Goal: Task Accomplishment & Management: Use online tool/utility

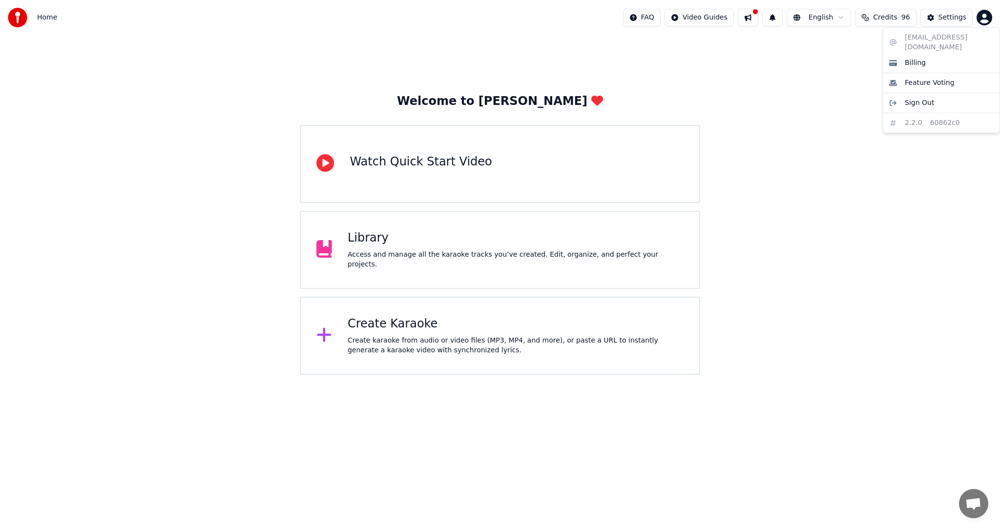
click at [985, 20] on html "Home FAQ Video Guides English Credits 96 Settings Welcome to Youka Watch Quick …" at bounding box center [500, 187] width 1000 height 375
click at [401, 250] on html "Home FAQ Video Guides English Credits 96 Settings Welcome to Youka Watch Quick …" at bounding box center [500, 187] width 1000 height 375
click at [366, 251] on div "Library Access and manage all the karaoke tracks you’ve created. Edit, organize…" at bounding box center [516, 249] width 336 height 39
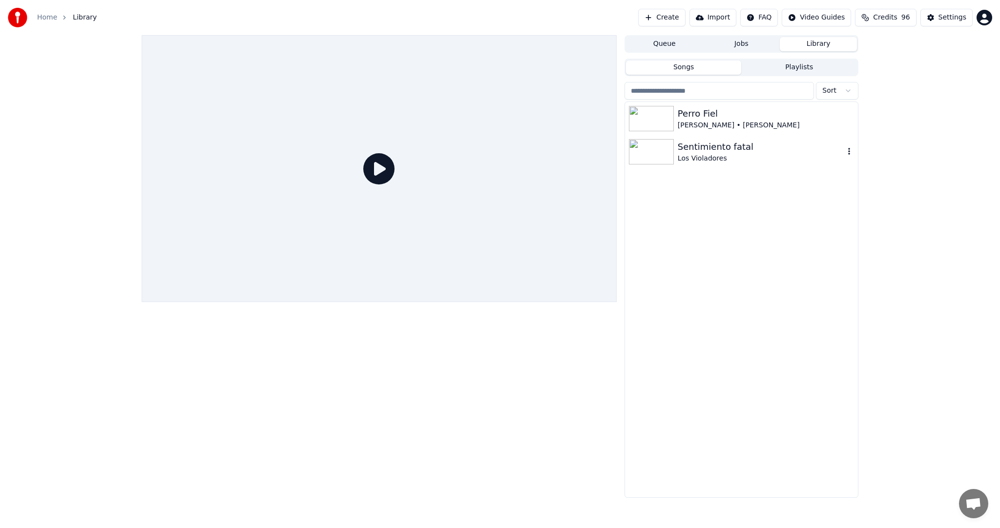
click at [731, 160] on div "Los Violadores" at bounding box center [761, 159] width 167 height 10
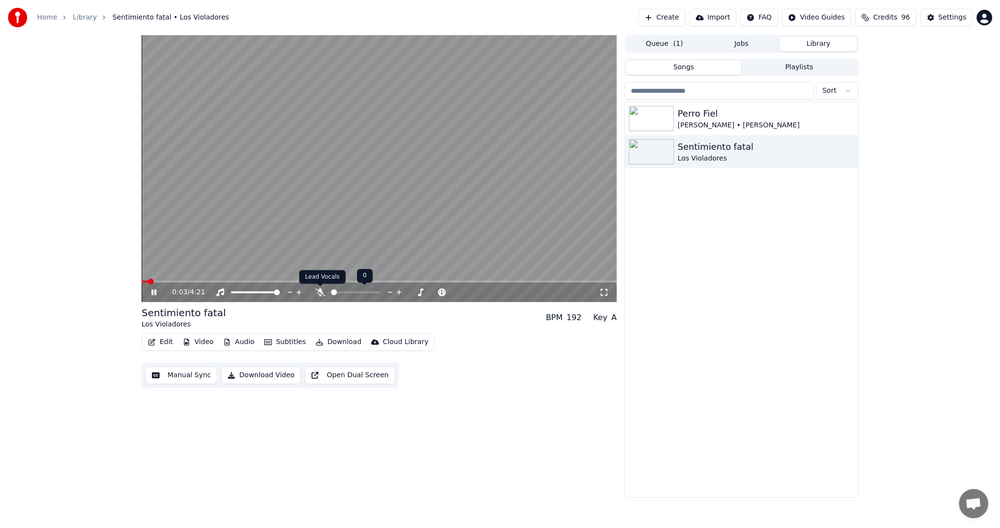
click at [319, 289] on icon at bounding box center [320, 293] width 10 height 8
click at [245, 280] on video at bounding box center [379, 168] width 475 height 267
click at [240, 280] on video at bounding box center [379, 168] width 475 height 267
click at [238, 282] on span at bounding box center [379, 282] width 475 height 2
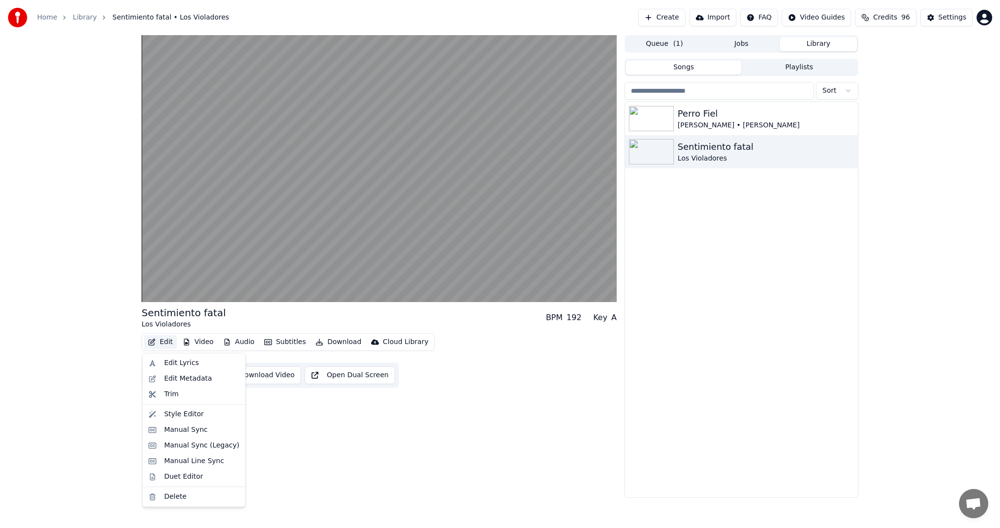
click at [168, 342] on button "Edit" at bounding box center [160, 342] width 33 height 14
click at [196, 368] on div "Edit Lyrics" at bounding box center [194, 363] width 99 height 16
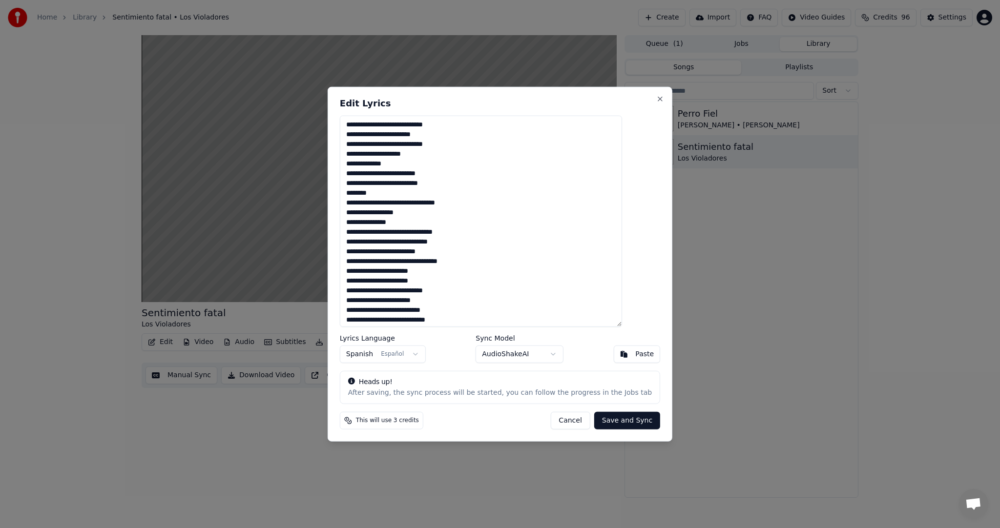
drag, startPoint x: 456, startPoint y: 176, endPoint x: 366, endPoint y: 174, distance: 89.4
click at [366, 174] on textarea "**********" at bounding box center [481, 221] width 282 height 211
drag, startPoint x: 396, startPoint y: 194, endPoint x: 354, endPoint y: 189, distance: 43.2
click at [354, 189] on div "**********" at bounding box center [500, 264] width 345 height 355
drag, startPoint x: 499, startPoint y: 100, endPoint x: 576, endPoint y: 106, distance: 77.0
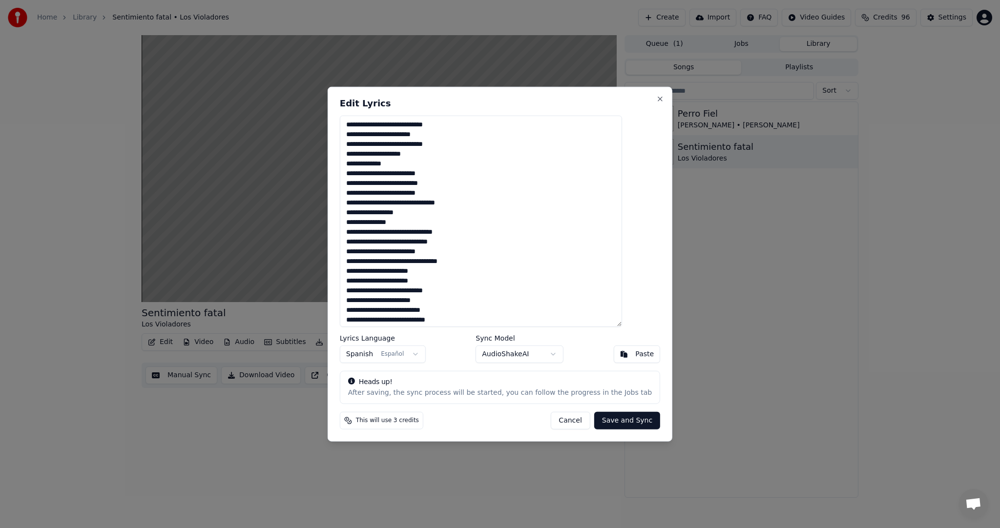
click at [576, 106] on h2 "Edit Lyrics" at bounding box center [500, 103] width 320 height 9
click at [453, 261] on textarea "**********" at bounding box center [481, 221] width 282 height 211
drag, startPoint x: 403, startPoint y: 272, endPoint x: 359, endPoint y: 271, distance: 43.9
click at [359, 271] on textarea "**********" at bounding box center [481, 221] width 282 height 211
paste textarea "**********"
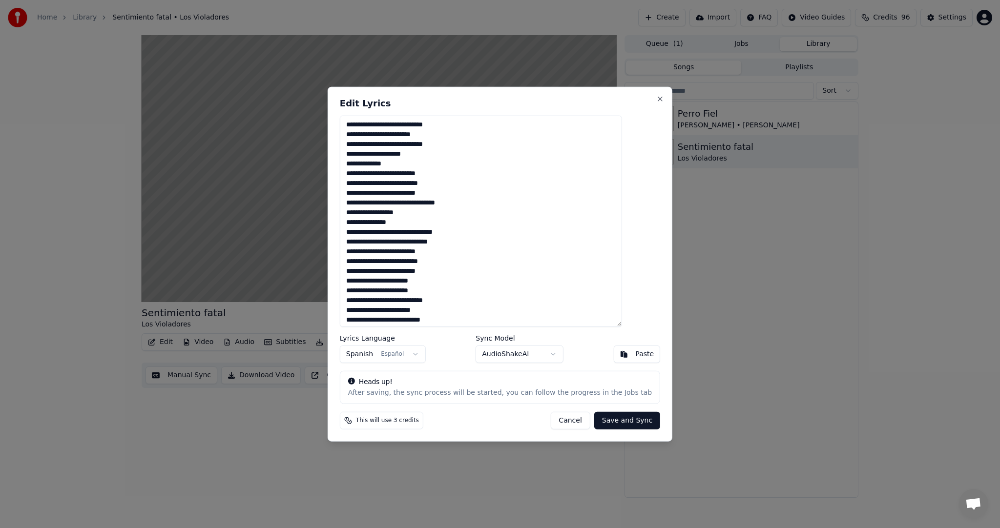
scroll to position [12, 0]
type textarea "**********"
click at [594, 418] on button "Save and Sync" at bounding box center [627, 421] width 66 height 18
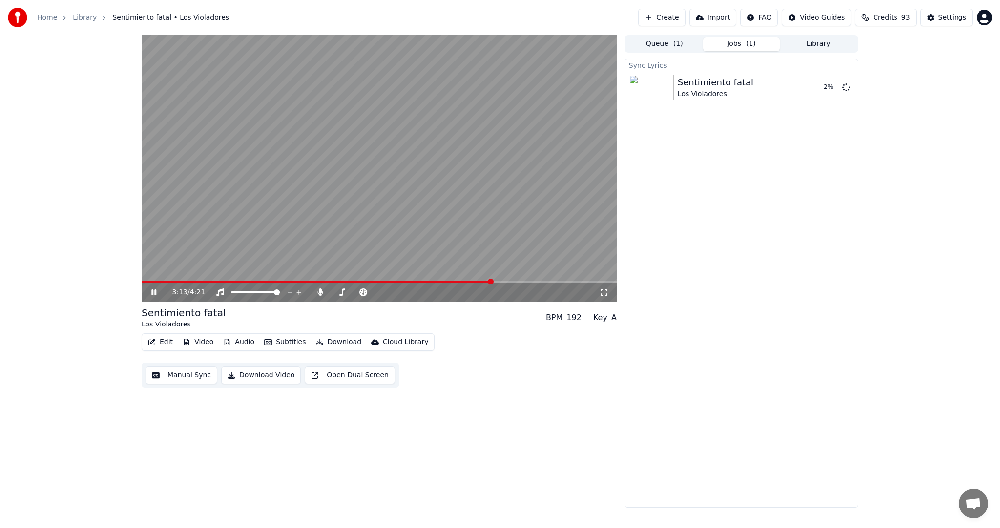
click at [203, 281] on span at bounding box center [317, 282] width 350 height 2
click at [227, 281] on span at bounding box center [379, 282] width 475 height 2
click at [240, 281] on span at bounding box center [379, 282] width 475 height 2
click at [155, 291] on icon at bounding box center [153, 293] width 5 height 6
click at [142, 279] on span at bounding box center [145, 282] width 6 height 6
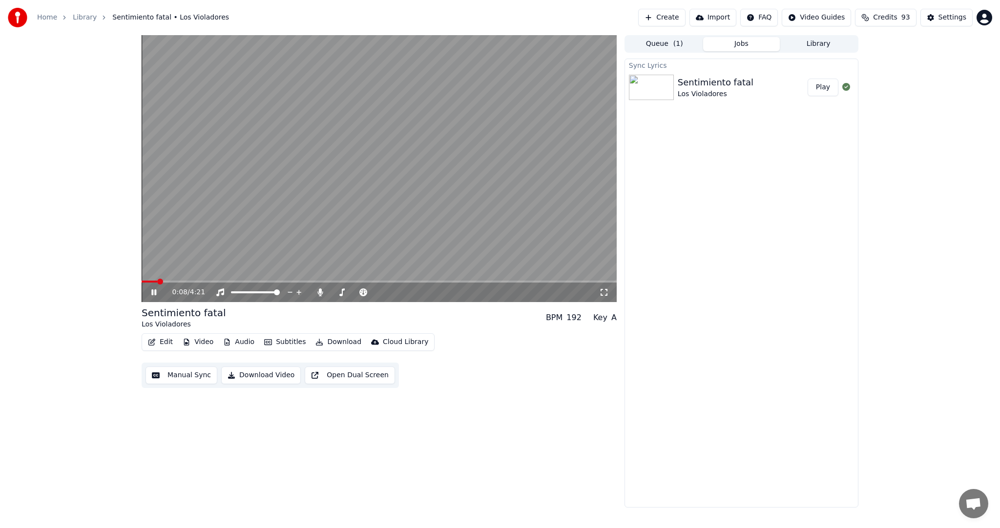
click at [209, 280] on video at bounding box center [379, 168] width 475 height 267
click at [221, 281] on span at bounding box center [379, 282] width 475 height 2
click at [242, 281] on span at bounding box center [379, 282] width 475 height 2
click at [156, 293] on icon at bounding box center [154, 292] width 6 height 7
click at [158, 293] on icon at bounding box center [160, 293] width 23 height 8
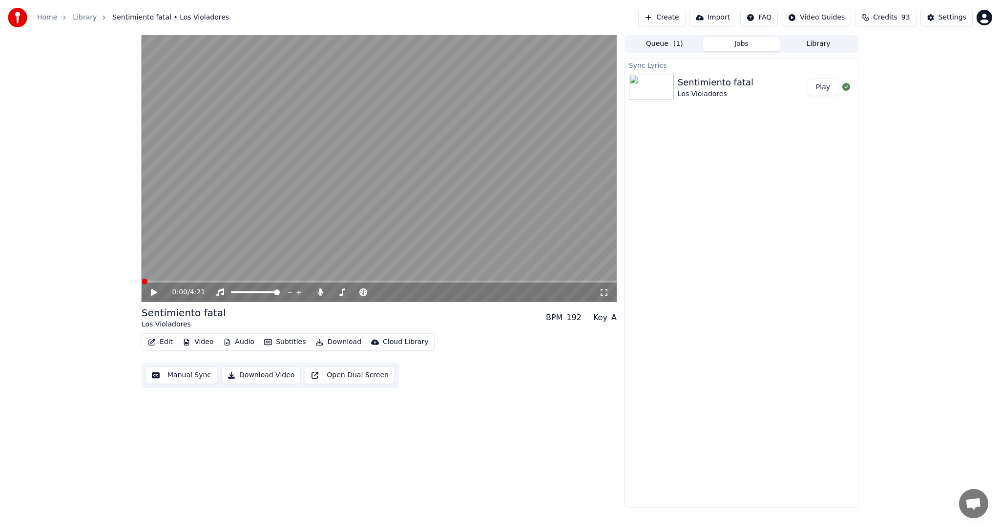
click at [142, 281] on span at bounding box center [145, 282] width 6 height 6
click at [152, 342] on icon "button" at bounding box center [151, 342] width 7 height 7
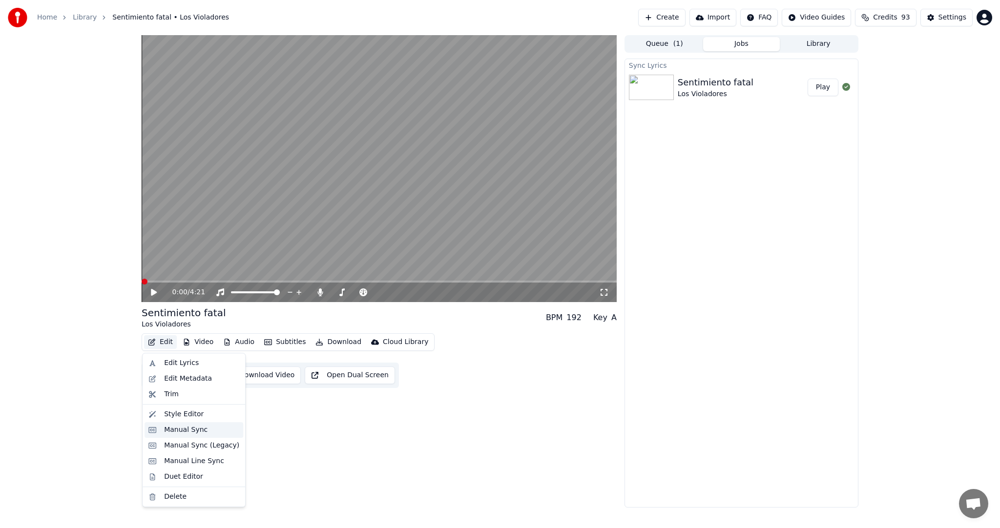
click at [215, 434] on div "Manual Sync" at bounding box center [201, 430] width 75 height 10
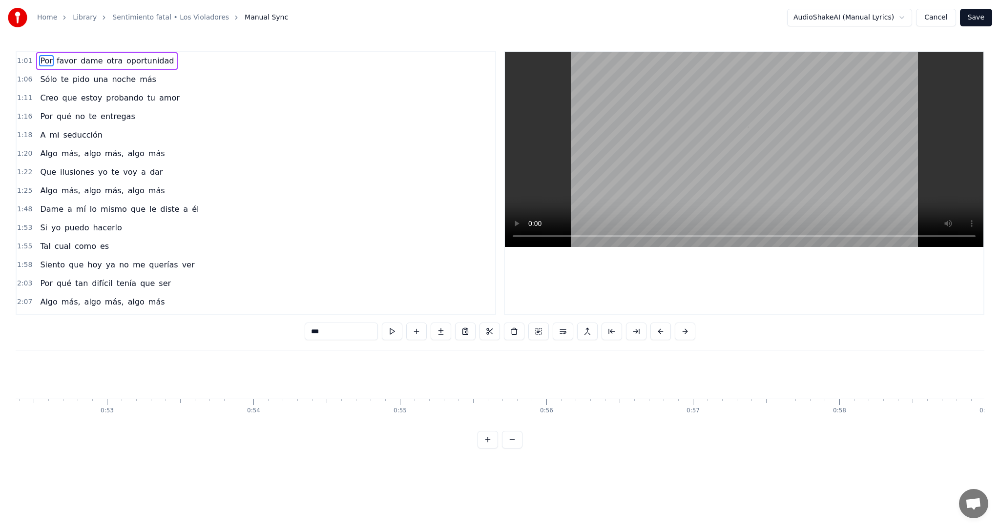
scroll to position [0, 8936]
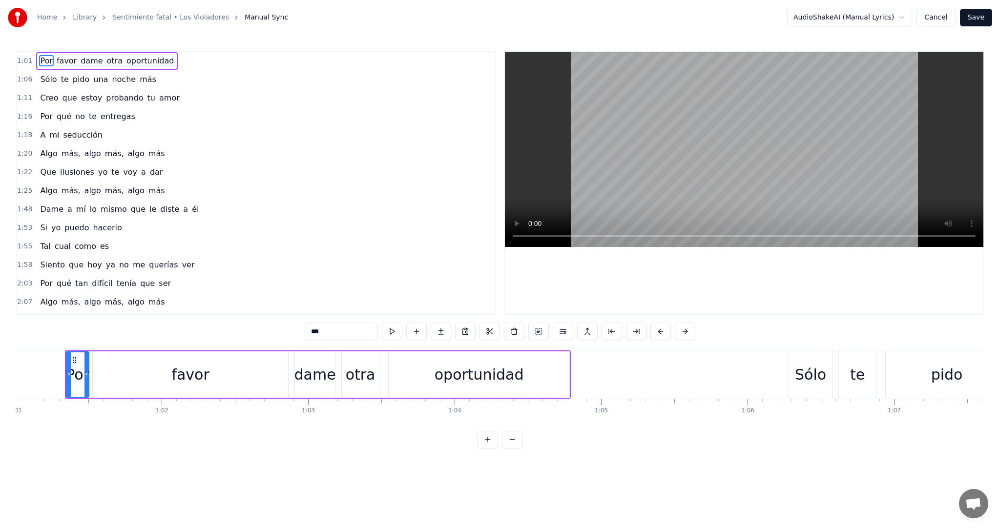
click at [47, 97] on span "Creo" at bounding box center [49, 97] width 20 height 11
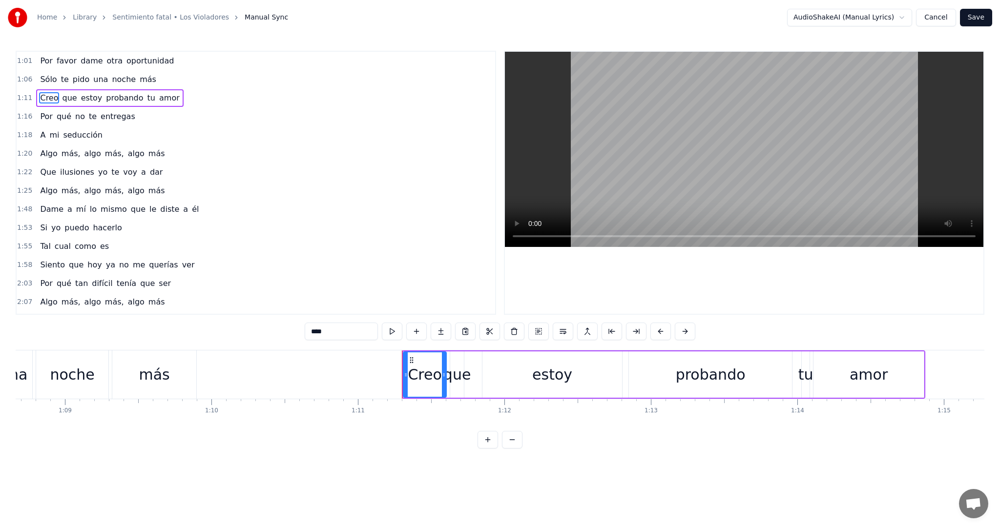
scroll to position [0, 10395]
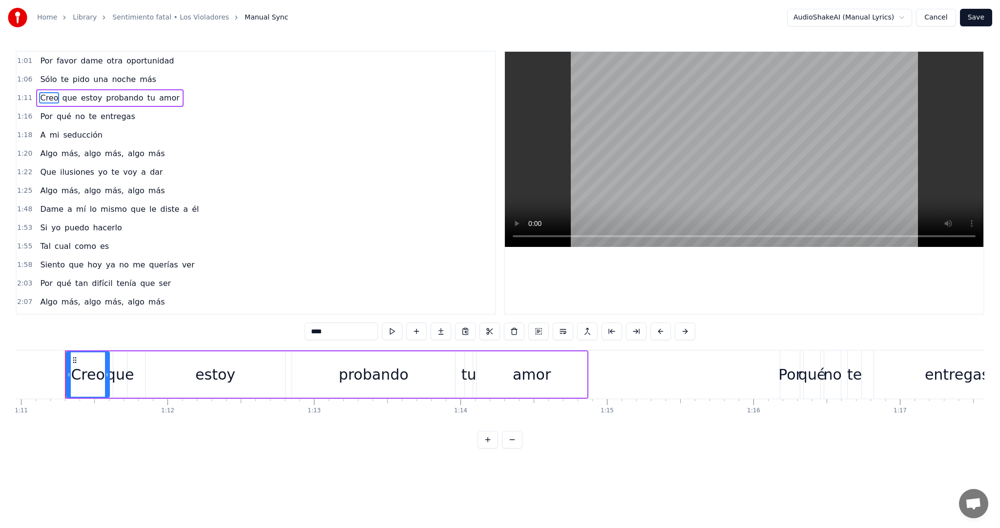
click at [49, 185] on span "Algo" at bounding box center [48, 190] width 19 height 11
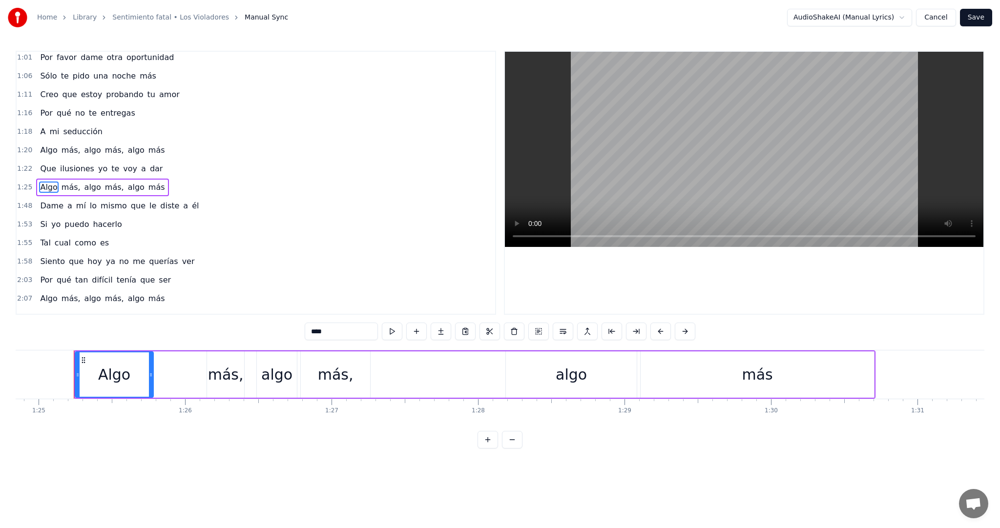
scroll to position [0, 12437]
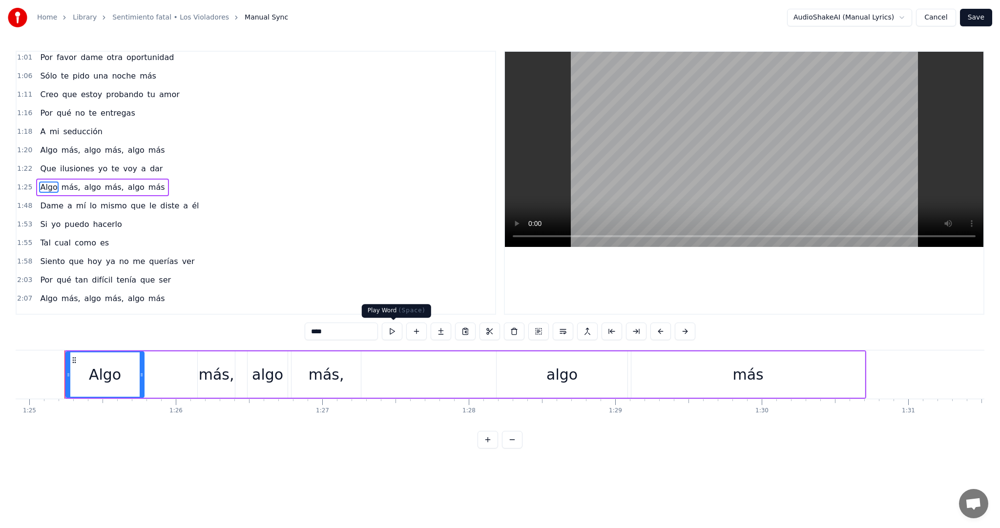
click at [391, 334] on button at bounding box center [392, 332] width 21 height 18
click at [66, 183] on span "más," at bounding box center [71, 187] width 21 height 11
type input "****"
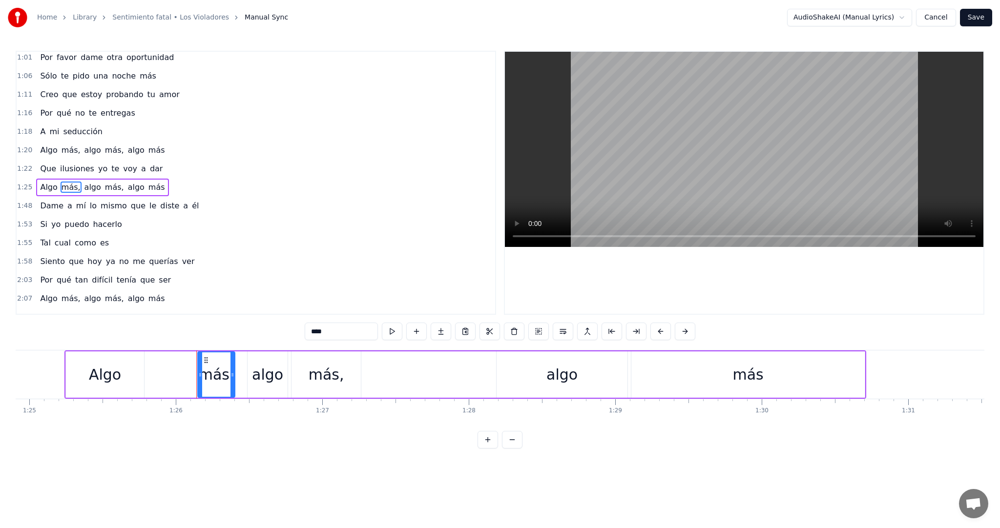
drag, startPoint x: 183, startPoint y: 184, endPoint x: 67, endPoint y: 175, distance: 116.1
click at [68, 178] on div "1:25 Algo más, algo más, algo más" at bounding box center [256, 187] width 479 height 19
click at [15, 182] on div "Home Library Sentimiento fatal • Los Violadores Manual Sync AudioShakeAI (Manua…" at bounding box center [500, 224] width 1000 height 449
drag, startPoint x: 15, startPoint y: 182, endPoint x: 57, endPoint y: 184, distance: 42.0
click at [50, 184] on div "Home Library Sentimiento fatal • Los Violadores Manual Sync AudioShakeAI (Manua…" at bounding box center [500, 224] width 1000 height 449
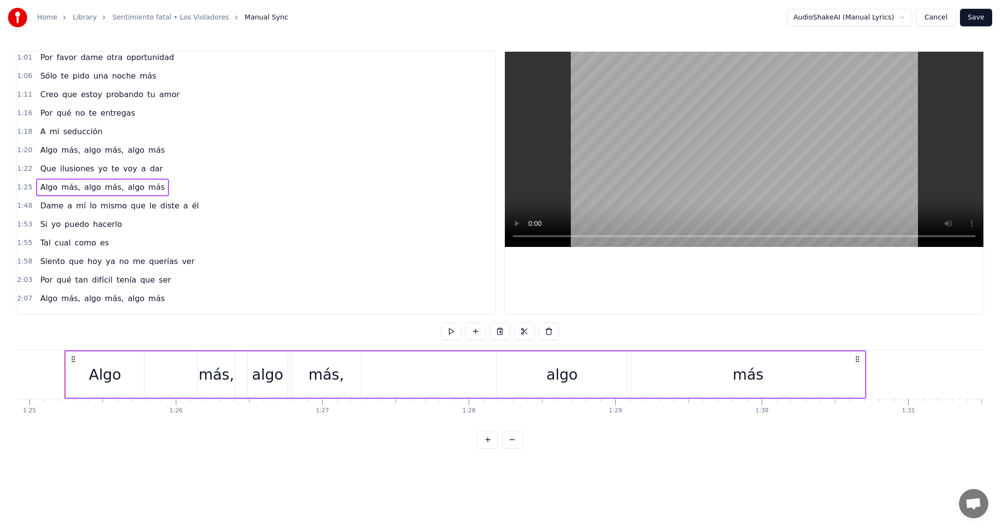
click at [122, 169] on span "voy" at bounding box center [130, 168] width 16 height 11
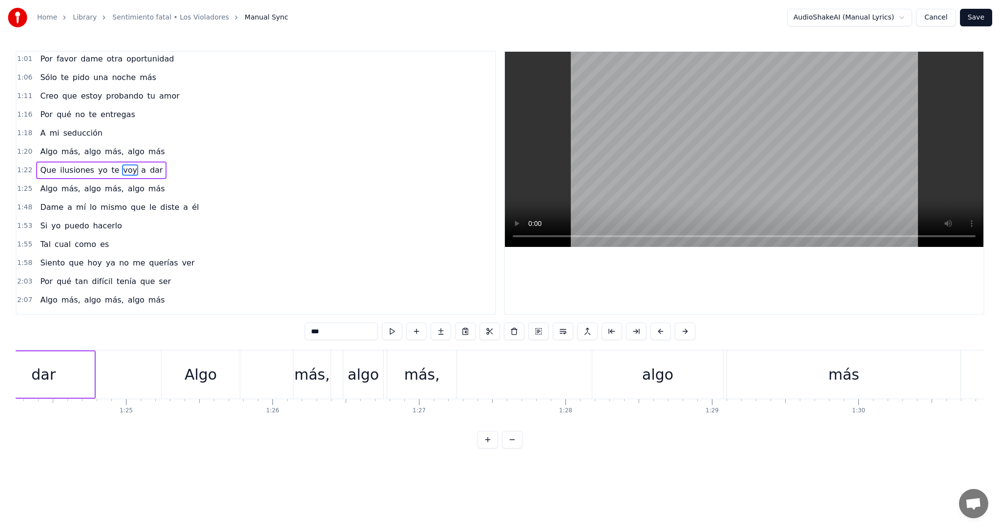
scroll to position [0, 12221]
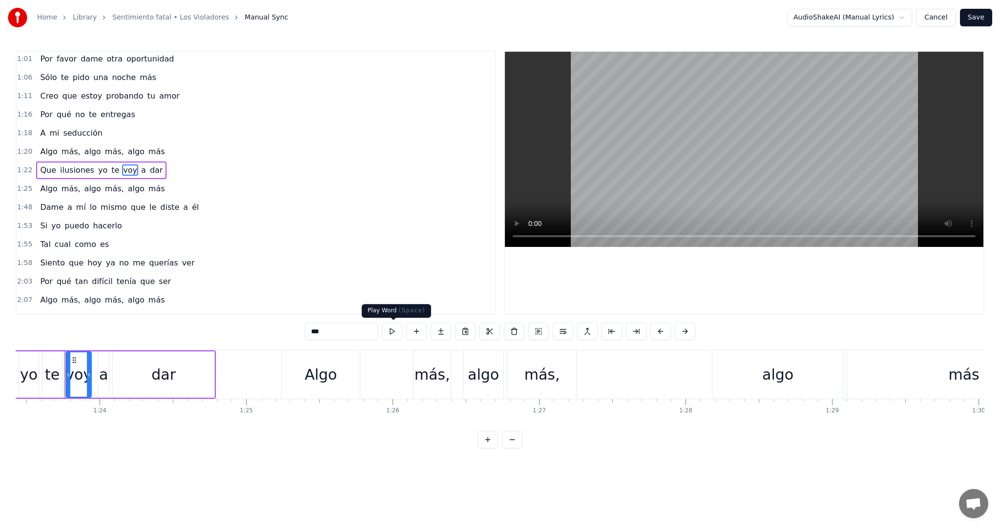
click at [393, 330] on button at bounding box center [392, 332] width 21 height 18
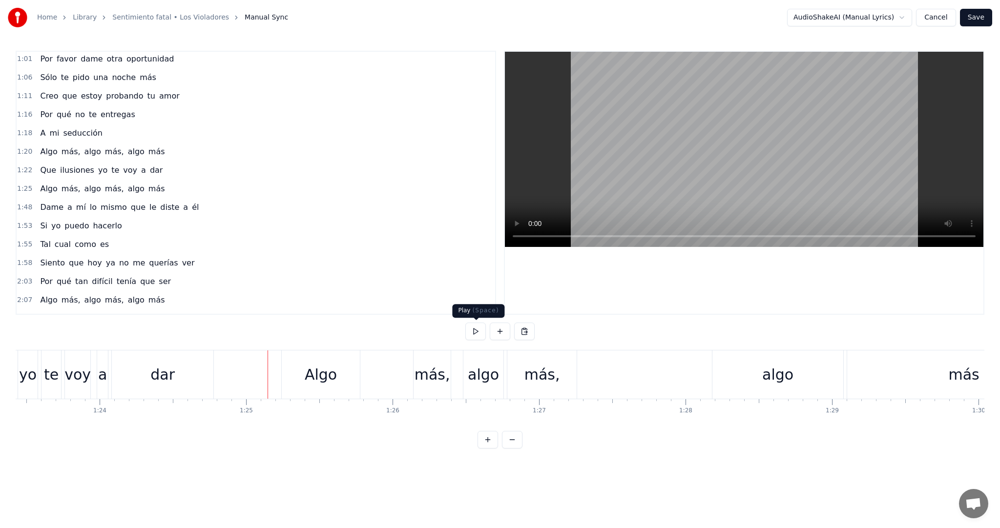
click at [474, 335] on button at bounding box center [475, 332] width 21 height 18
click at [67, 147] on span "más," at bounding box center [71, 151] width 21 height 11
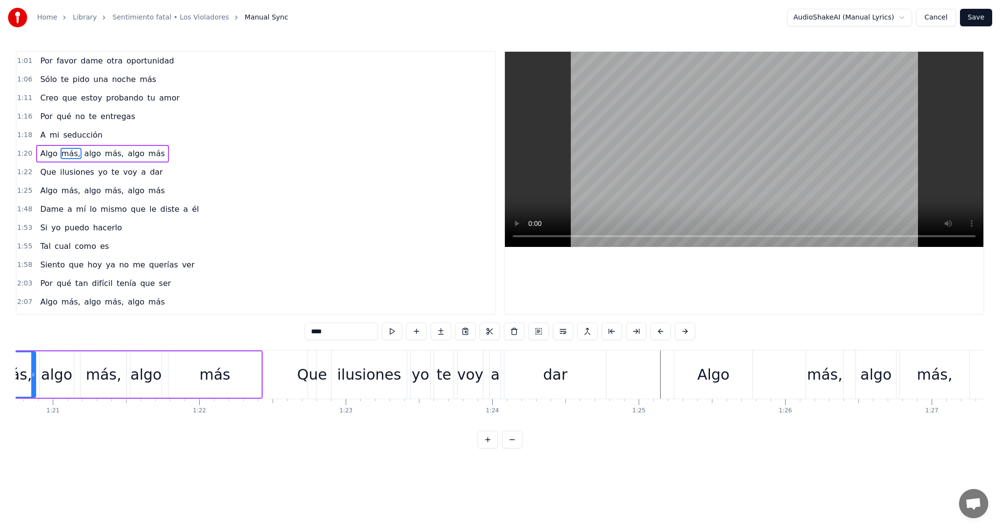
scroll to position [0, 11754]
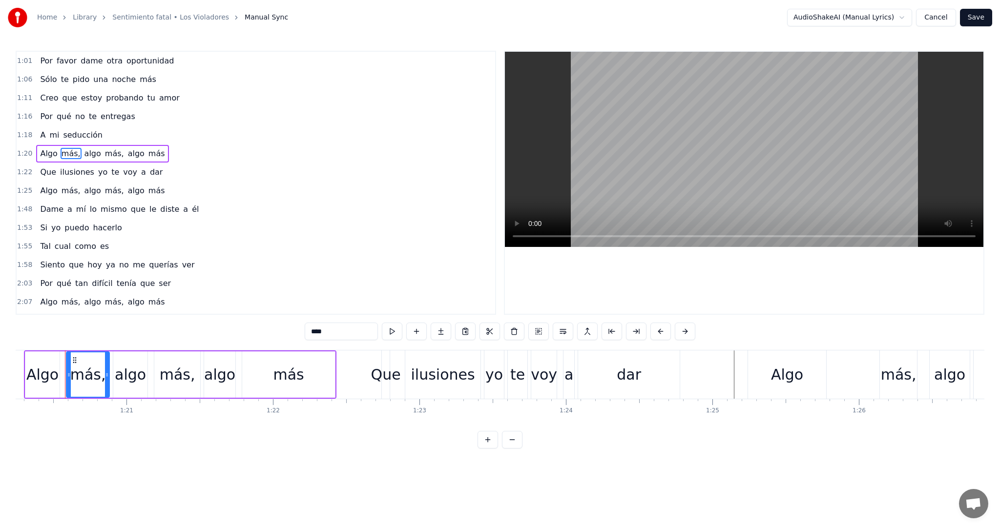
click at [155, 156] on div "1:20 Algo más, algo más, algo más" at bounding box center [256, 154] width 479 height 19
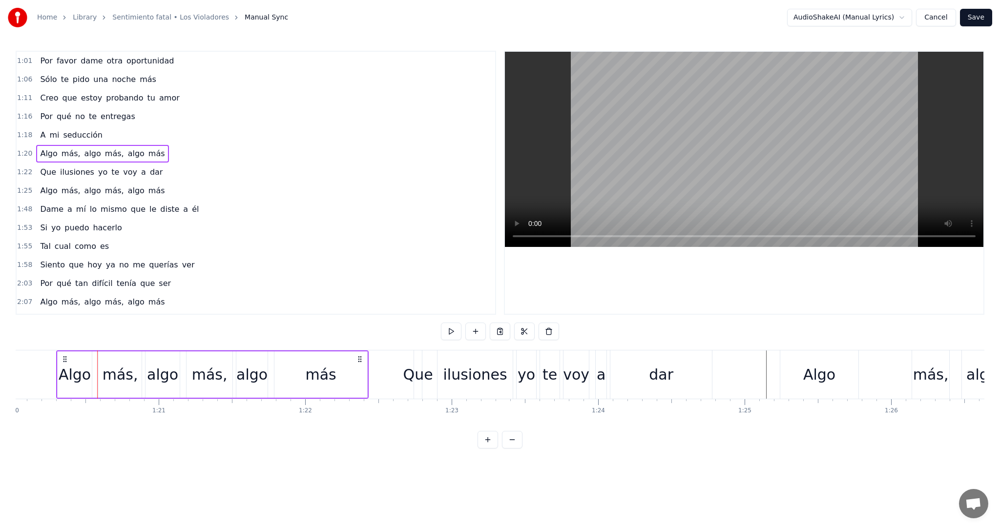
scroll to position [0, 11713]
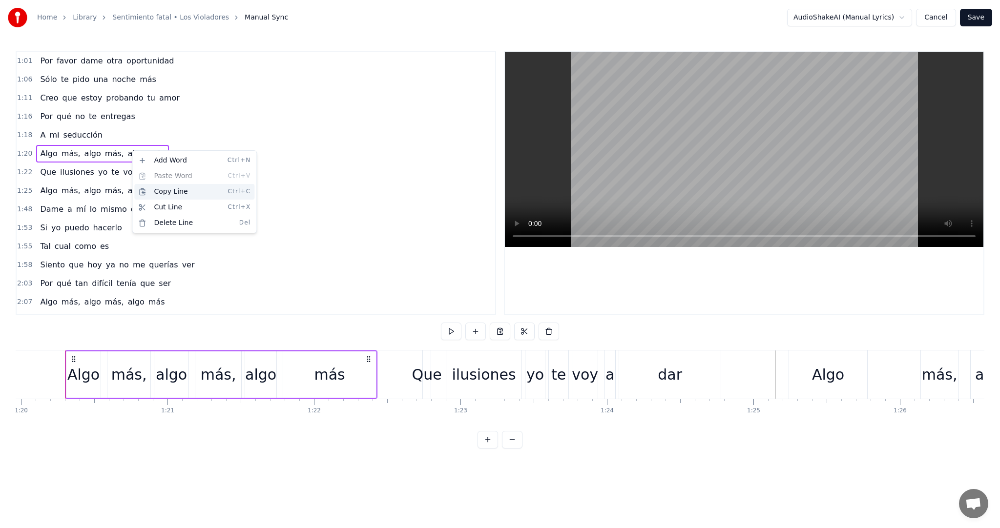
click at [154, 193] on div "Copy Line Ctrl+C" at bounding box center [194, 192] width 120 height 16
click at [147, 190] on span "más" at bounding box center [156, 190] width 19 height 11
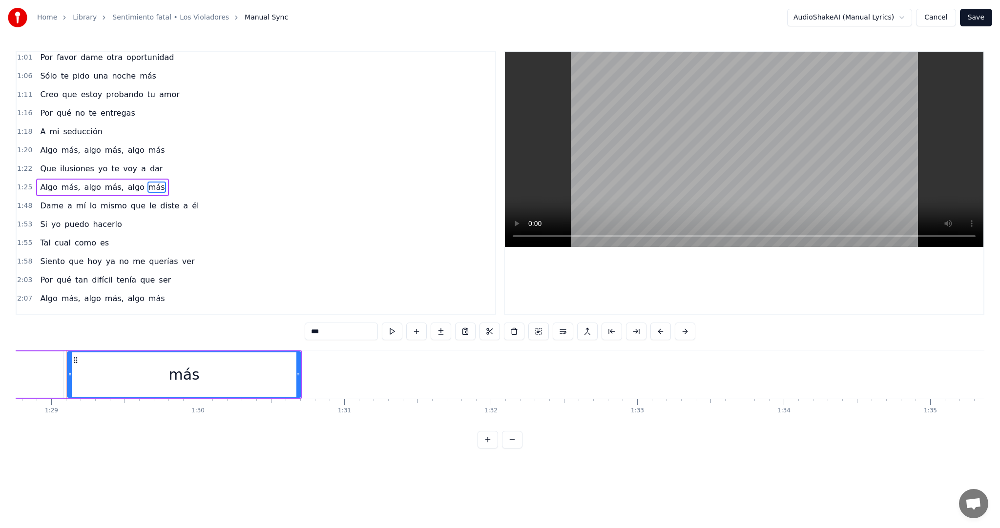
scroll to position [0, 13002]
click at [105, 184] on span "más," at bounding box center [114, 187] width 21 height 11
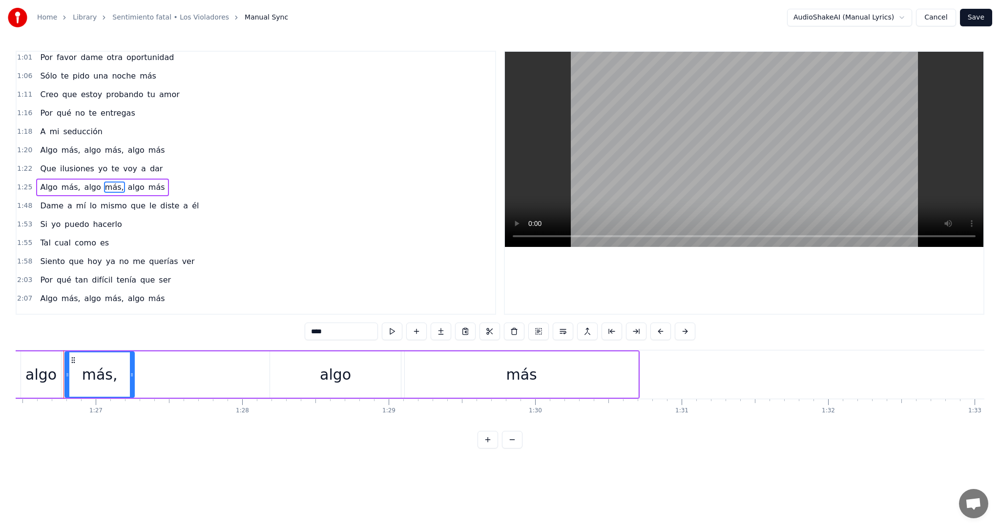
scroll to position [0, 12663]
click at [53, 200] on span "Dame" at bounding box center [51, 205] width 25 height 11
type input "****"
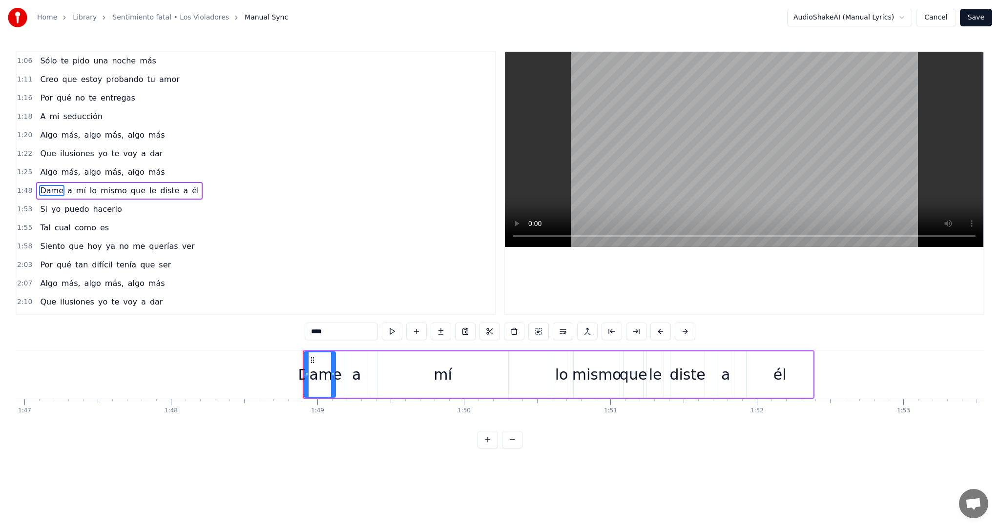
scroll to position [0, 15903]
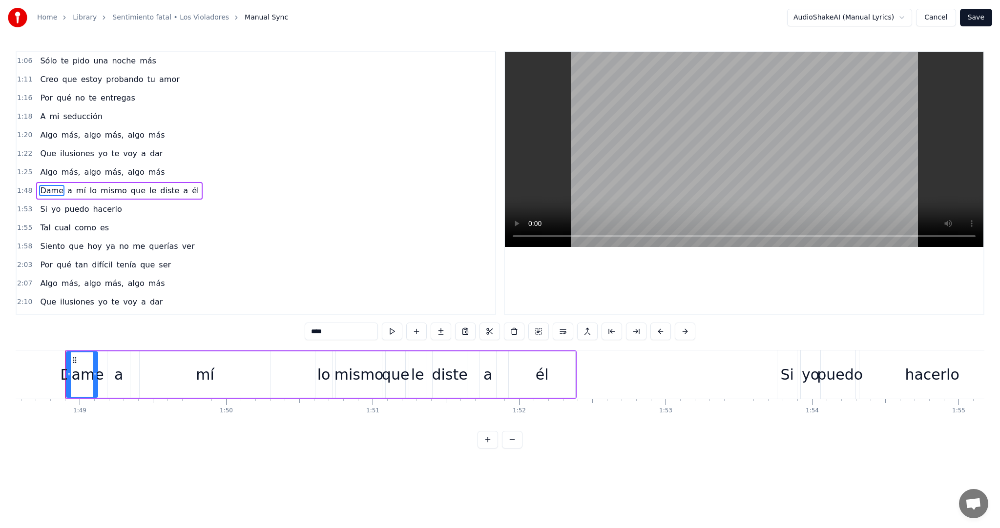
click at [54, 172] on div "Algo más, algo más, algo más" at bounding box center [102, 173] width 132 height 18
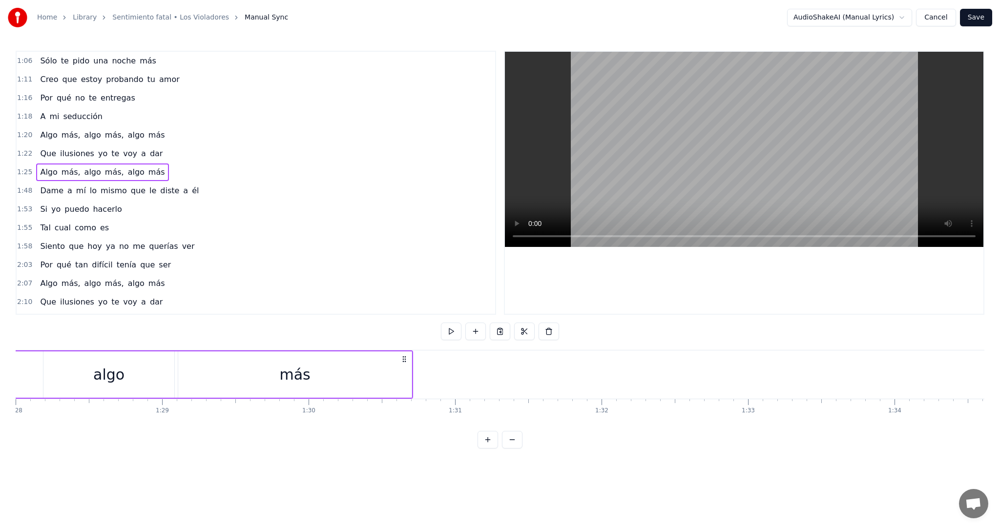
scroll to position [0, 12437]
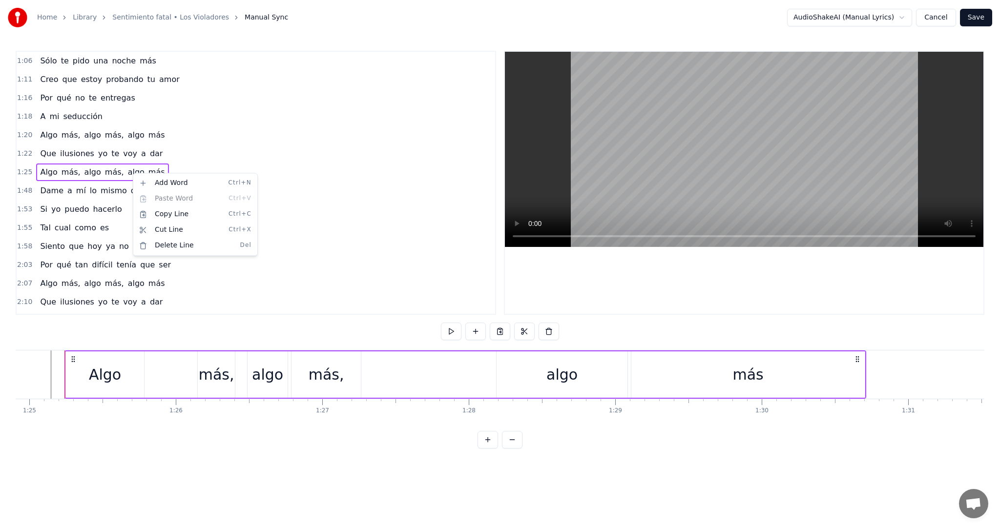
click at [939, 14] on html "Home Library Sentimiento fatal • Los Violadores Manual Sync AudioShakeAI (Manua…" at bounding box center [500, 232] width 1000 height 464
click at [939, 17] on button "Cancel" at bounding box center [936, 18] width 40 height 18
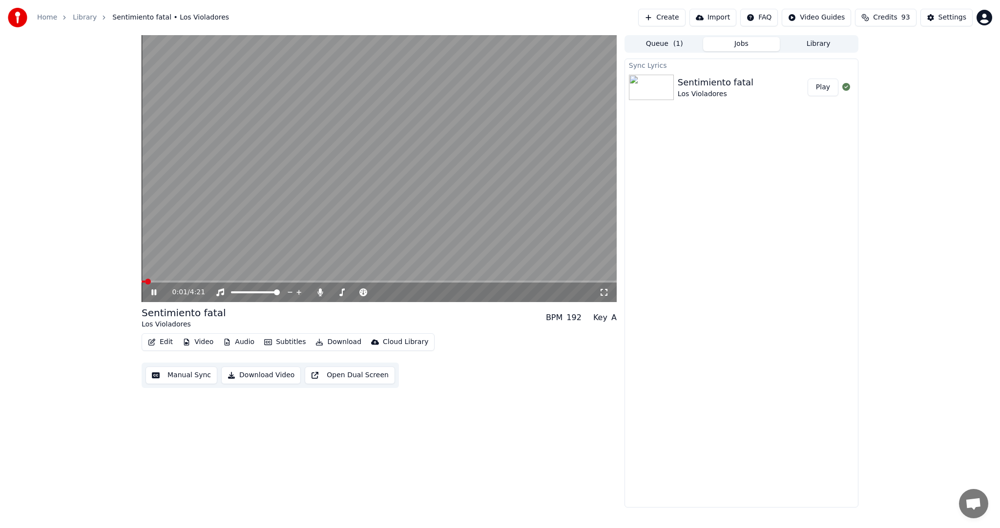
click at [153, 295] on icon at bounding box center [160, 293] width 23 height 8
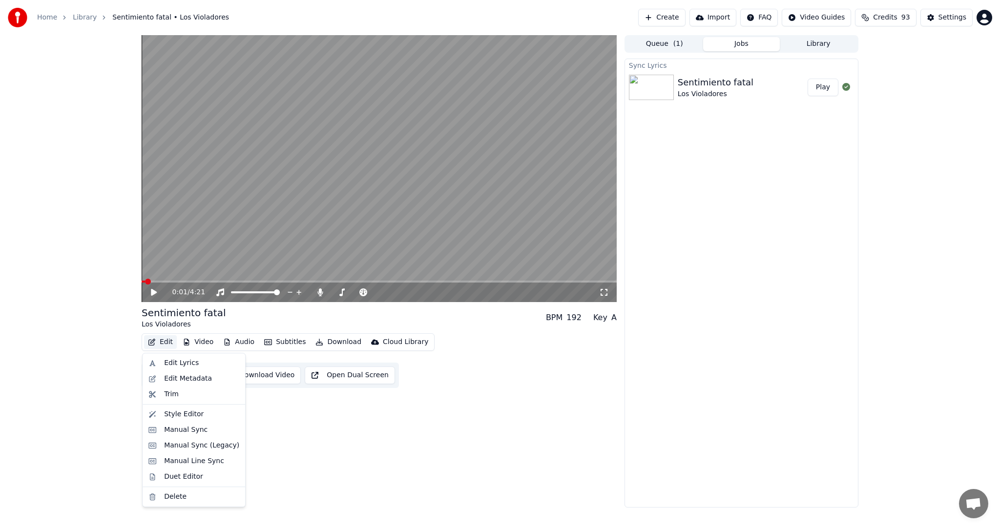
click at [168, 344] on button "Edit" at bounding box center [160, 342] width 33 height 14
click at [167, 380] on div "Edit Metadata" at bounding box center [188, 379] width 48 height 10
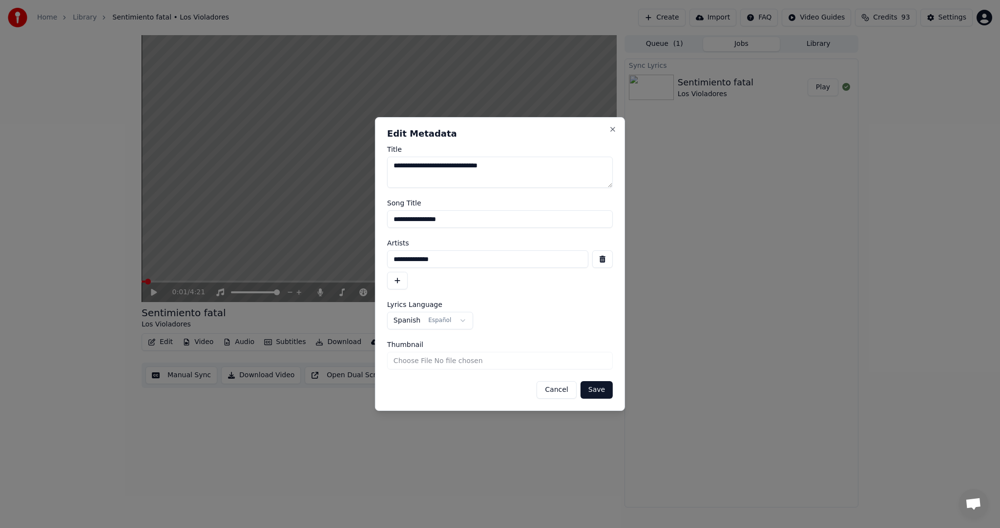
click at [563, 398] on button "Cancel" at bounding box center [557, 390] width 40 height 18
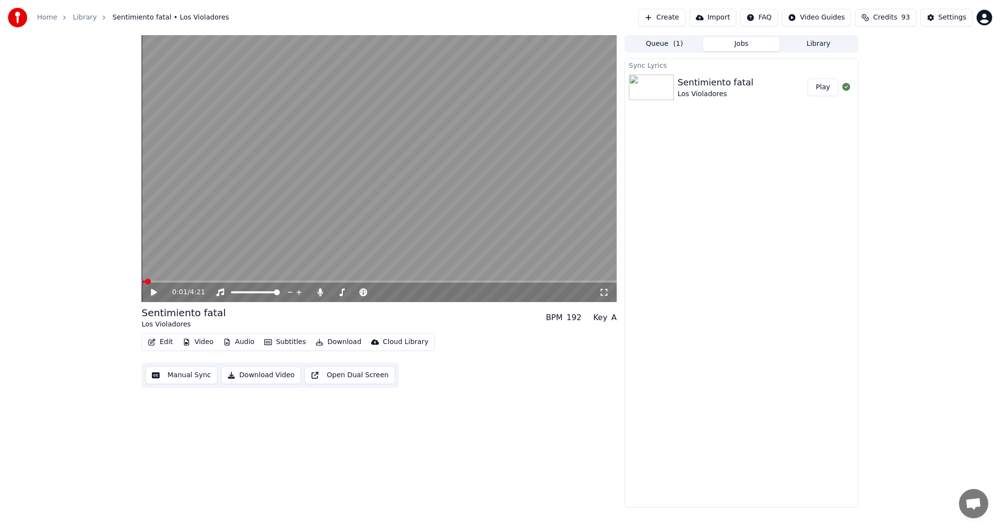
click at [164, 339] on button "Edit" at bounding box center [160, 342] width 33 height 14
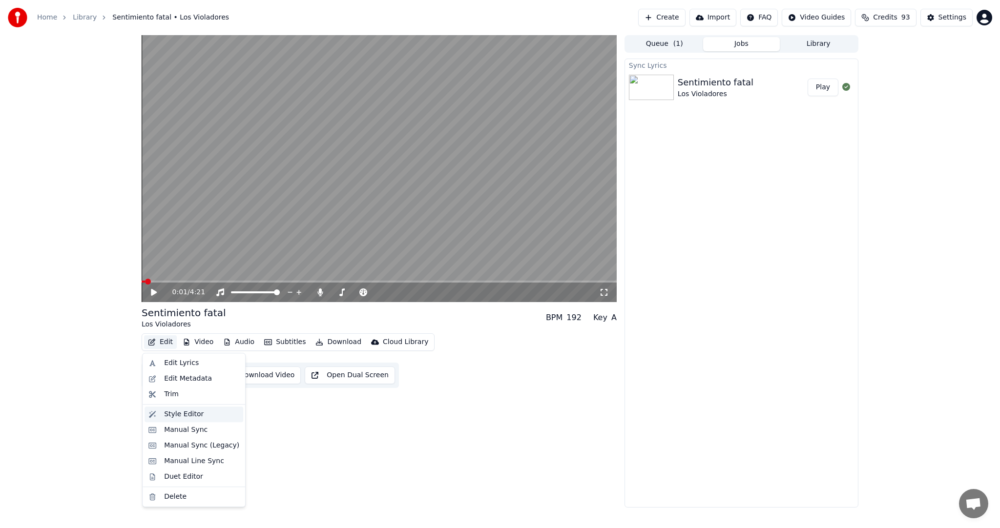
click at [164, 418] on div "Style Editor" at bounding box center [194, 415] width 99 height 16
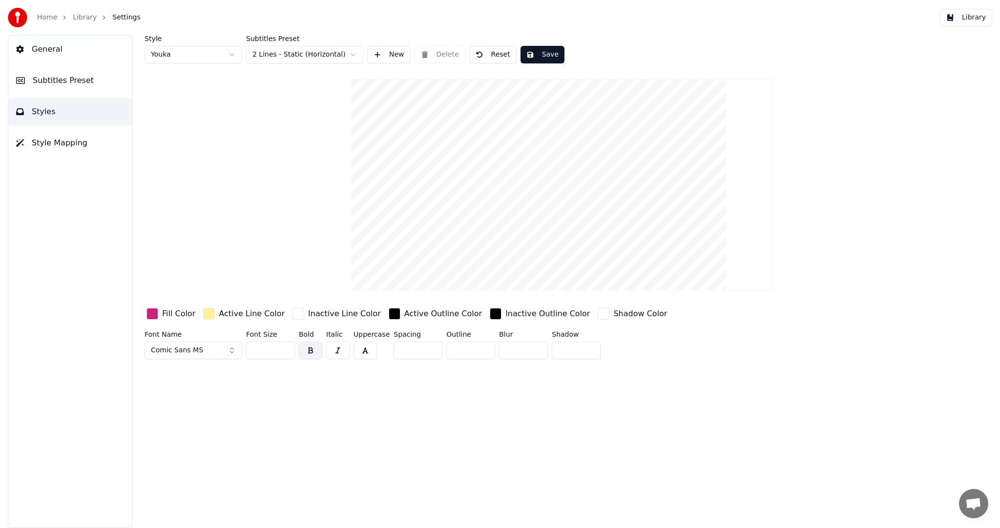
click at [965, 23] on button "Library" at bounding box center [966, 18] width 52 height 18
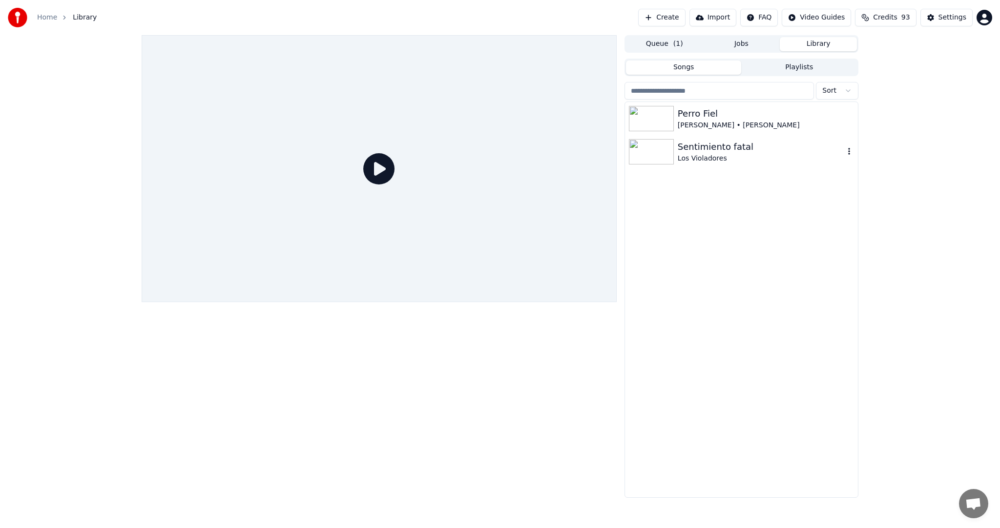
click at [666, 147] on img at bounding box center [651, 151] width 45 height 25
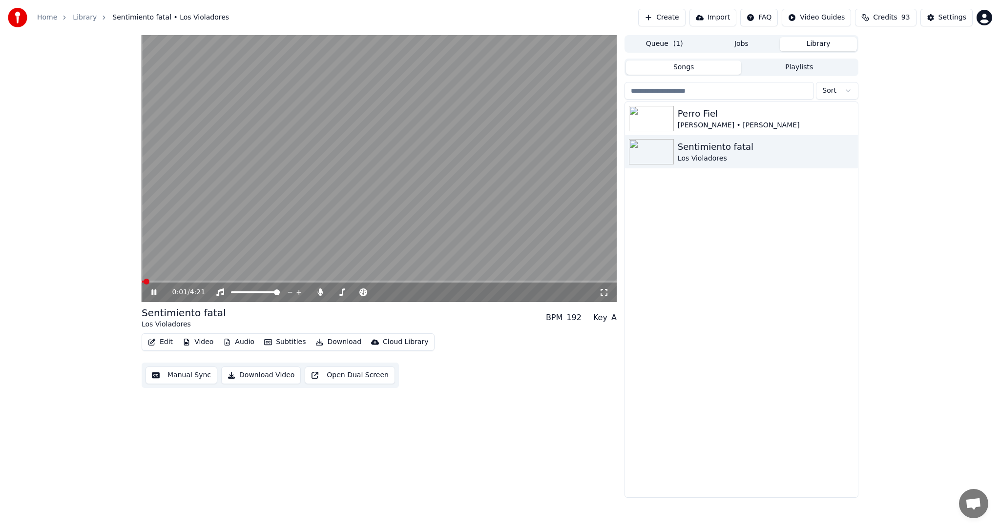
click at [153, 293] on icon at bounding box center [160, 293] width 23 height 8
click at [164, 344] on button "Edit" at bounding box center [160, 342] width 33 height 14
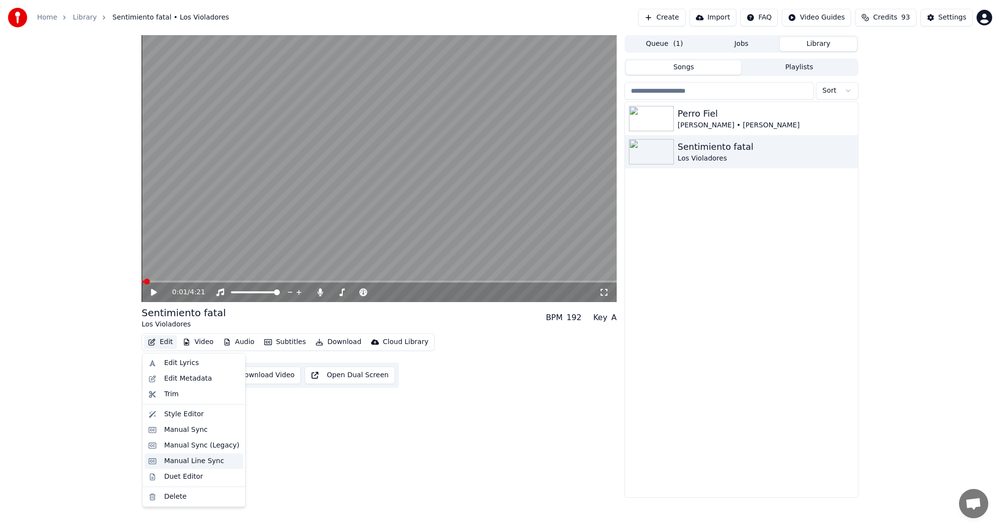
click at [213, 467] on div "Manual Line Sync" at bounding box center [194, 462] width 99 height 16
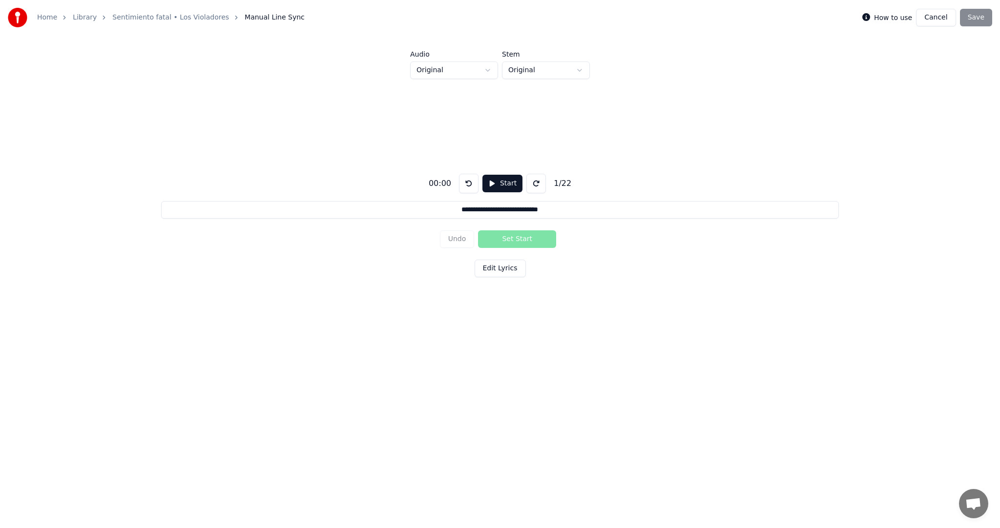
click at [499, 187] on button "Start" at bounding box center [502, 184] width 40 height 18
click at [512, 270] on button "Edit Lyrics" at bounding box center [500, 269] width 51 height 18
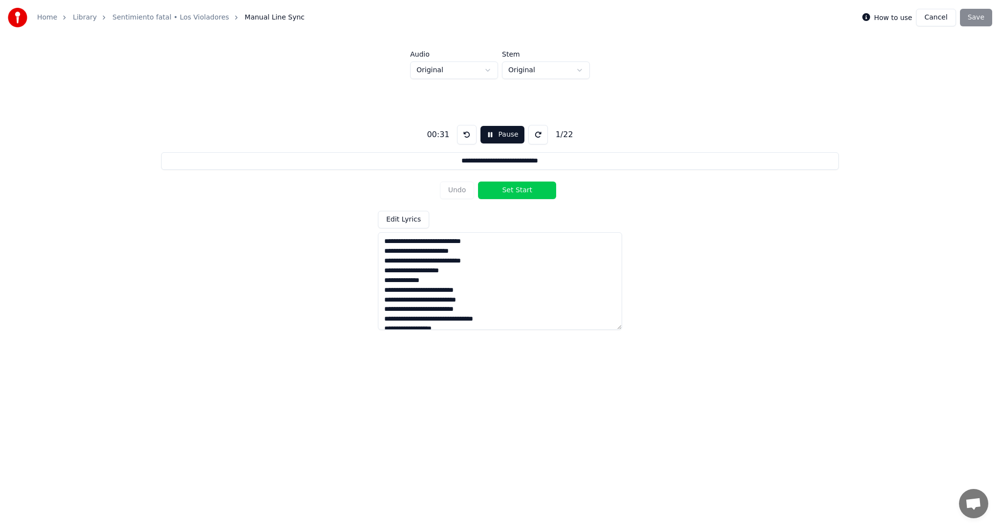
click at [472, 241] on textarea "**********" at bounding box center [500, 281] width 244 height 98
click at [461, 250] on textarea "**********" at bounding box center [500, 281] width 244 height 98
click at [479, 307] on textarea "**********" at bounding box center [500, 281] width 244 height 98
drag, startPoint x: 411, startPoint y: 276, endPoint x: 384, endPoint y: 276, distance: 26.9
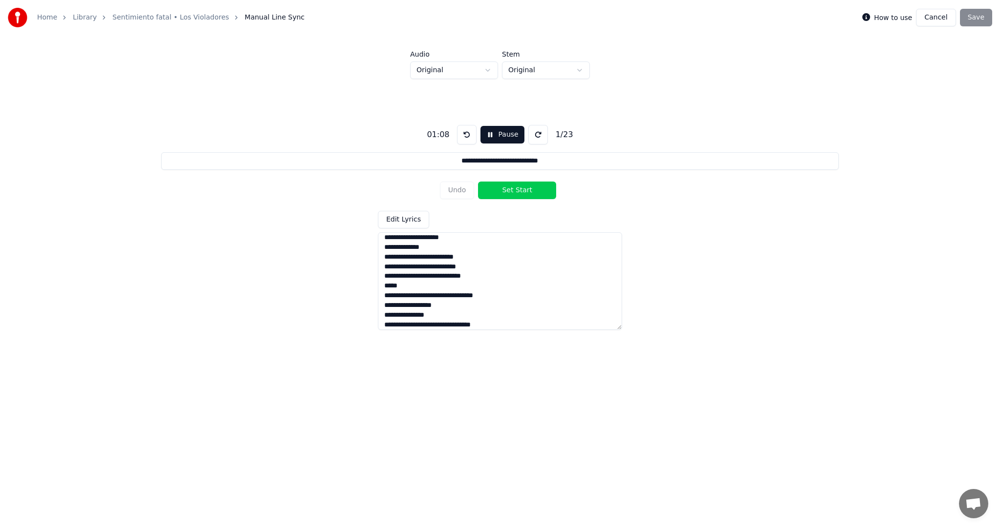
click at [384, 276] on textarea "**********" at bounding box center [500, 281] width 244 height 98
drag, startPoint x: 418, startPoint y: 289, endPoint x: 378, endPoint y: 283, distance: 40.5
click at [378, 283] on textarea "**********" at bounding box center [500, 281] width 244 height 98
paste textarea "***"
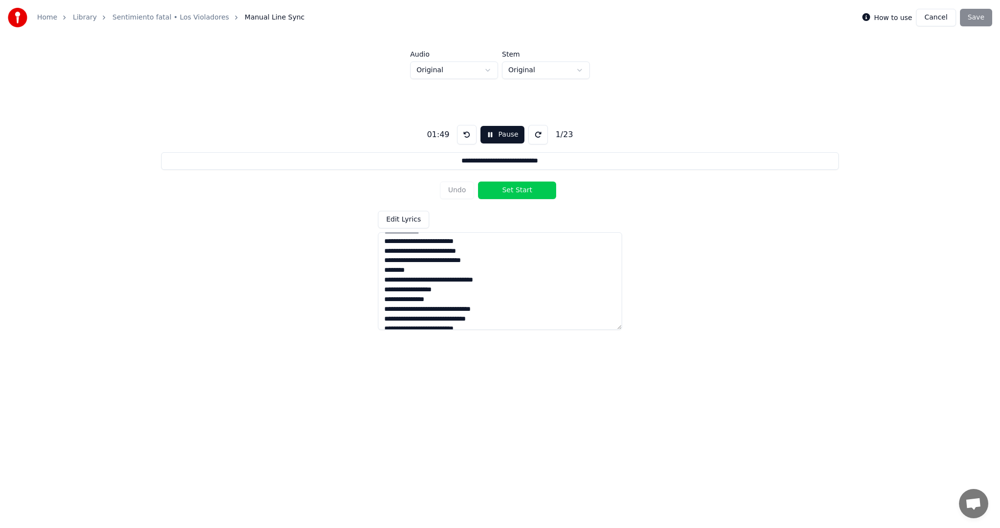
drag, startPoint x: 413, startPoint y: 271, endPoint x: 383, endPoint y: 263, distance: 30.6
click at [383, 263] on textarea "**********" at bounding box center [500, 281] width 244 height 98
click at [490, 136] on button "Pause" at bounding box center [501, 135] width 43 height 18
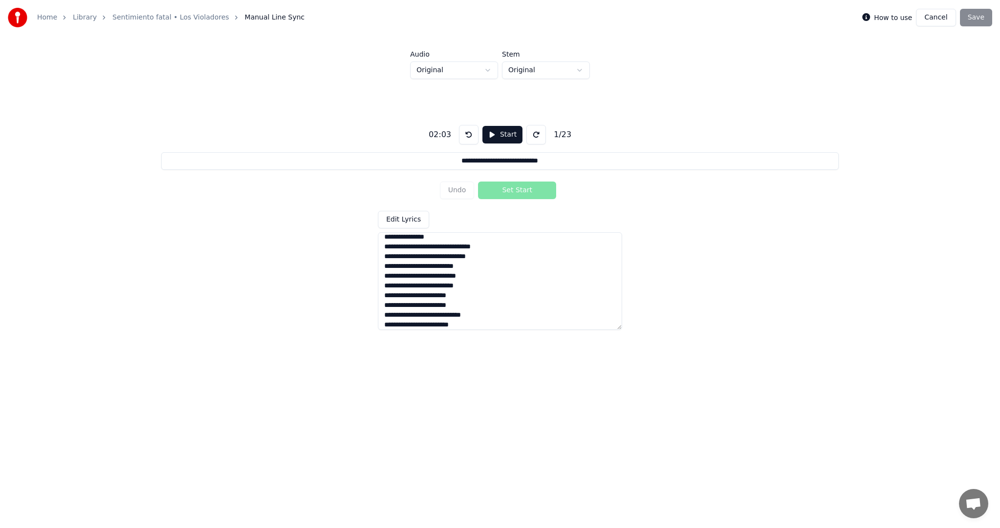
click at [472, 248] on textarea "**********" at bounding box center [500, 281] width 244 height 98
click at [502, 137] on button "Start" at bounding box center [502, 135] width 40 height 18
click at [481, 259] on textarea "**********" at bounding box center [500, 281] width 244 height 98
drag, startPoint x: 476, startPoint y: 287, endPoint x: 383, endPoint y: 284, distance: 93.3
click at [383, 284] on textarea "**********" at bounding box center [500, 281] width 244 height 98
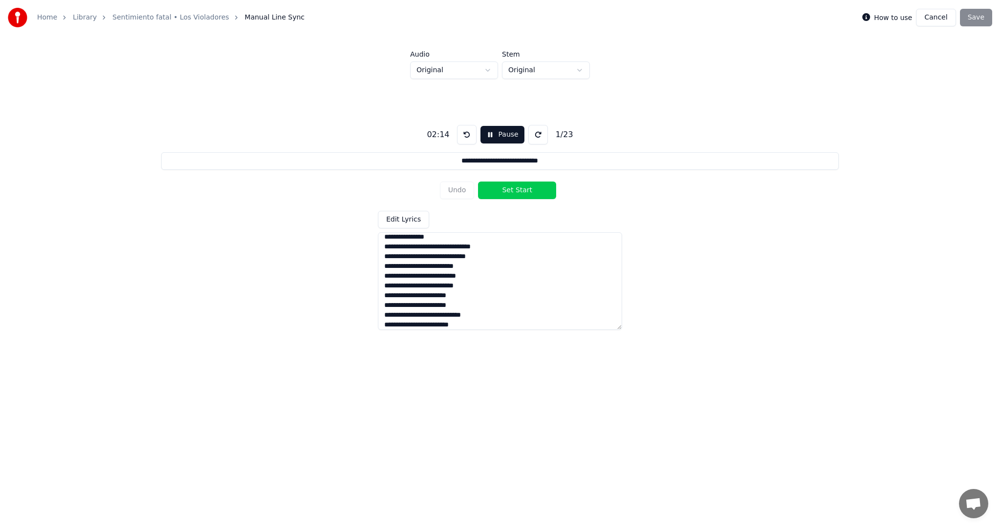
paste textarea "*** ********"
click at [463, 281] on textarea "**********" at bounding box center [500, 281] width 244 height 98
drag, startPoint x: 384, startPoint y: 270, endPoint x: 469, endPoint y: 282, distance: 85.9
click at [469, 282] on textarea "**********" at bounding box center [500, 281] width 244 height 98
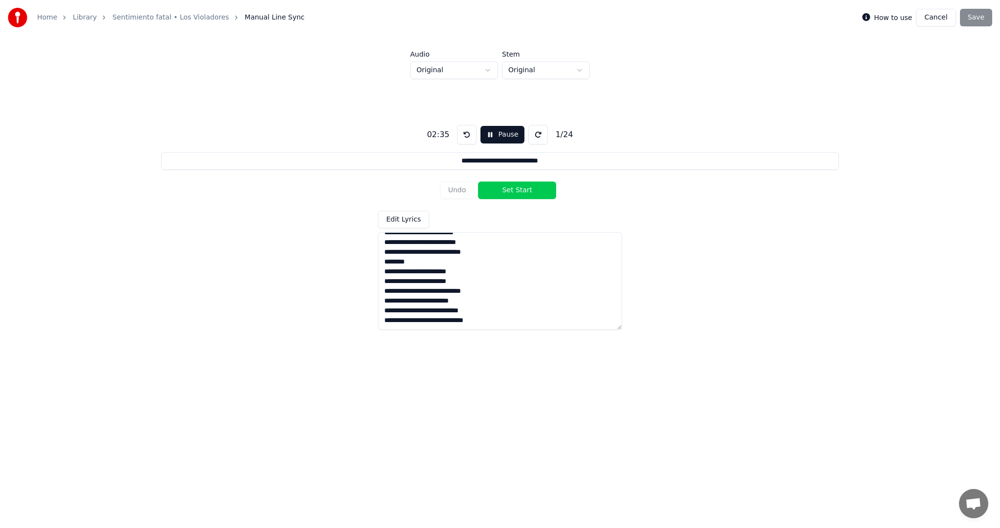
click at [469, 282] on textarea "**********" at bounding box center [500, 281] width 244 height 98
paste textarea "**********"
click at [504, 311] on textarea "**********" at bounding box center [500, 281] width 244 height 98
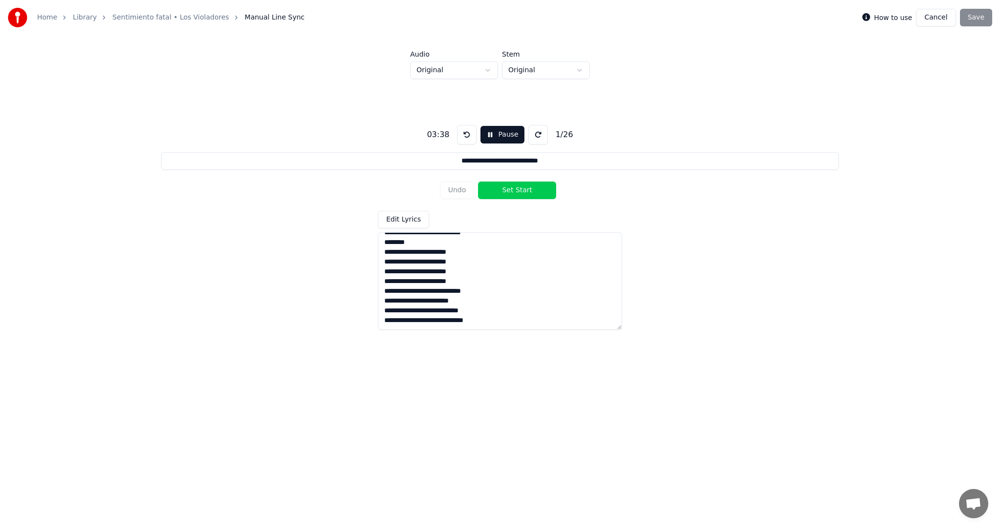
click at [422, 312] on textarea "**********" at bounding box center [500, 281] width 244 height 98
click at [424, 312] on textarea "**********" at bounding box center [500, 281] width 244 height 98
drag, startPoint x: 385, startPoint y: 246, endPoint x: 475, endPoint y: 311, distance: 110.6
click at [475, 311] on textarea "**********" at bounding box center [500, 281] width 244 height 98
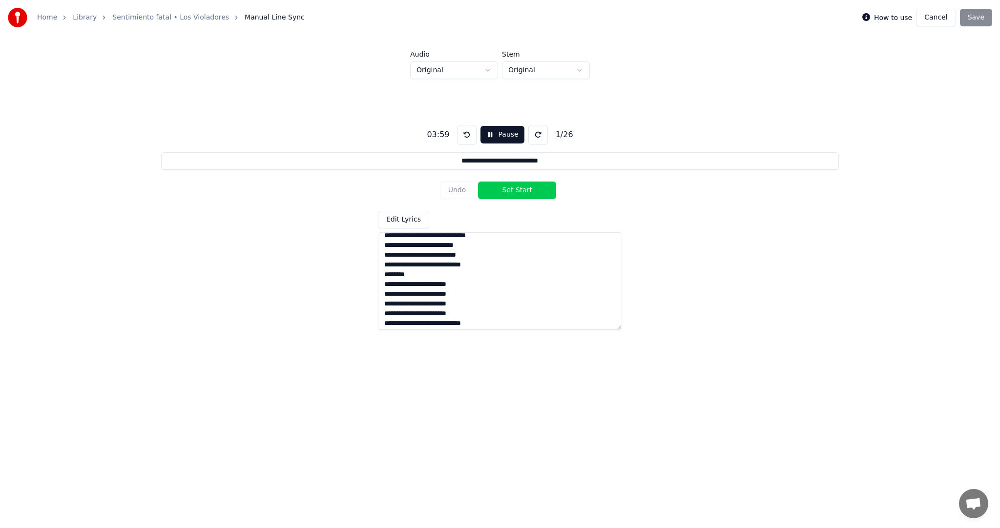
scroll to position [165, 0]
click at [481, 323] on textarea "**********" at bounding box center [500, 281] width 244 height 98
paste textarea "**********"
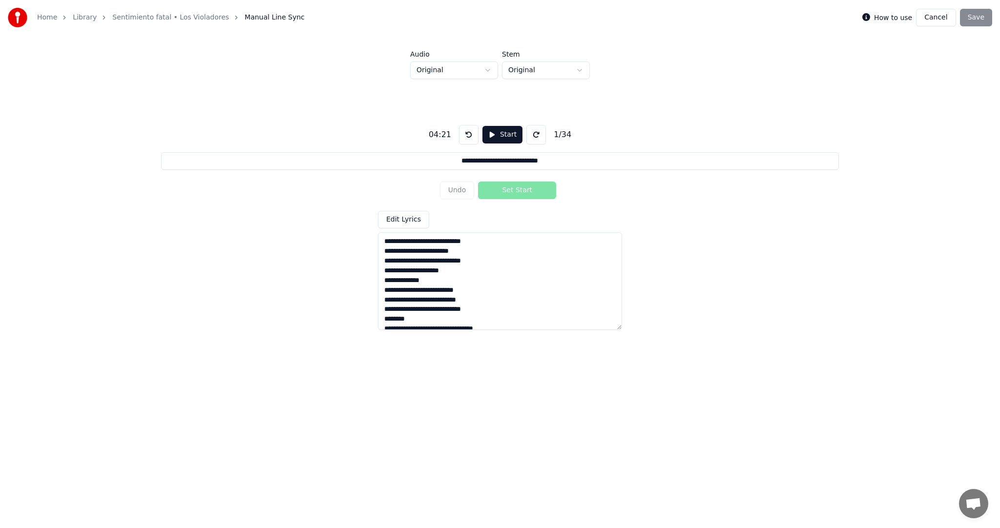
type textarea "**********"
click at [977, 19] on div "How to use Cancel Save" at bounding box center [927, 18] width 130 height 18
click at [489, 194] on div "Undo Set Start" at bounding box center [500, 190] width 121 height 25
click at [976, 23] on div "How to use Cancel Save" at bounding box center [927, 18] width 130 height 18
click at [497, 140] on button "Start" at bounding box center [502, 135] width 40 height 18
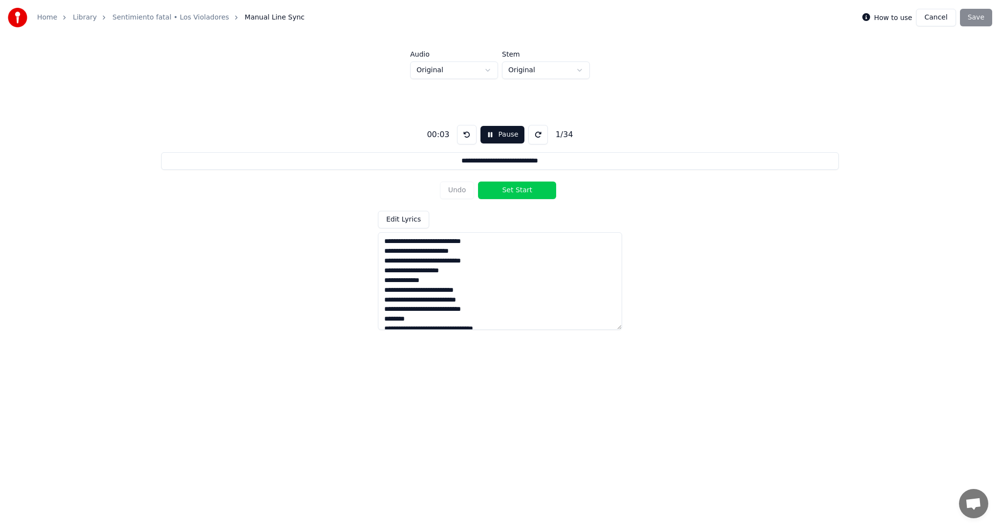
click at [495, 188] on button "Set Start" at bounding box center [517, 191] width 78 height 18
click at [495, 188] on button "Set End" at bounding box center [517, 191] width 78 height 18
type input "**********"
click at [498, 138] on button "Pause" at bounding box center [501, 135] width 43 height 18
click at [930, 17] on button "Cancel" at bounding box center [936, 18] width 40 height 18
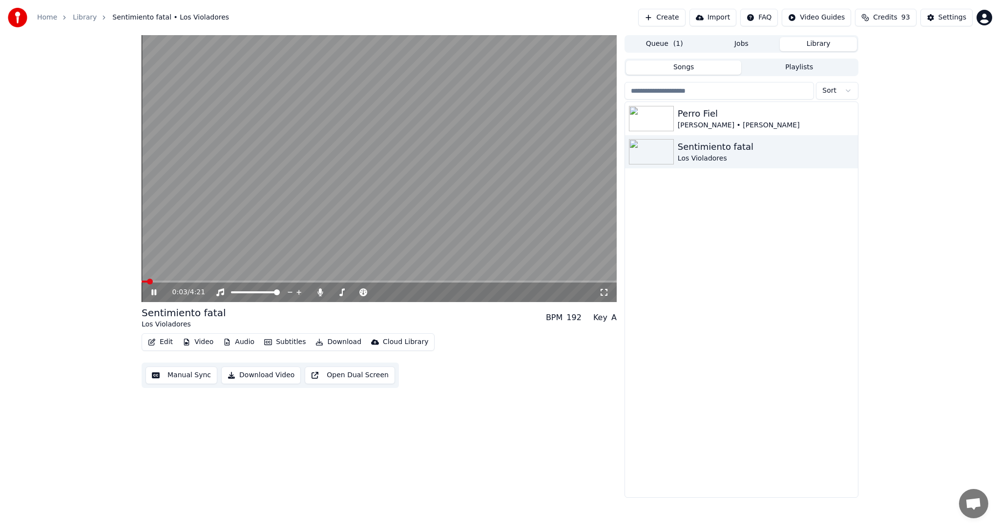
click at [233, 281] on span at bounding box center [379, 282] width 475 height 2
click at [334, 281] on span at bounding box center [379, 282] width 475 height 2
click at [363, 281] on span at bounding box center [379, 282] width 475 height 2
click at [154, 291] on icon at bounding box center [160, 293] width 23 height 8
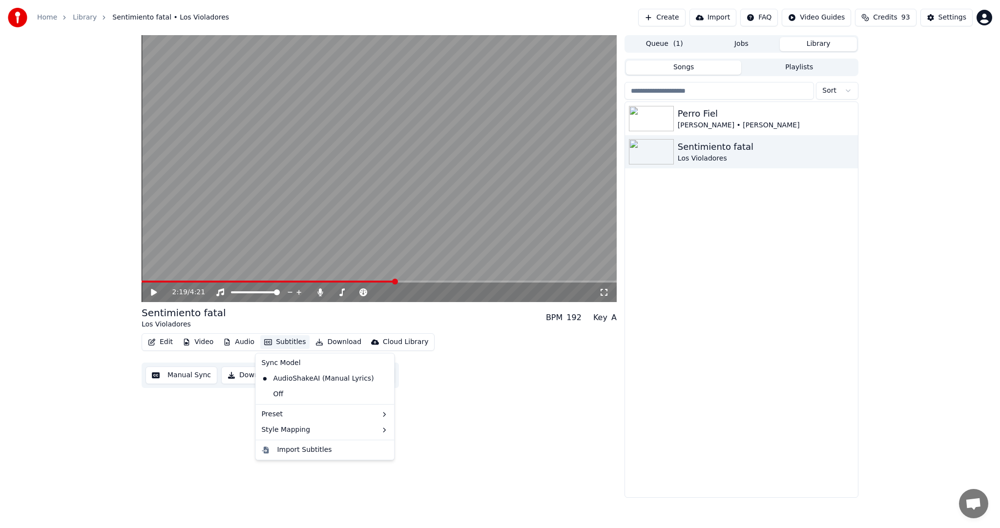
click at [277, 344] on button "Subtitles" at bounding box center [284, 342] width 49 height 14
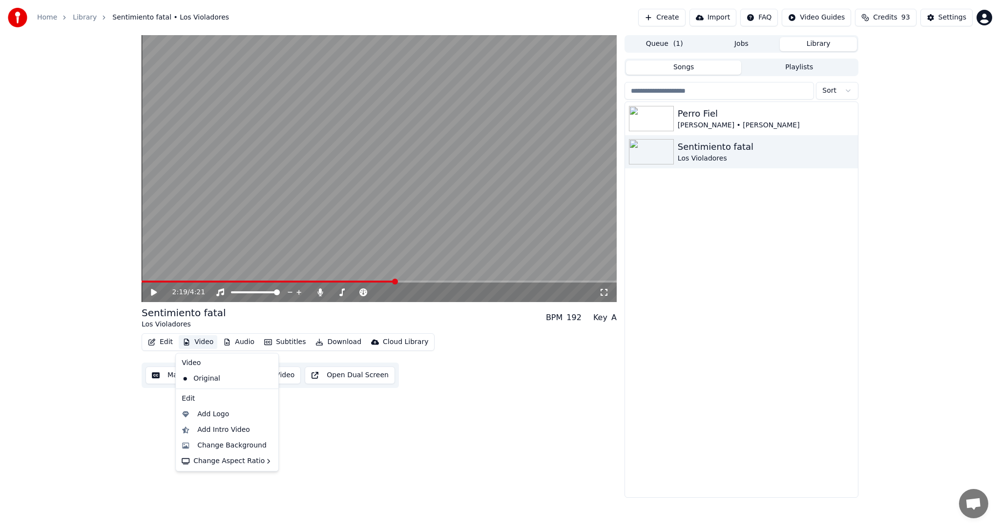
click at [346, 435] on div "2:19 / 4:21 Sentimiento fatal Los Violadores BPM 192 Key A Edit Video Audio Sub…" at bounding box center [379, 266] width 475 height 463
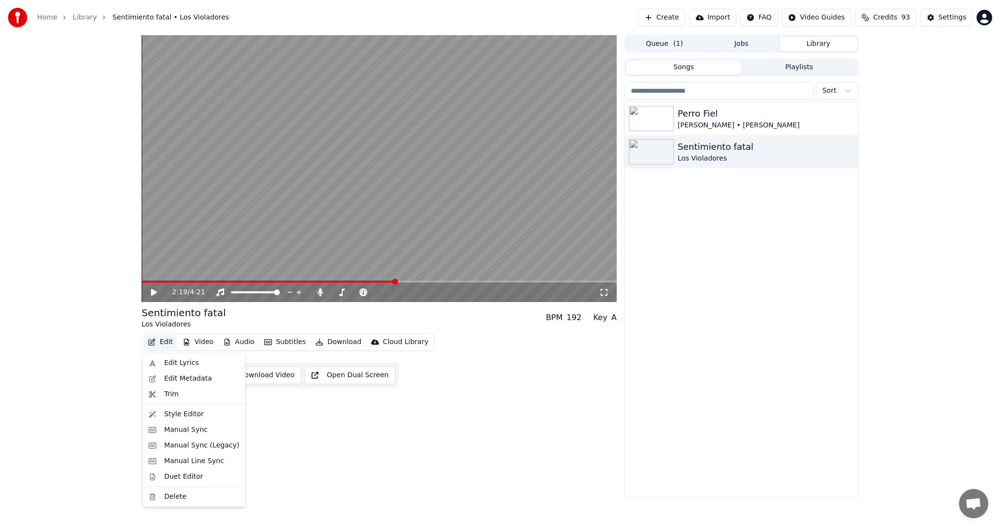
click at [161, 340] on button "Edit" at bounding box center [160, 342] width 33 height 14
click at [220, 448] on div "Manual Sync (Legacy)" at bounding box center [201, 446] width 75 height 10
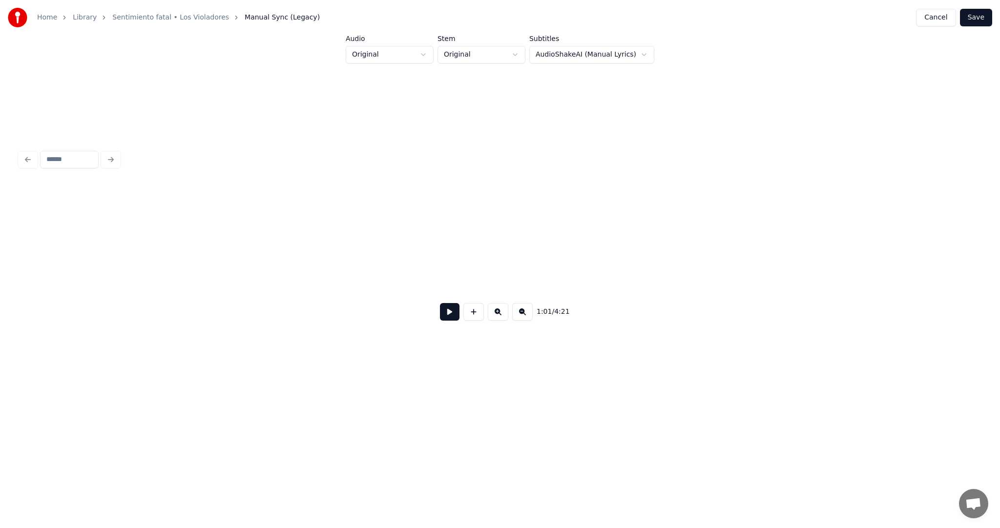
scroll to position [0, 5990]
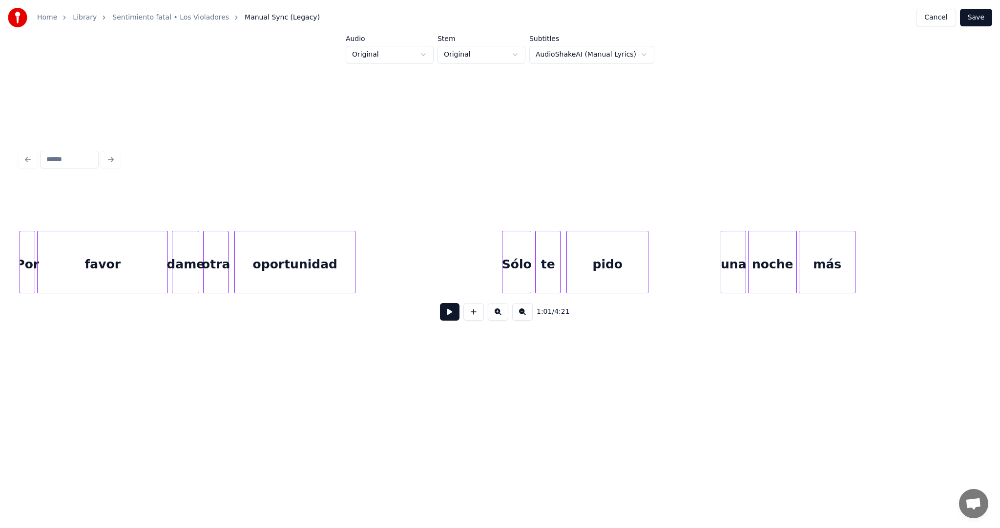
click at [441, 320] on button at bounding box center [450, 312] width 20 height 18
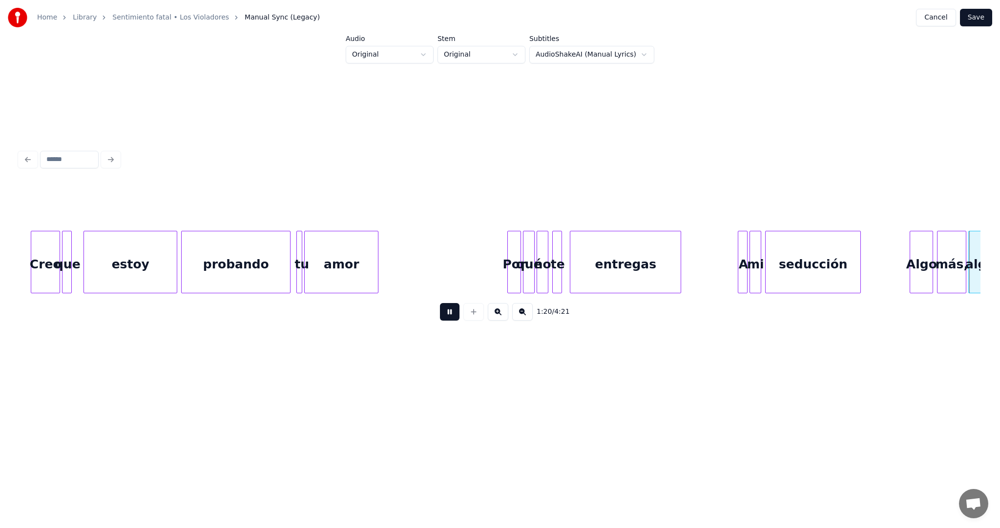
scroll to position [0, 7914]
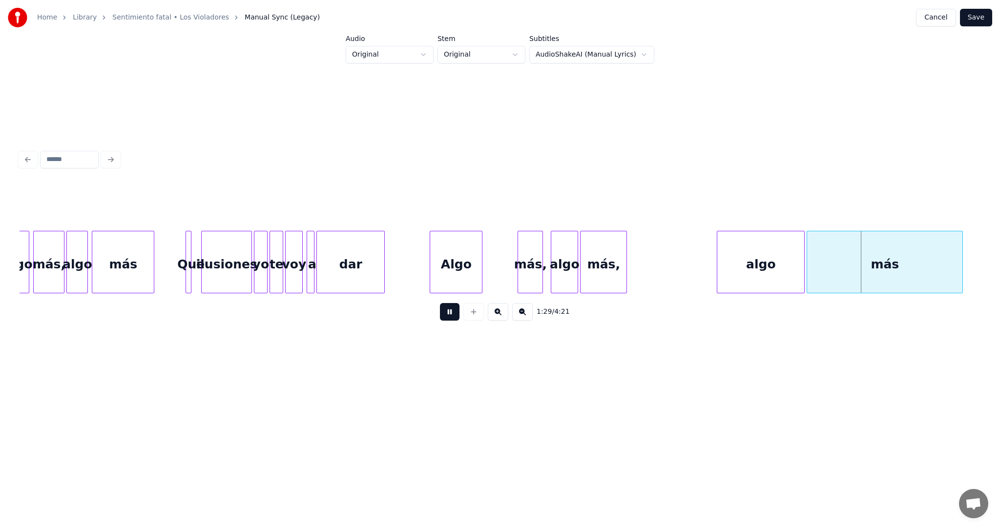
click at [449, 318] on button at bounding box center [450, 312] width 20 height 18
click at [501, 257] on div "más," at bounding box center [495, 264] width 24 height 66
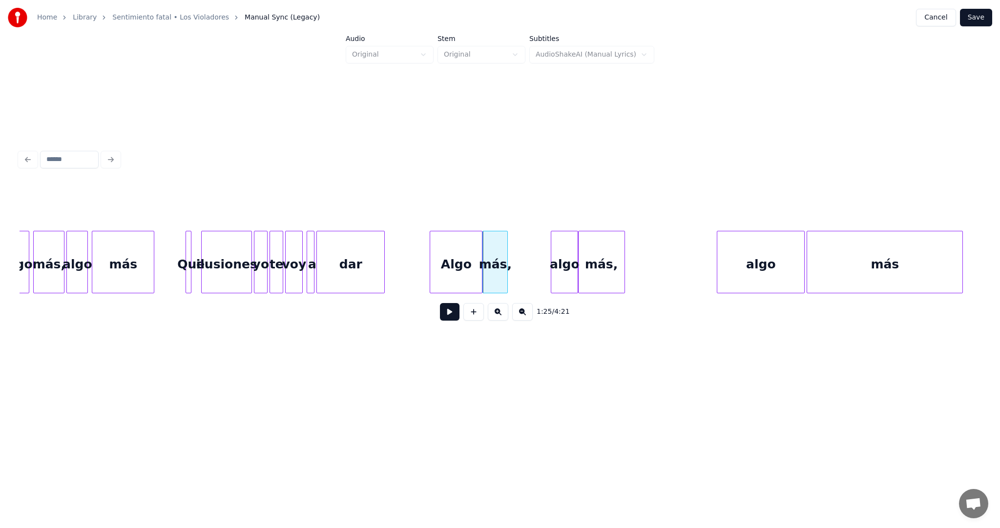
click at [593, 254] on div "más," at bounding box center [602, 264] width 46 height 66
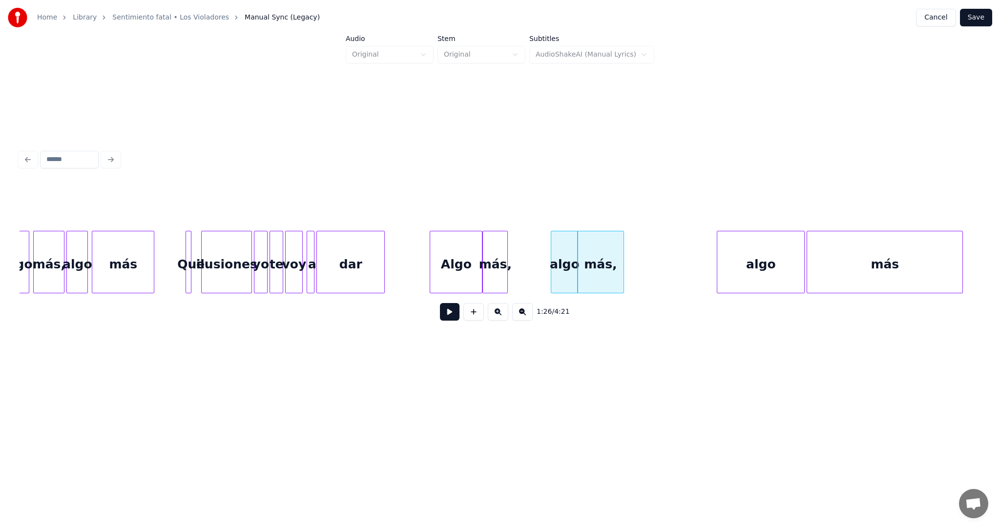
click at [596, 238] on div "más," at bounding box center [602, 264] width 46 height 66
click at [580, 238] on div at bounding box center [580, 262] width 3 height 62
drag, startPoint x: 652, startPoint y: 227, endPoint x: 551, endPoint y: 280, distance: 114.5
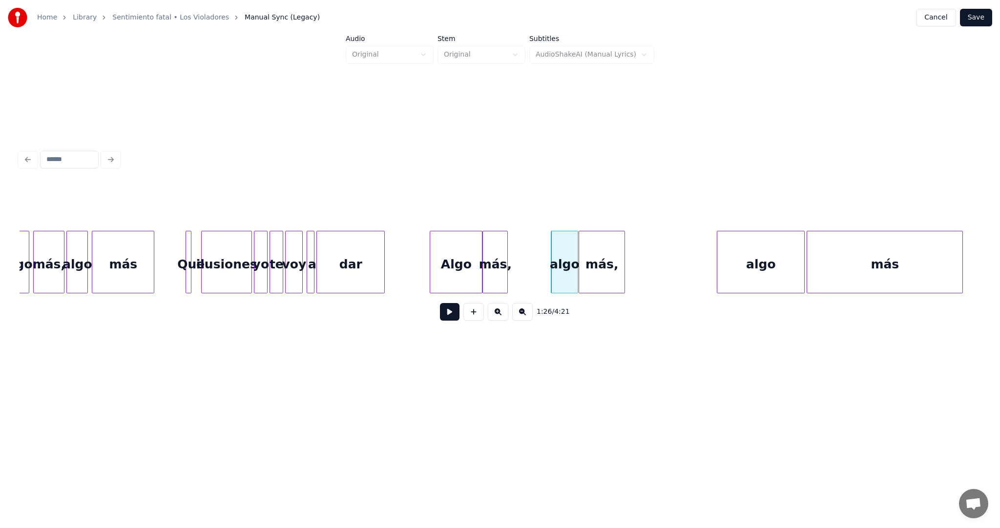
click at [572, 282] on div "algo" at bounding box center [564, 264] width 26 height 66
click at [594, 281] on div "más," at bounding box center [601, 264] width 45 height 66
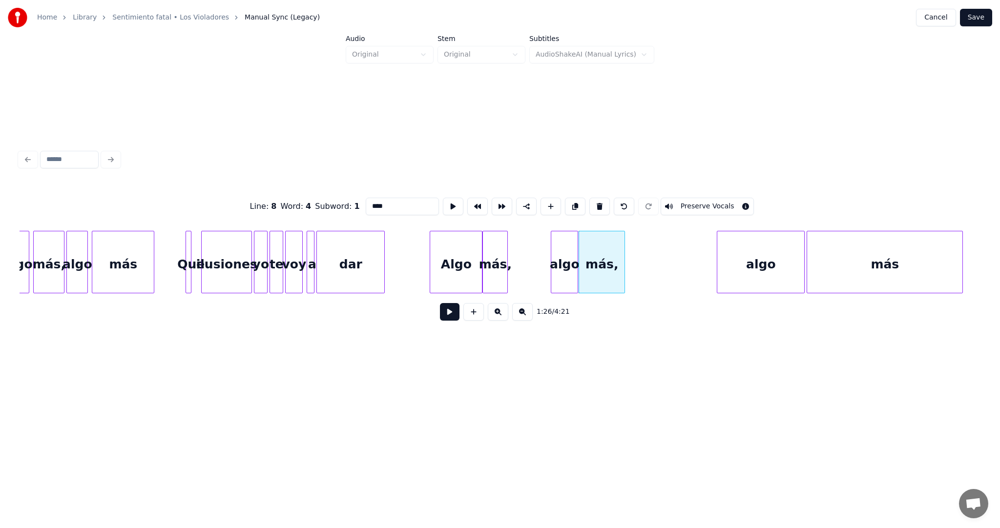
click at [563, 243] on div "algo" at bounding box center [564, 264] width 26 height 66
click at [602, 244] on div "más," at bounding box center [601, 264] width 45 height 66
click at [525, 251] on div "algo" at bounding box center [521, 264] width 26 height 66
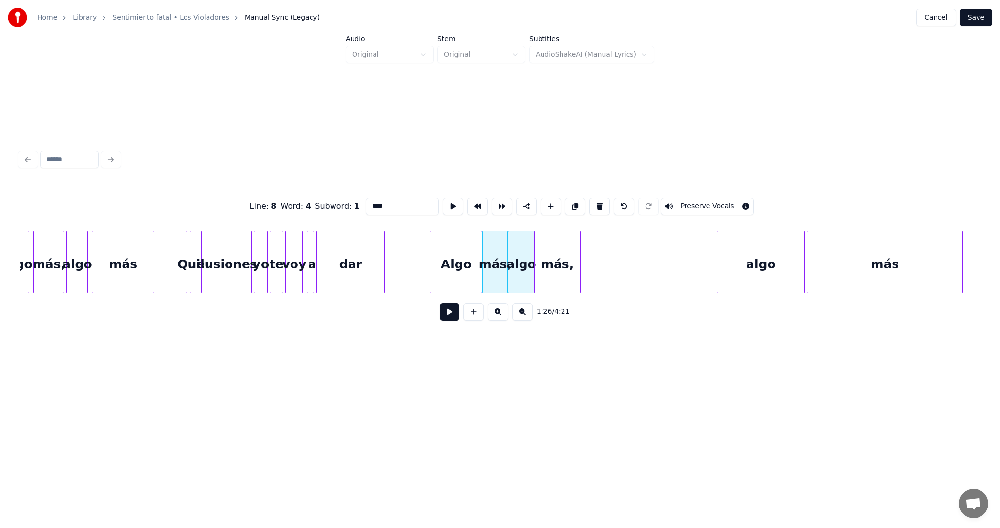
click at [545, 252] on div "más," at bounding box center [557, 264] width 45 height 66
click at [524, 248] on div "algo" at bounding box center [521, 264] width 26 height 66
click at [549, 248] on div "más," at bounding box center [557, 264] width 45 height 66
click at [549, 248] on div "más," at bounding box center [558, 264] width 45 height 66
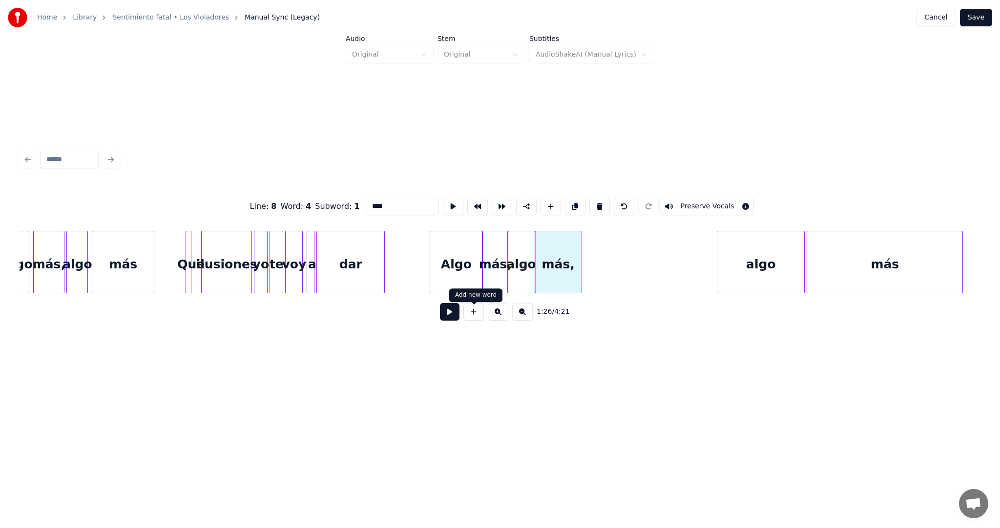
click at [476, 315] on button at bounding box center [473, 312] width 21 height 18
type input "**"
click at [598, 268] on div "<>" at bounding box center [600, 264] width 38 height 66
click at [600, 263] on div "<>" at bounding box center [600, 264] width 38 height 66
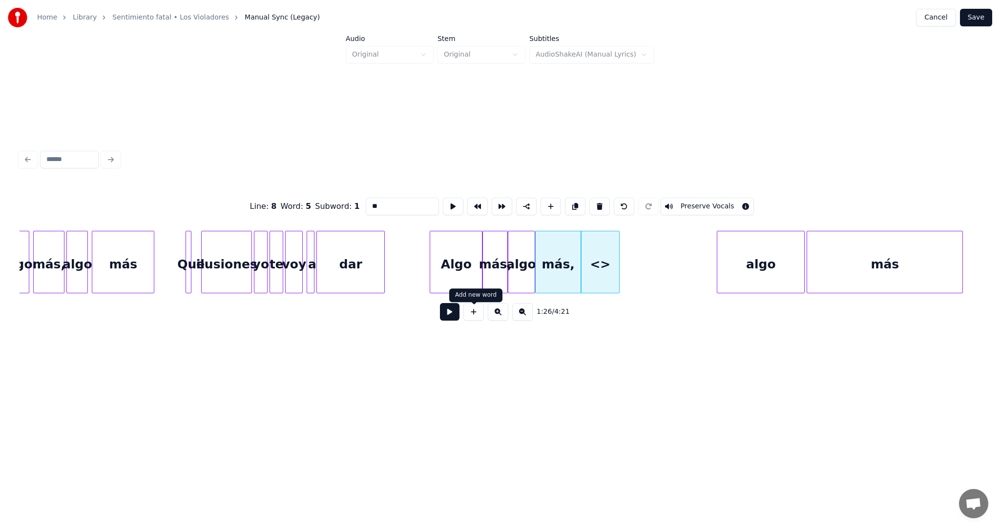
click at [472, 314] on button at bounding box center [473, 312] width 21 height 18
click at [635, 275] on div "<>" at bounding box center [639, 264] width 38 height 66
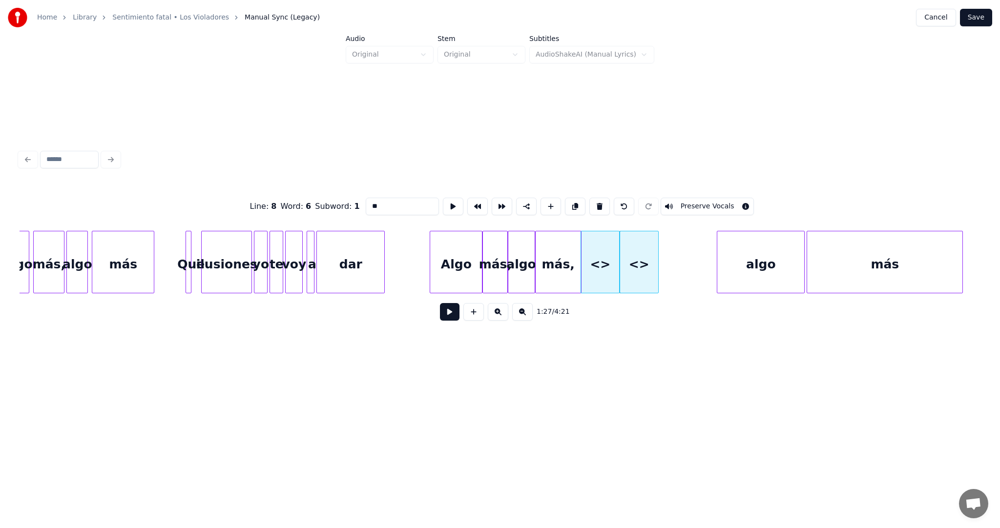
click at [596, 250] on div "<>" at bounding box center [600, 264] width 38 height 66
click at [600, 256] on div "<>" at bounding box center [600, 264] width 38 height 66
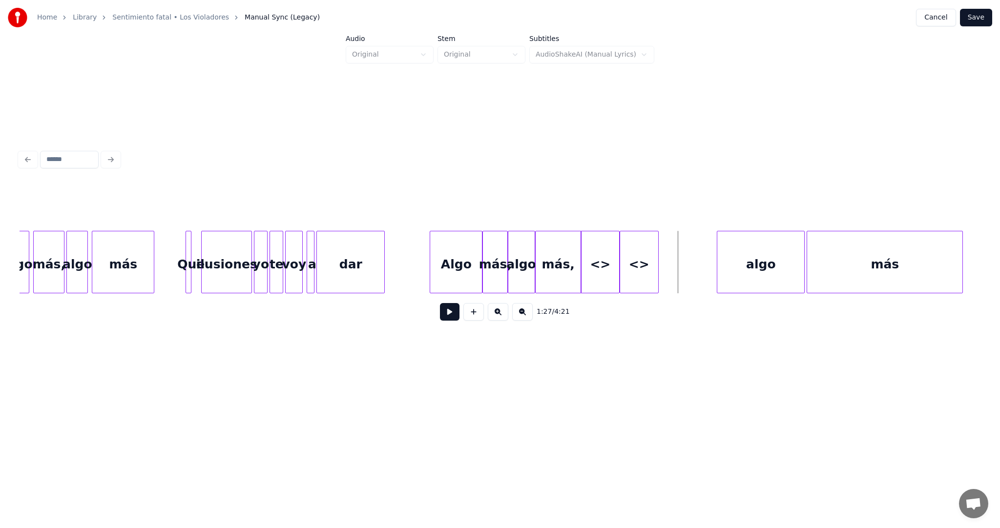
click at [644, 247] on div "<>" at bounding box center [639, 264] width 38 height 66
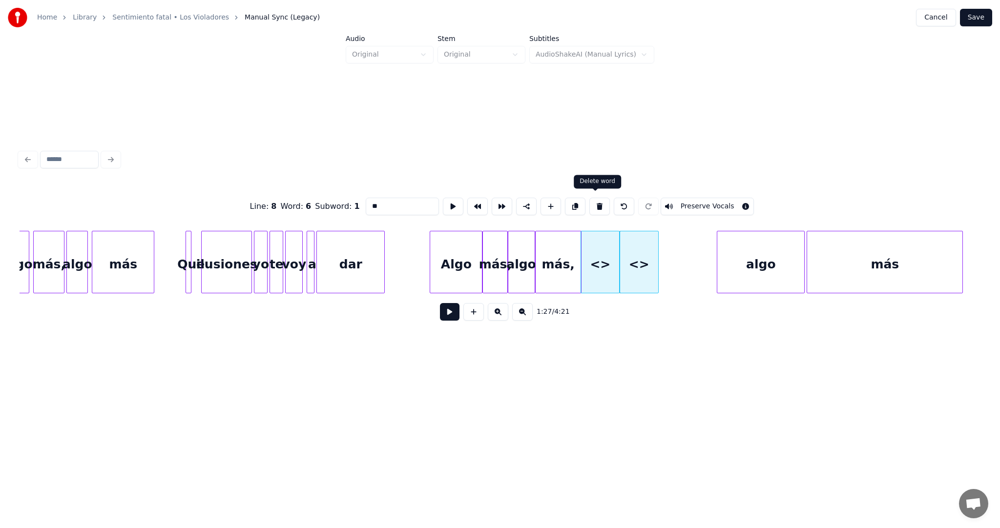
click at [596, 206] on button at bounding box center [599, 207] width 21 height 18
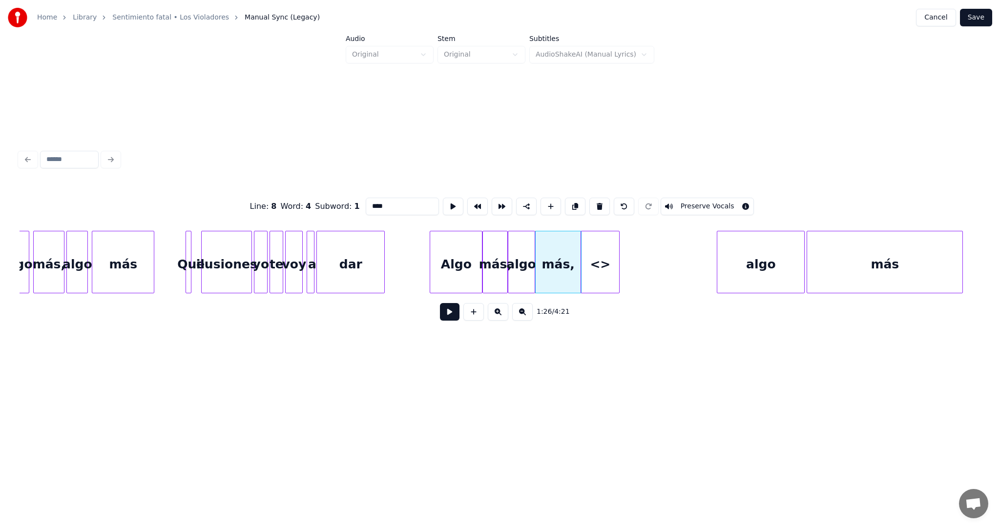
click at [609, 245] on div "<>" at bounding box center [600, 264] width 38 height 66
type input "**"
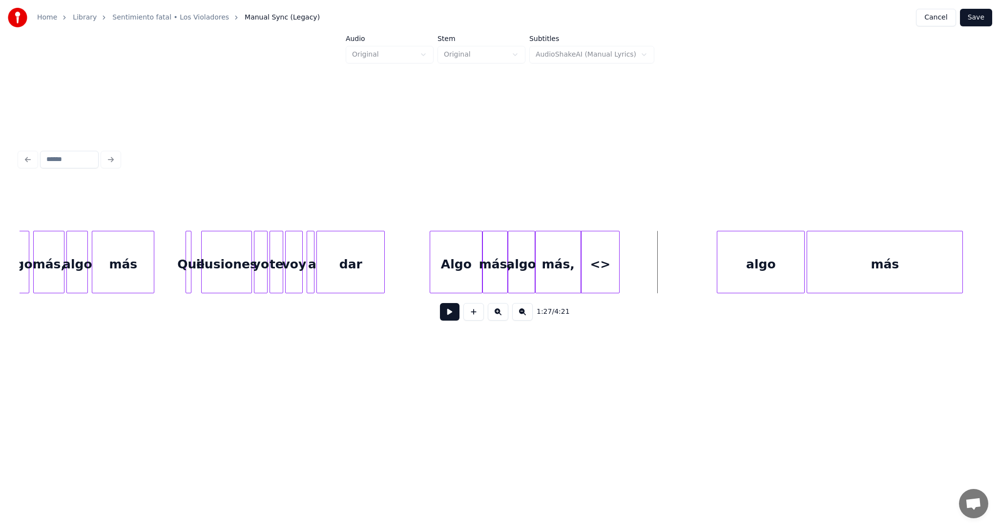
click at [613, 238] on div "<>" at bounding box center [600, 264] width 38 height 66
click at [615, 238] on div "<>" at bounding box center [610, 264] width 38 height 66
click at [612, 240] on div "<>" at bounding box center [610, 264] width 38 height 66
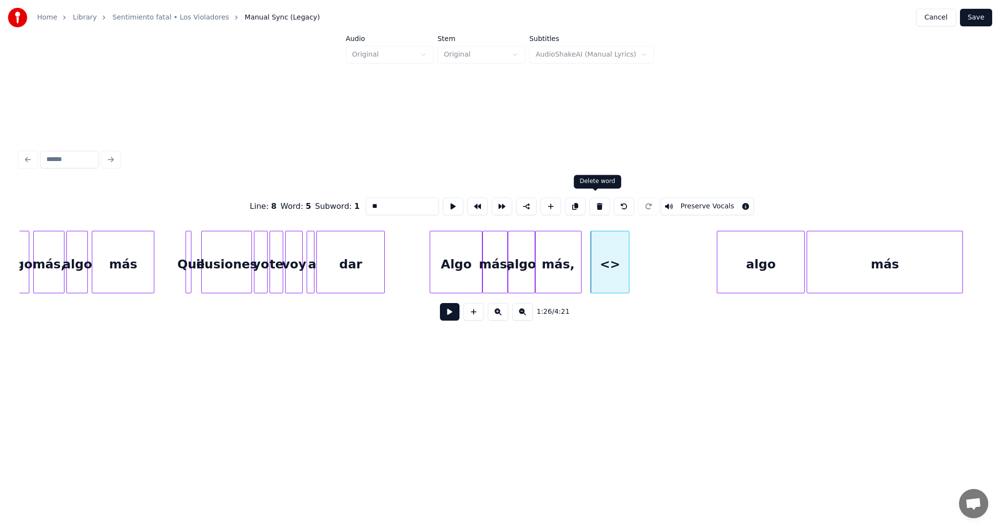
click at [594, 203] on button at bounding box center [599, 207] width 21 height 18
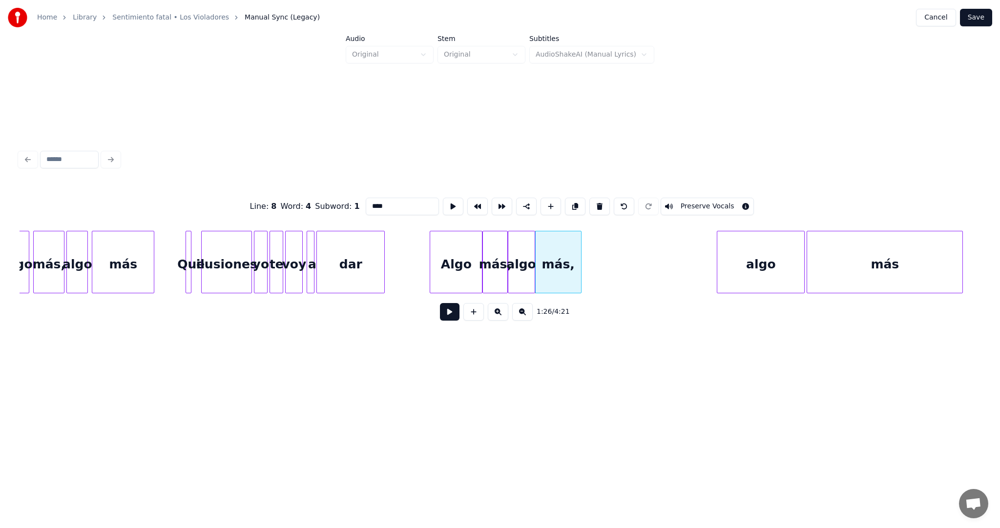
click at [525, 242] on div "algo" at bounding box center [521, 264] width 26 height 66
type input "****"
click at [552, 248] on div "más," at bounding box center [562, 264] width 45 height 66
click at [531, 243] on div "algo" at bounding box center [523, 264] width 26 height 66
click at [548, 246] on div "más," at bounding box center [560, 264] width 45 height 66
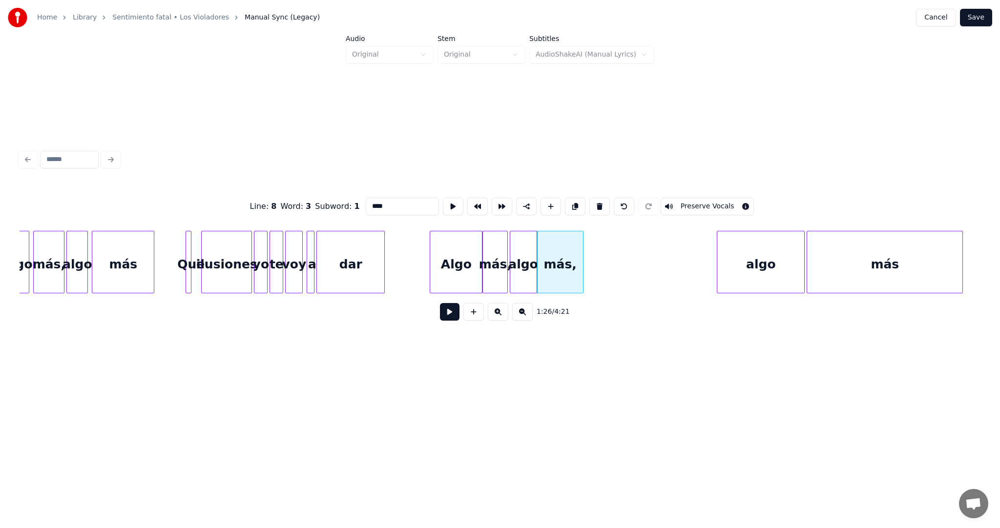
click at [532, 245] on div "algo" at bounding box center [523, 264] width 26 height 66
click at [546, 244] on div "más," at bounding box center [560, 264] width 45 height 66
click at [525, 245] on div "algo" at bounding box center [523, 264] width 26 height 66
click at [572, 207] on button at bounding box center [575, 207] width 21 height 18
click at [595, 251] on div "algo" at bounding box center [596, 264] width 26 height 66
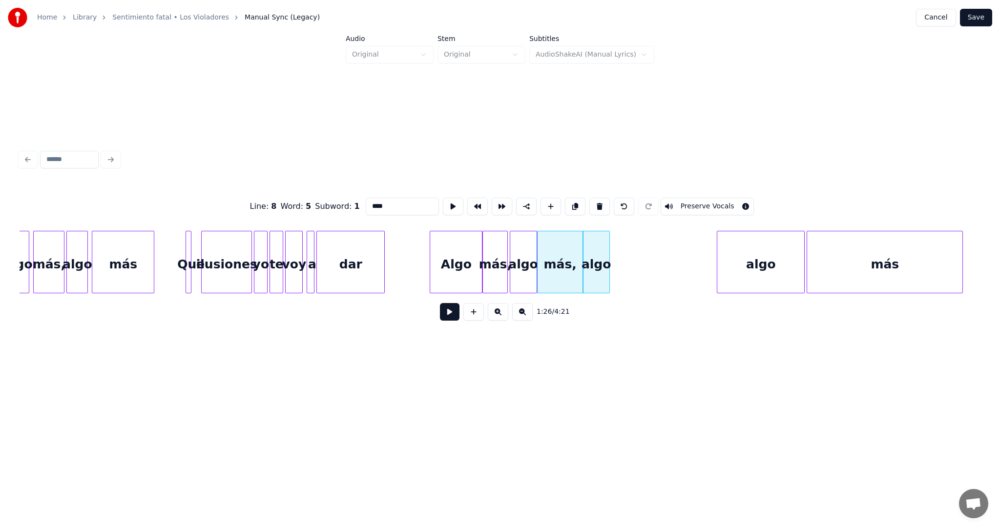
click at [567, 238] on div "más," at bounding box center [560, 264] width 45 height 66
type input "****"
click at [572, 204] on button at bounding box center [575, 207] width 21 height 18
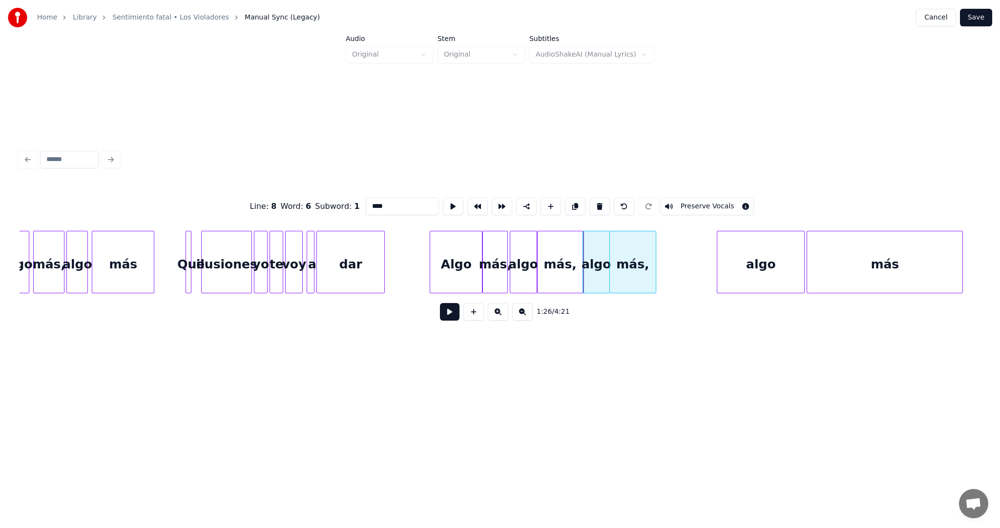
click at [629, 249] on div "más," at bounding box center [632, 264] width 45 height 66
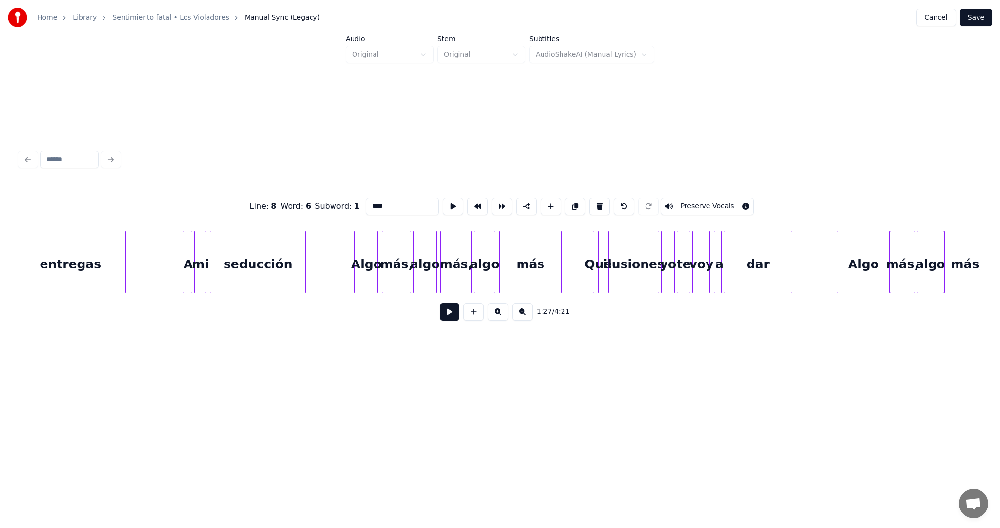
scroll to position [0, 7549]
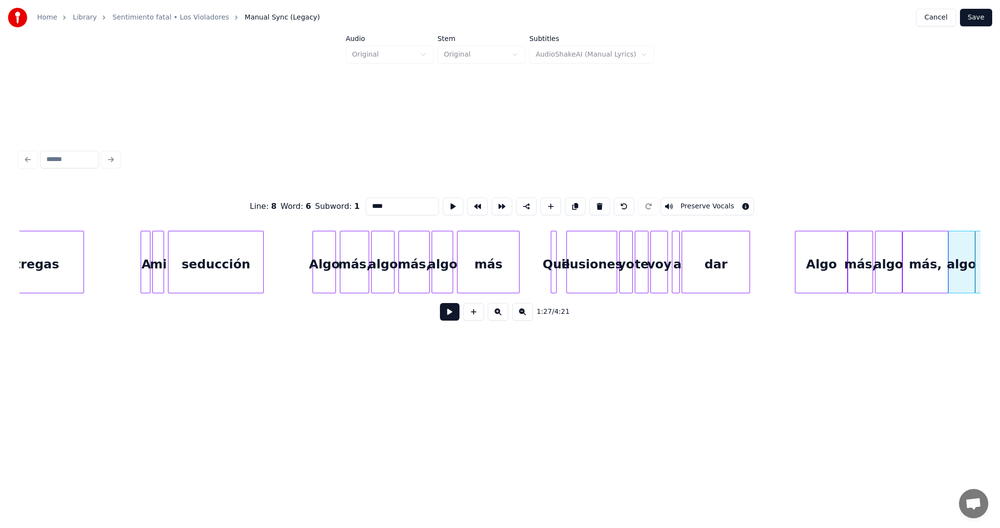
click at [447, 315] on button at bounding box center [450, 312] width 20 height 18
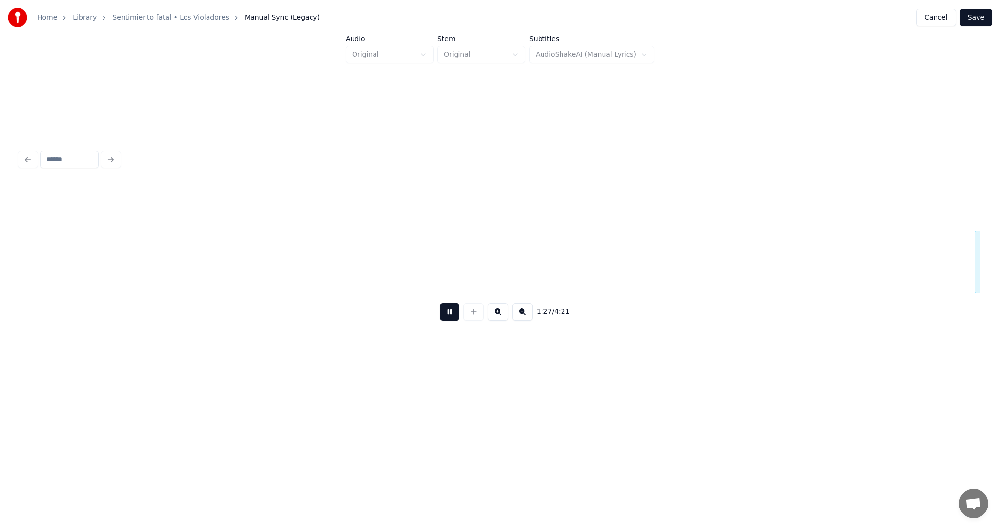
scroll to position [0, 8511]
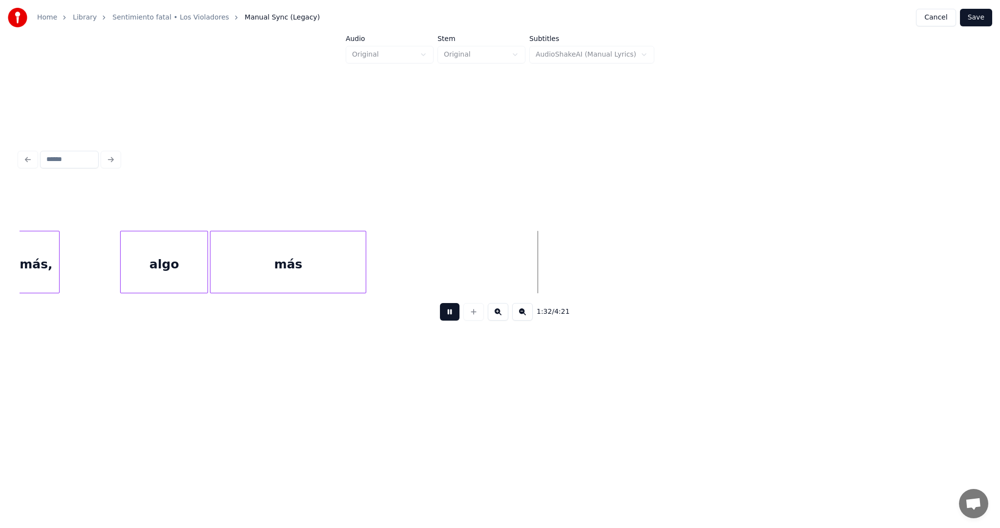
click at [451, 314] on button at bounding box center [450, 312] width 20 height 18
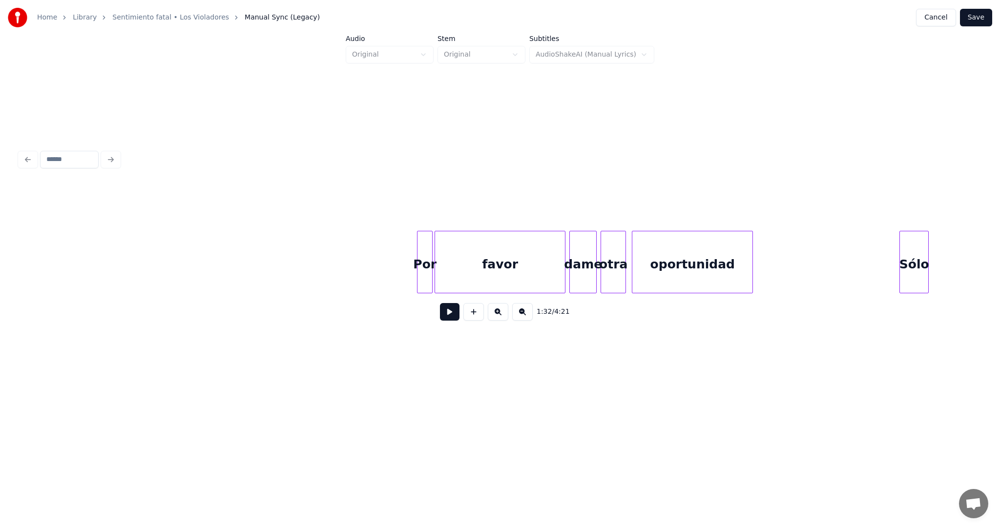
scroll to position [0, 5540]
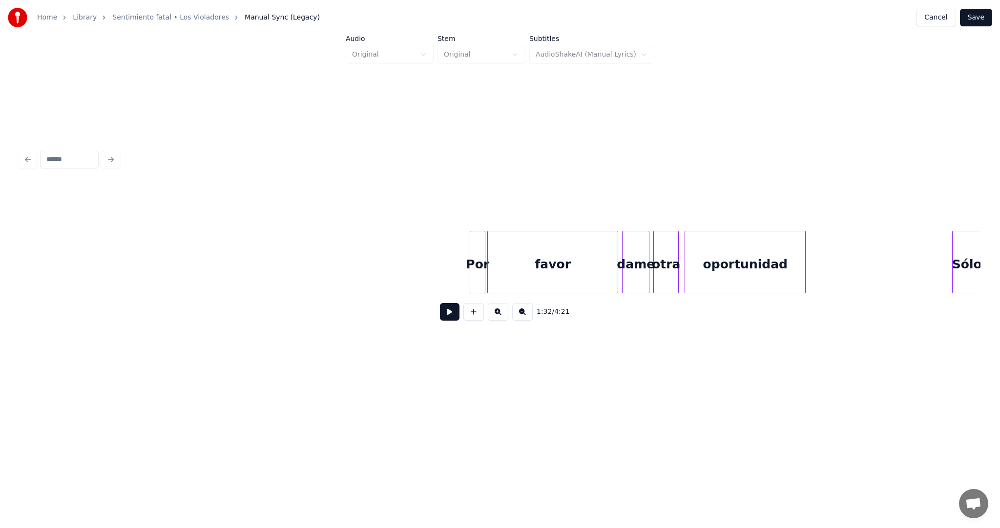
click at [447, 315] on button at bounding box center [450, 312] width 20 height 18
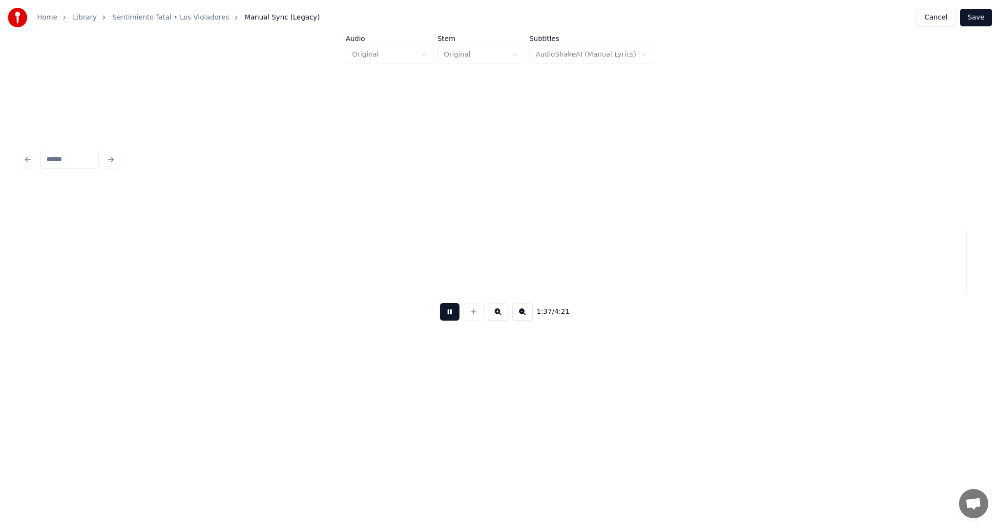
scroll to position [0, 9475]
click at [447, 314] on button at bounding box center [450, 312] width 20 height 18
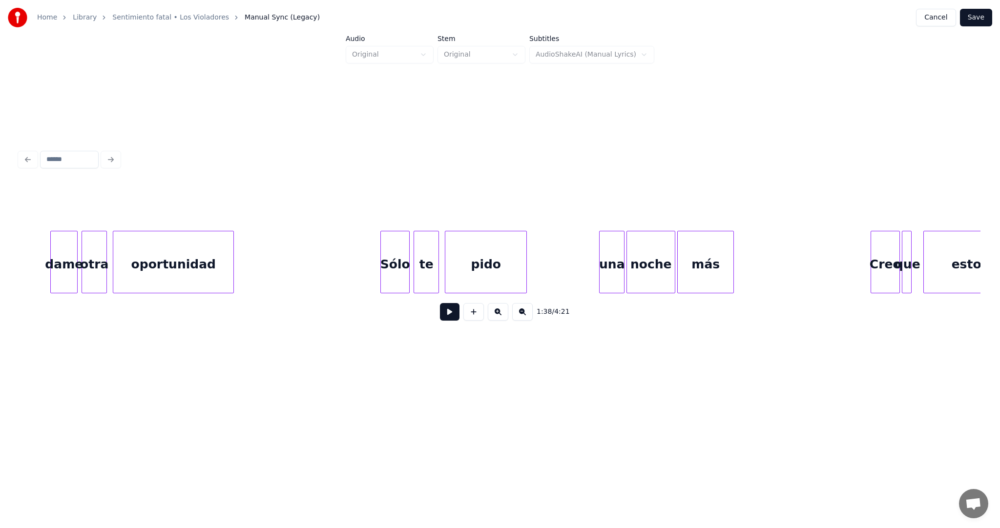
scroll to position [0, 5271]
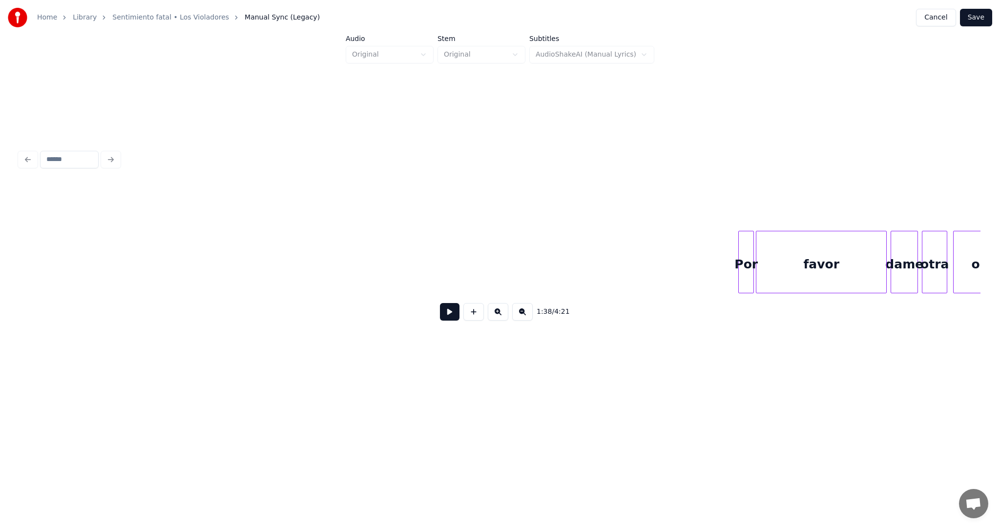
click at [448, 317] on button at bounding box center [450, 312] width 20 height 18
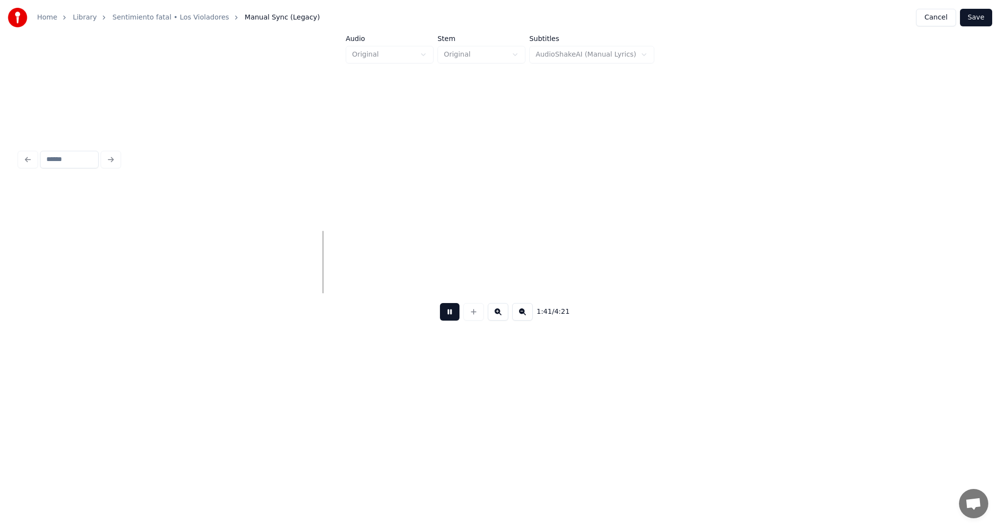
drag, startPoint x: 447, startPoint y: 314, endPoint x: 418, endPoint y: 296, distance: 34.3
click at [447, 314] on button at bounding box center [450, 312] width 20 height 18
click at [34, 158] on div at bounding box center [500, 159] width 969 height 21
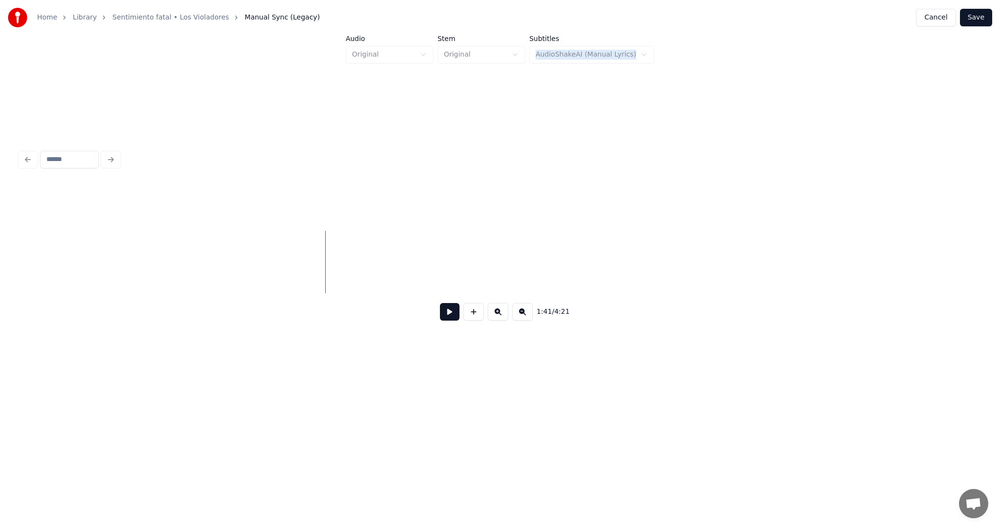
click at [34, 158] on div at bounding box center [500, 159] width 969 height 21
click at [445, 319] on button at bounding box center [450, 312] width 20 height 18
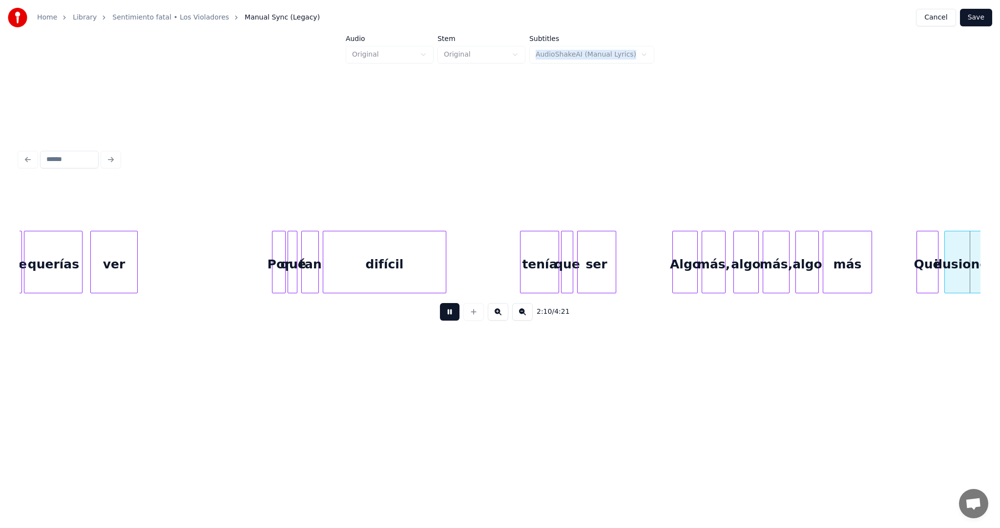
scroll to position [0, 12800]
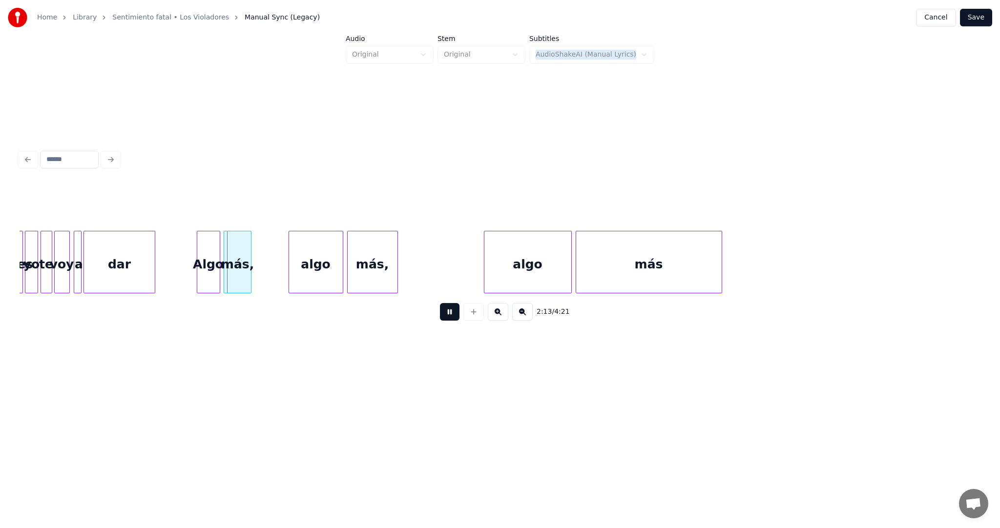
click at [447, 318] on button at bounding box center [450, 312] width 20 height 18
click at [322, 266] on div "algo" at bounding box center [316, 264] width 54 height 66
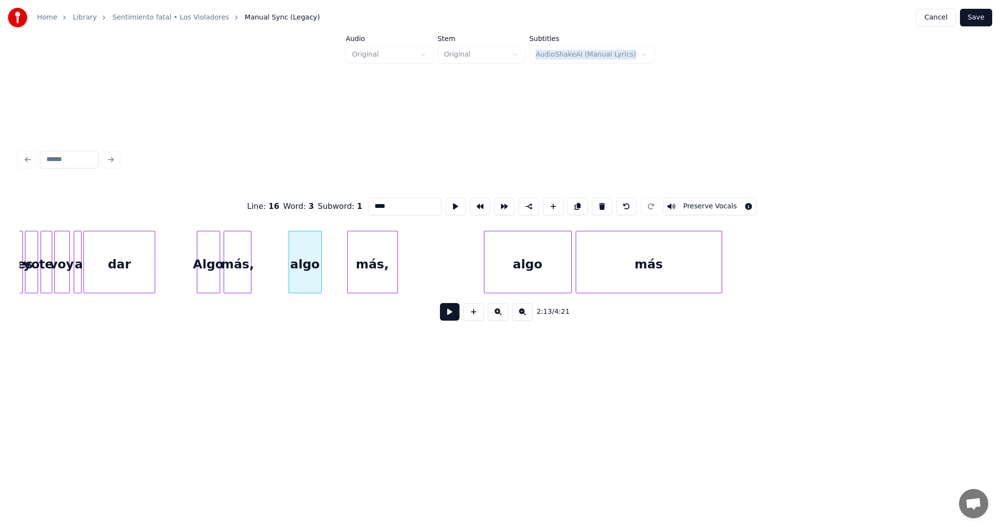
click at [320, 265] on div at bounding box center [319, 262] width 3 height 62
click at [333, 250] on div "algo" at bounding box center [330, 264] width 32 height 66
click at [569, 202] on button at bounding box center [577, 207] width 21 height 18
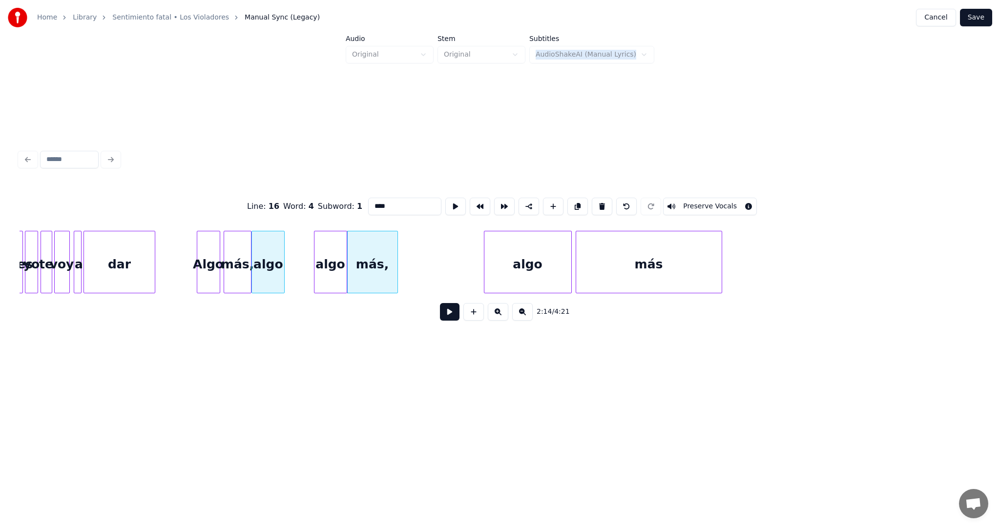
click at [273, 253] on div "algo" at bounding box center [268, 264] width 32 height 66
click at [348, 249] on div "ilusiones yo te voy a dar Algo más, algo más, algo más algo" at bounding box center [2, 262] width 25565 height 62
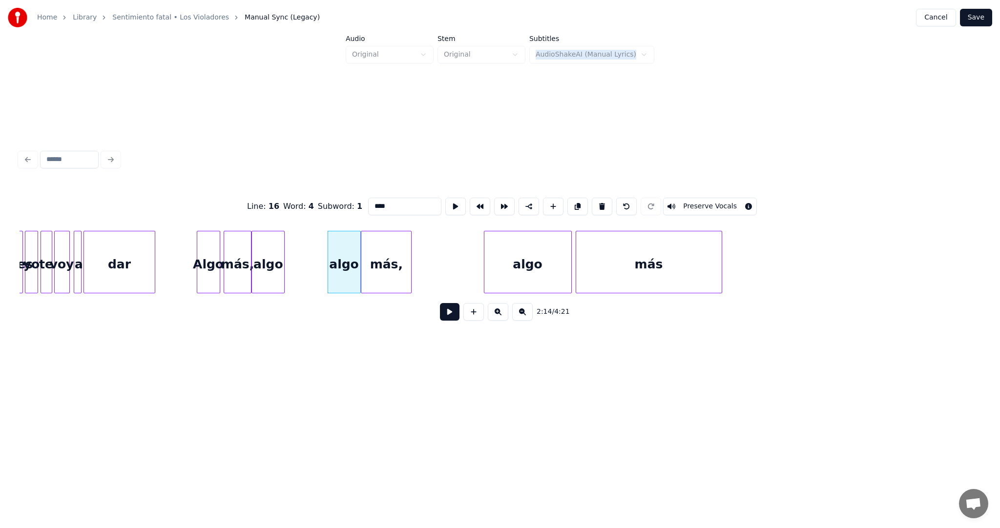
click at [390, 250] on div "más," at bounding box center [386, 264] width 50 height 66
click at [570, 201] on button at bounding box center [577, 207] width 21 height 18
click at [313, 255] on div "más," at bounding box center [303, 264] width 50 height 66
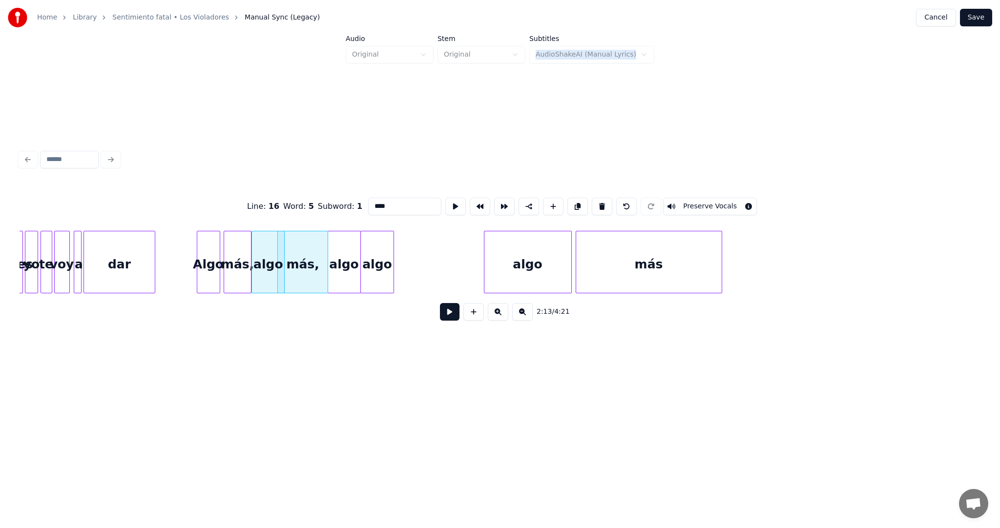
click at [454, 318] on button at bounding box center [450, 312] width 20 height 18
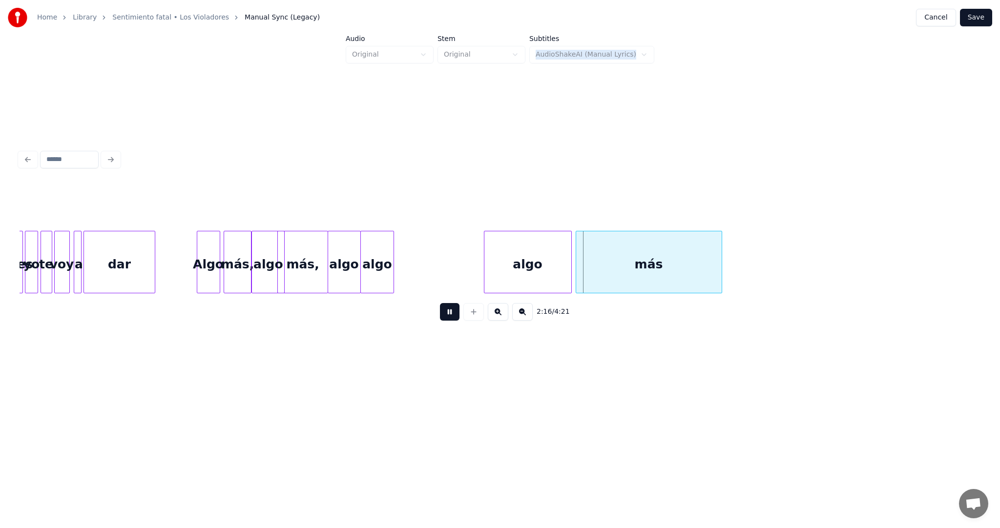
click at [455, 318] on button at bounding box center [450, 312] width 20 height 18
click at [381, 256] on div "algo" at bounding box center [377, 264] width 32 height 66
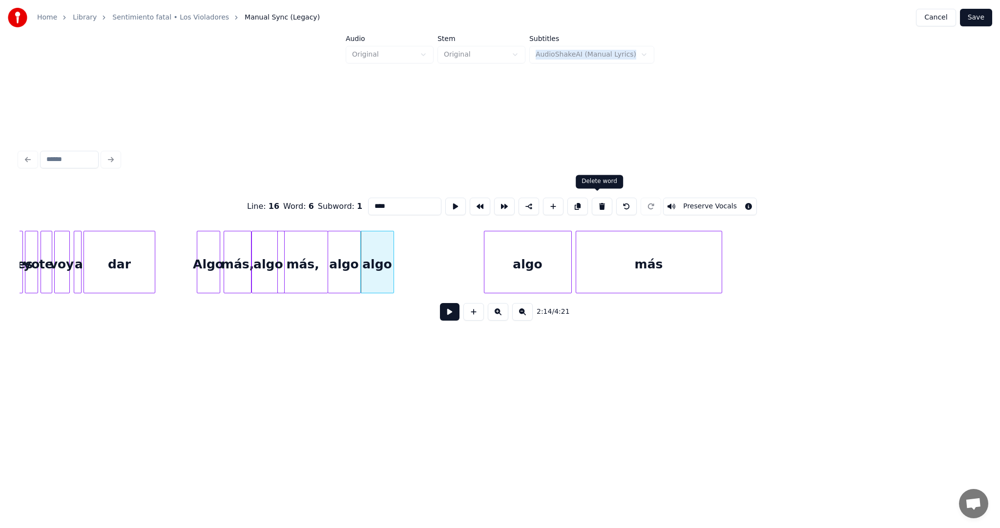
click at [594, 203] on button at bounding box center [602, 207] width 21 height 18
click at [312, 250] on div "más," at bounding box center [303, 264] width 50 height 66
type input "****"
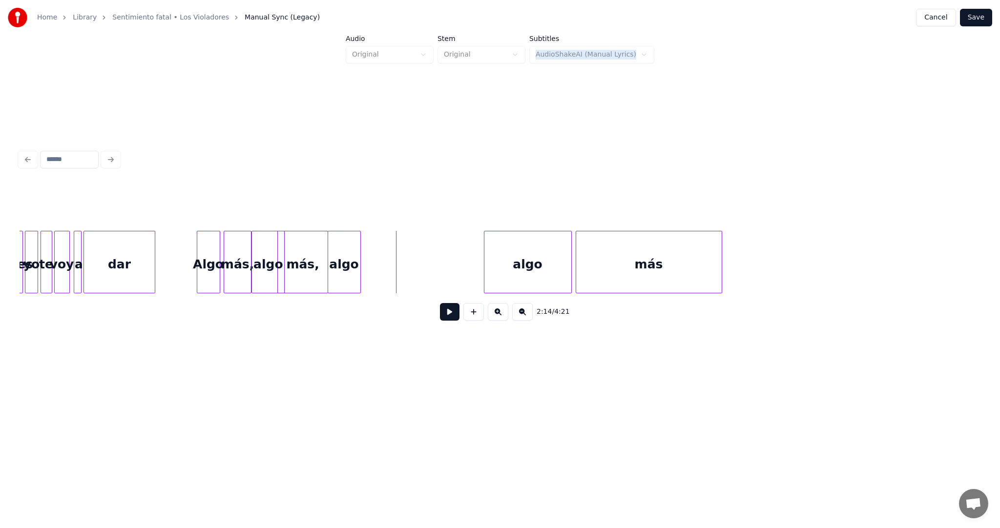
click at [314, 245] on div "más," at bounding box center [303, 264] width 50 height 66
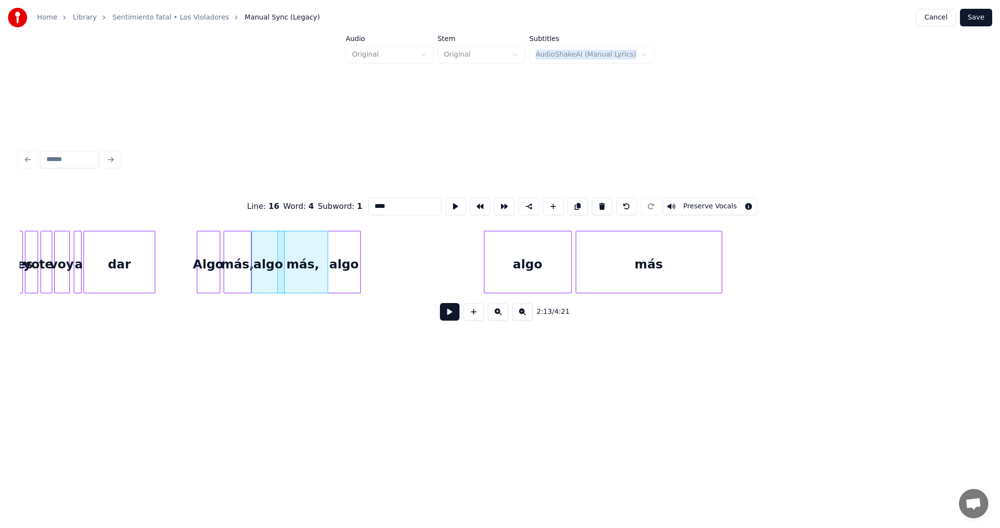
click at [349, 243] on div "algo" at bounding box center [344, 264] width 32 height 66
type input "****"
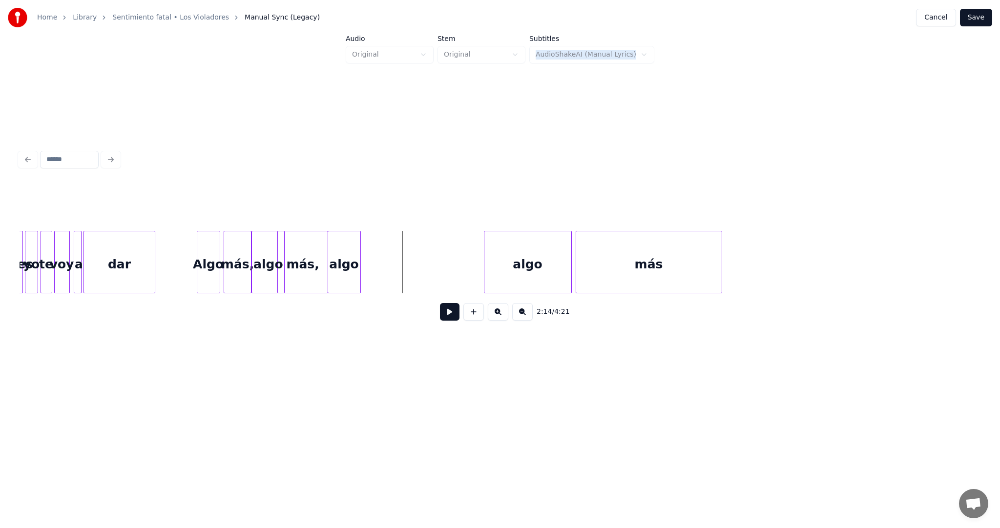
click at [353, 240] on div "algo" at bounding box center [344, 264] width 32 height 66
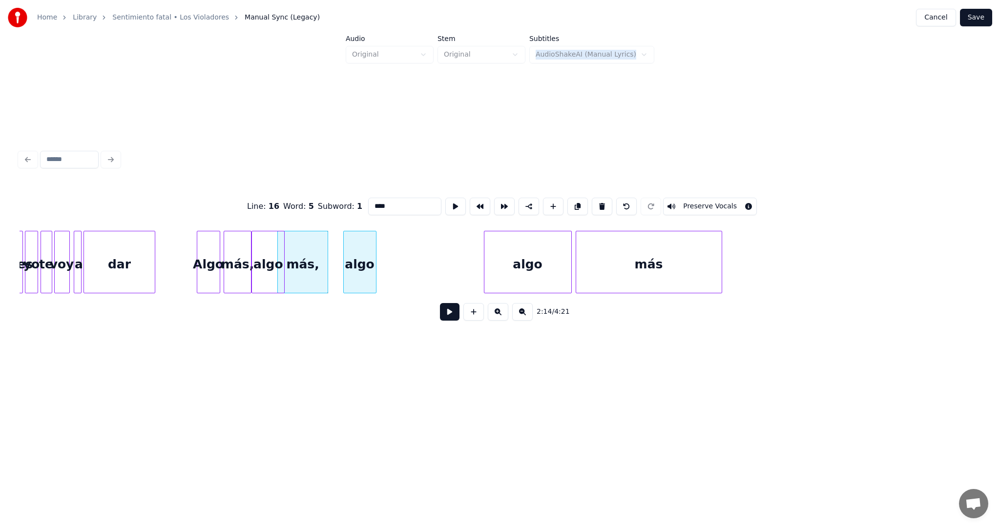
click at [363, 241] on div "algo" at bounding box center [360, 264] width 32 height 66
drag, startPoint x: 573, startPoint y: 203, endPoint x: 564, endPoint y: 205, distance: 8.9
click at [574, 203] on button at bounding box center [577, 207] width 21 height 18
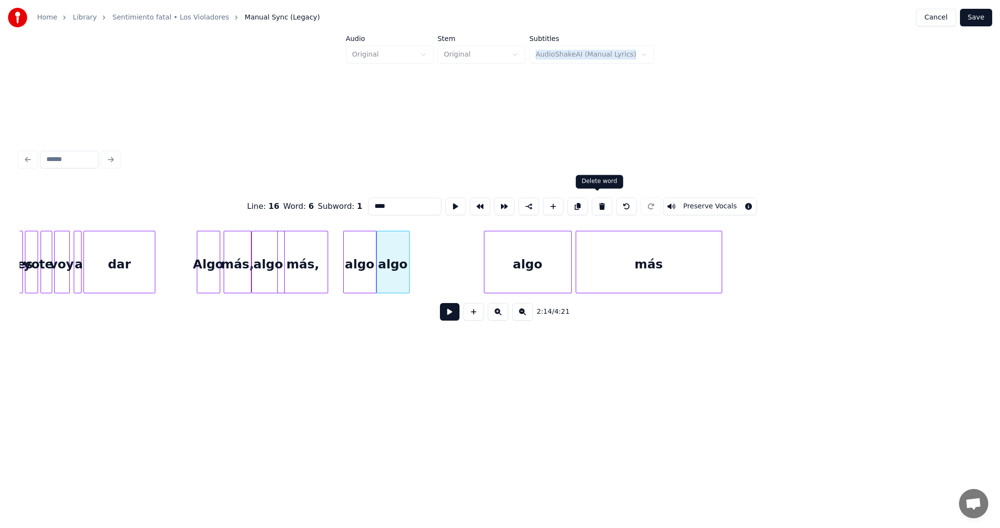
click at [599, 204] on button at bounding box center [602, 207] width 21 height 18
click at [362, 240] on div "algo" at bounding box center [360, 264] width 32 height 66
drag, startPoint x: 595, startPoint y: 202, endPoint x: 503, endPoint y: 212, distance: 92.3
click at [594, 202] on button at bounding box center [602, 207] width 21 height 18
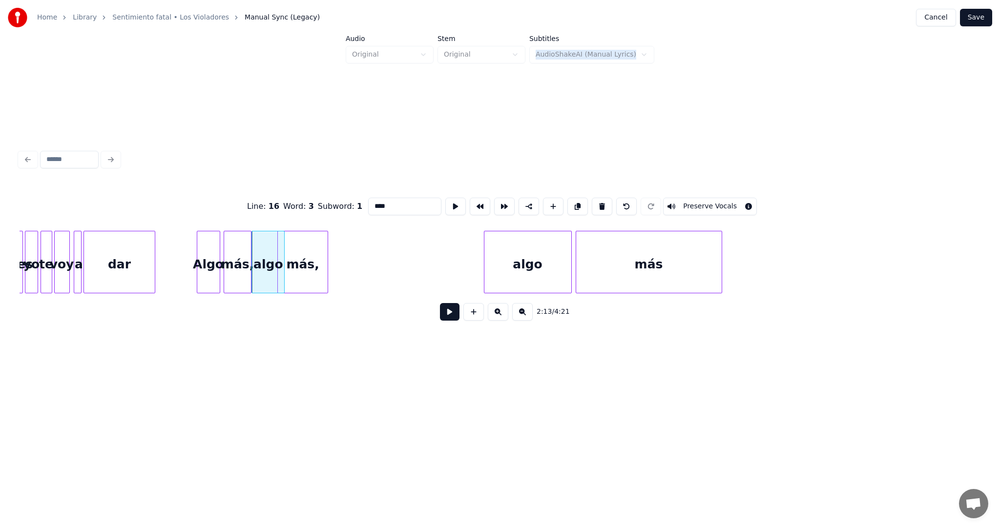
click at [314, 244] on div "más," at bounding box center [303, 264] width 50 height 66
click at [573, 204] on button at bounding box center [577, 207] width 21 height 18
click at [409, 243] on div "más," at bounding box center [400, 264] width 50 height 66
click at [266, 245] on div "algo" at bounding box center [268, 264] width 32 height 66
type input "****"
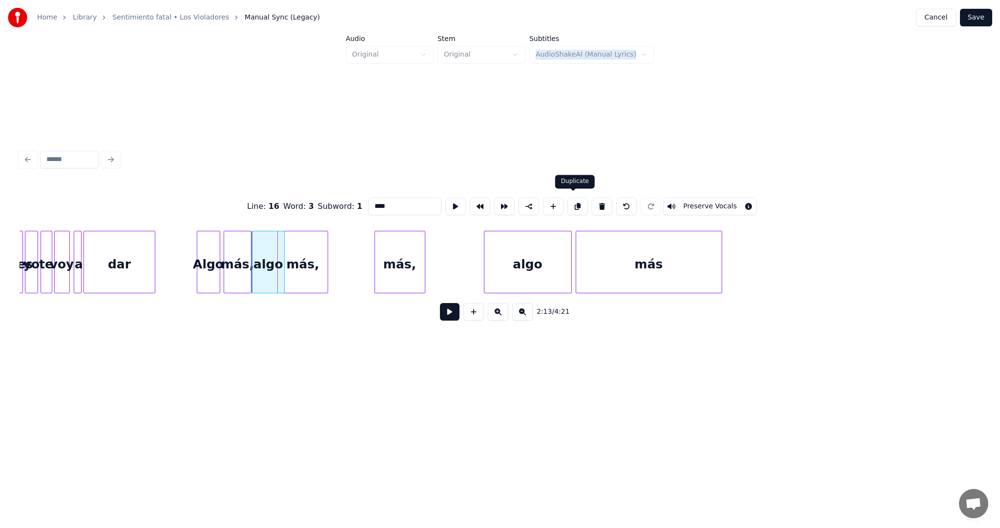
click at [573, 203] on button at bounding box center [577, 207] width 21 height 18
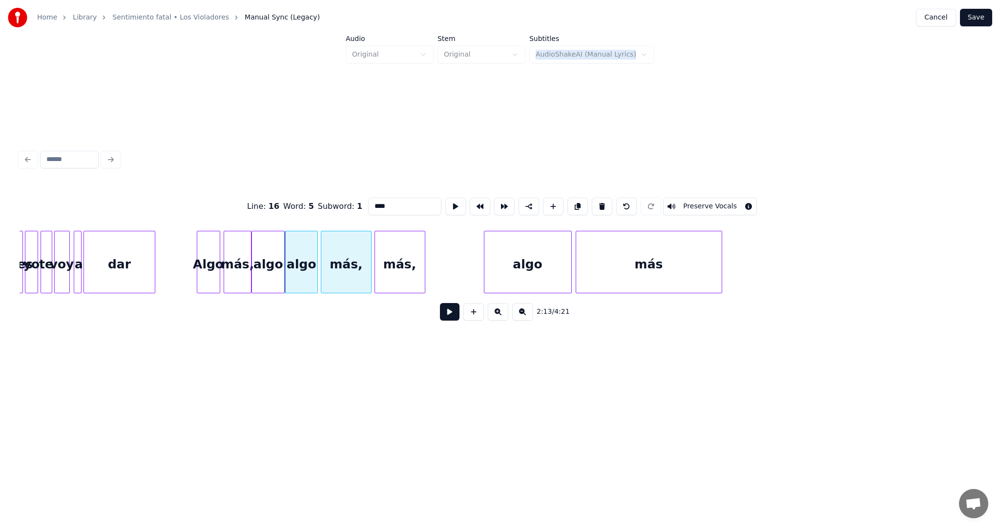
click at [367, 246] on div "más," at bounding box center [346, 264] width 50 height 66
click at [600, 204] on button at bounding box center [602, 207] width 21 height 18
click at [358, 250] on div "más," at bounding box center [346, 264] width 50 height 66
click at [319, 256] on div "más," at bounding box center [311, 264] width 50 height 66
click at [273, 251] on div "algo" at bounding box center [268, 264] width 32 height 66
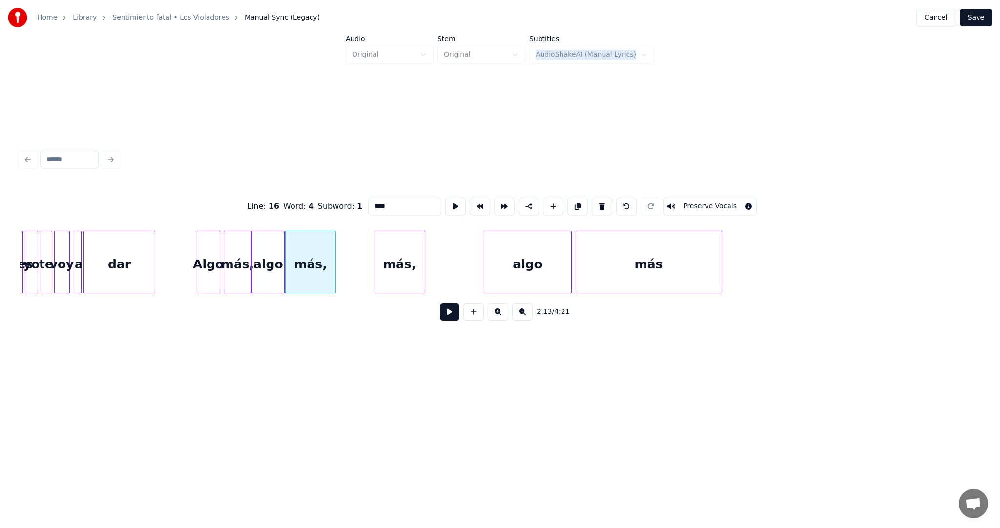
type input "****"
click at [575, 199] on button at bounding box center [577, 207] width 21 height 18
click at [355, 246] on div "algo" at bounding box center [354, 264] width 32 height 66
click at [396, 252] on div "más," at bounding box center [397, 264] width 50 height 66
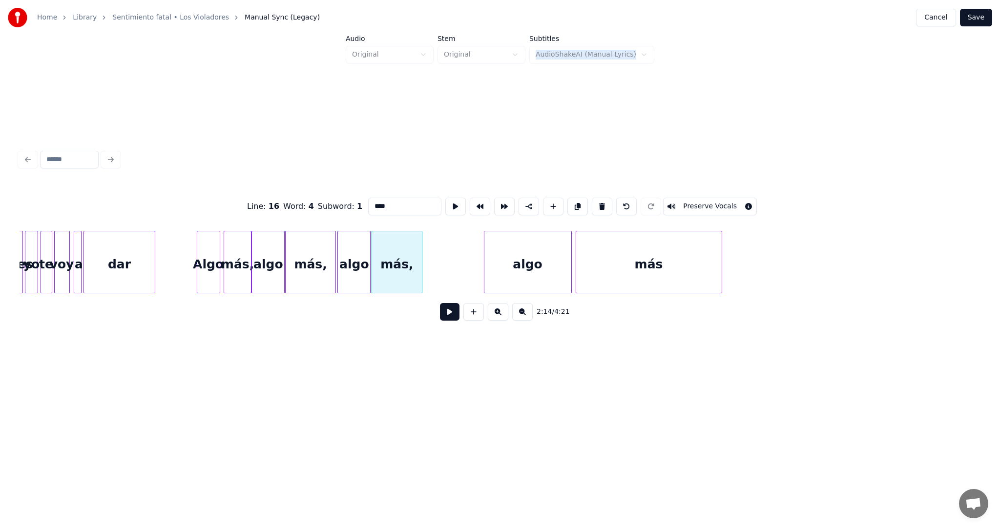
click at [446, 319] on button at bounding box center [450, 312] width 20 height 18
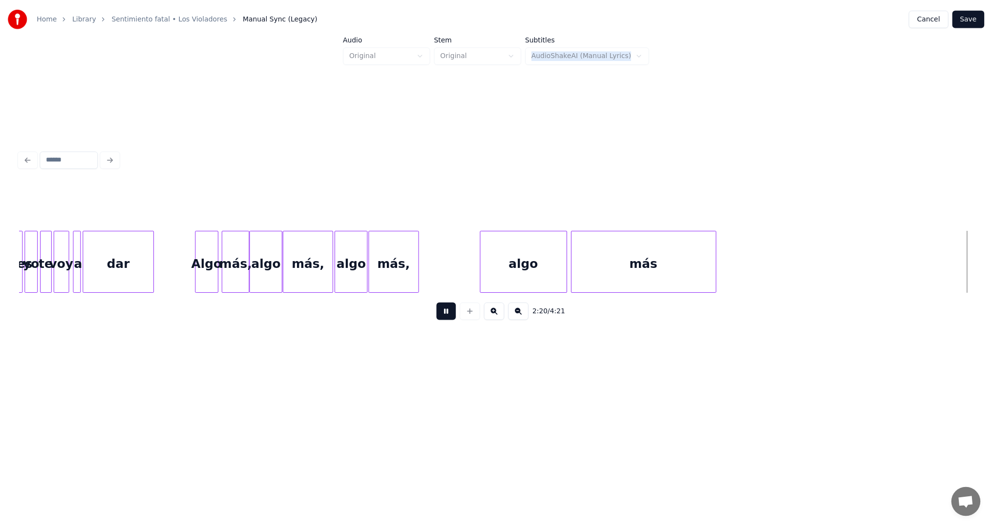
scroll to position [0, 13761]
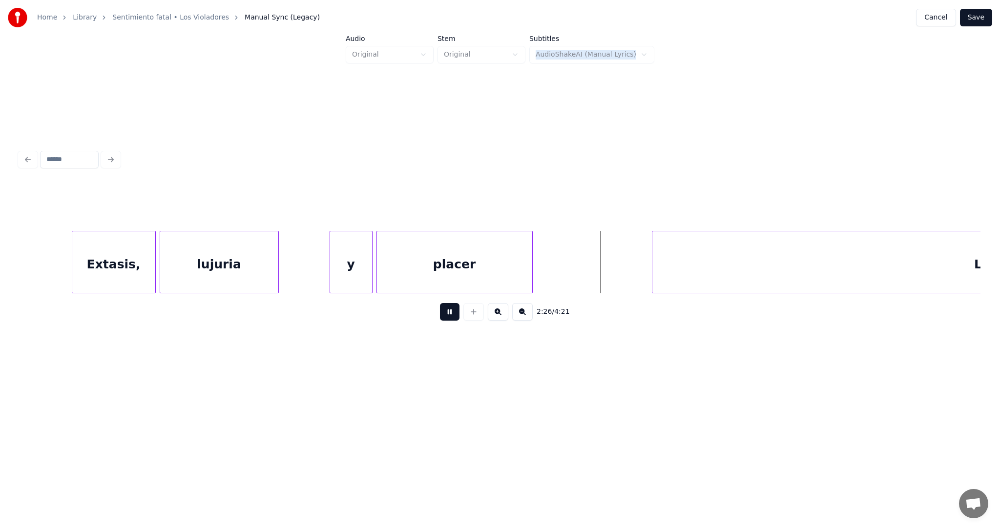
click at [451, 312] on button at bounding box center [450, 312] width 20 height 18
click at [945, 11] on button "Cancel" at bounding box center [936, 18] width 40 height 18
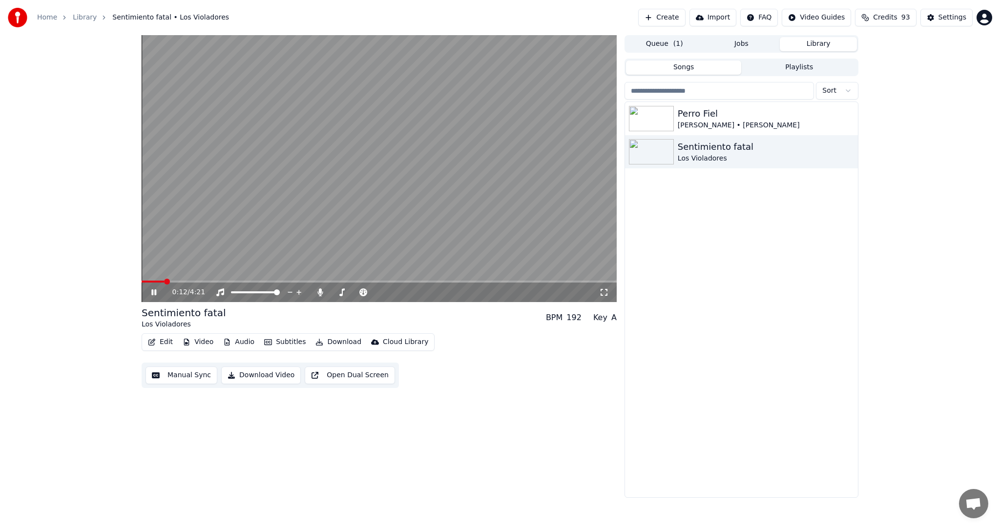
click at [152, 292] on icon at bounding box center [153, 293] width 5 height 6
click at [202, 345] on button "Video" at bounding box center [198, 342] width 39 height 14
click at [199, 380] on div "Original" at bounding box center [220, 379] width 84 height 16
click at [229, 281] on span at bounding box center [379, 282] width 475 height 2
click at [267, 280] on video at bounding box center [379, 168] width 475 height 267
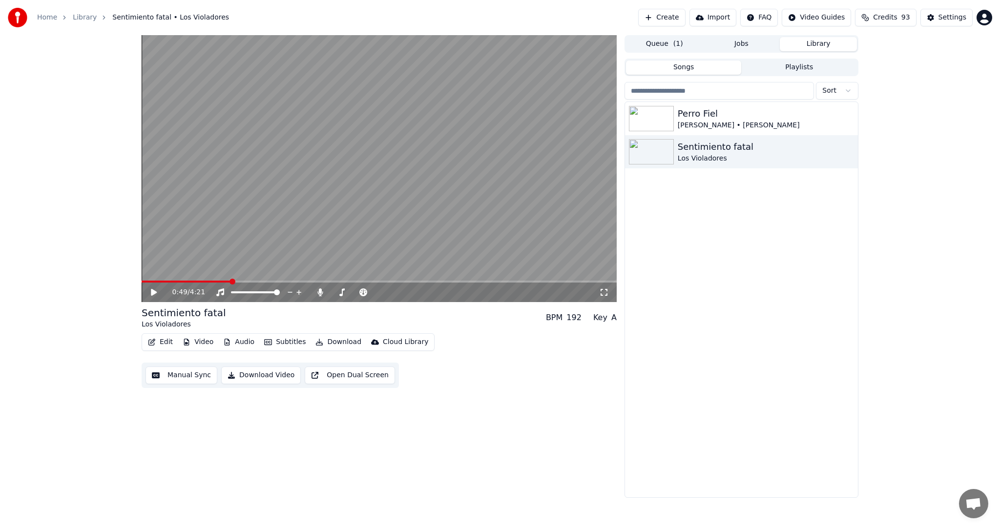
click at [281, 279] on video at bounding box center [379, 168] width 475 height 267
click at [287, 281] on span at bounding box center [379, 282] width 475 height 2
click at [158, 293] on icon at bounding box center [160, 293] width 23 height 8
click at [172, 341] on button "Edit" at bounding box center [160, 342] width 33 height 14
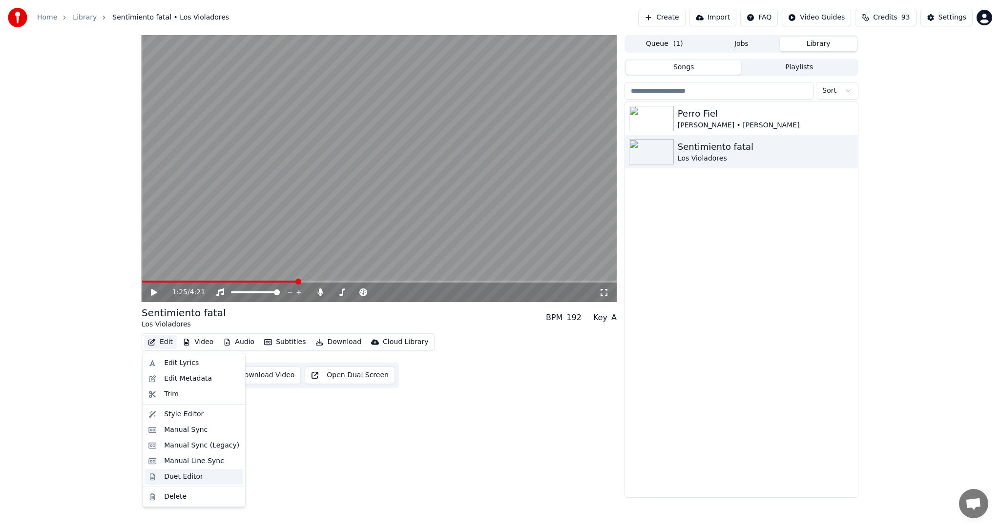
click at [205, 473] on div "Duet Editor" at bounding box center [201, 477] width 75 height 10
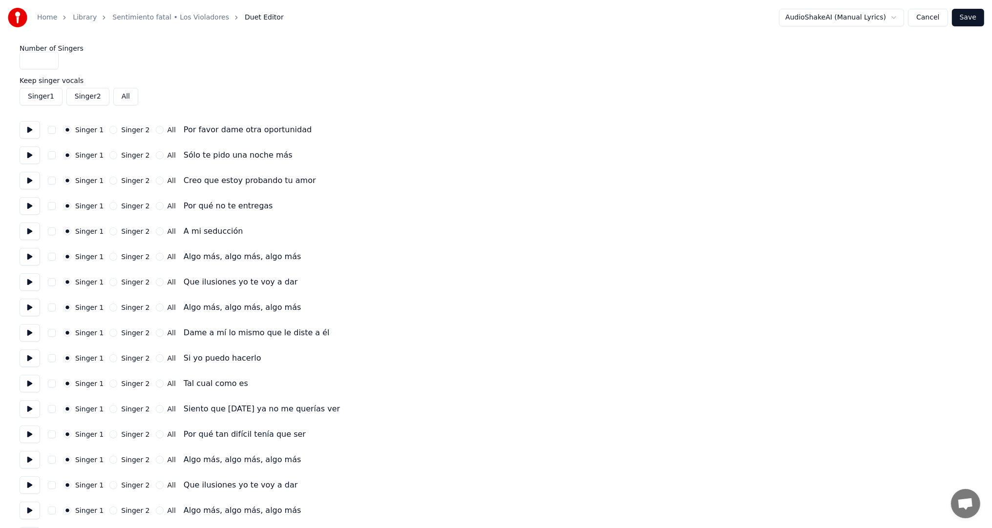
scroll to position [153, 0]
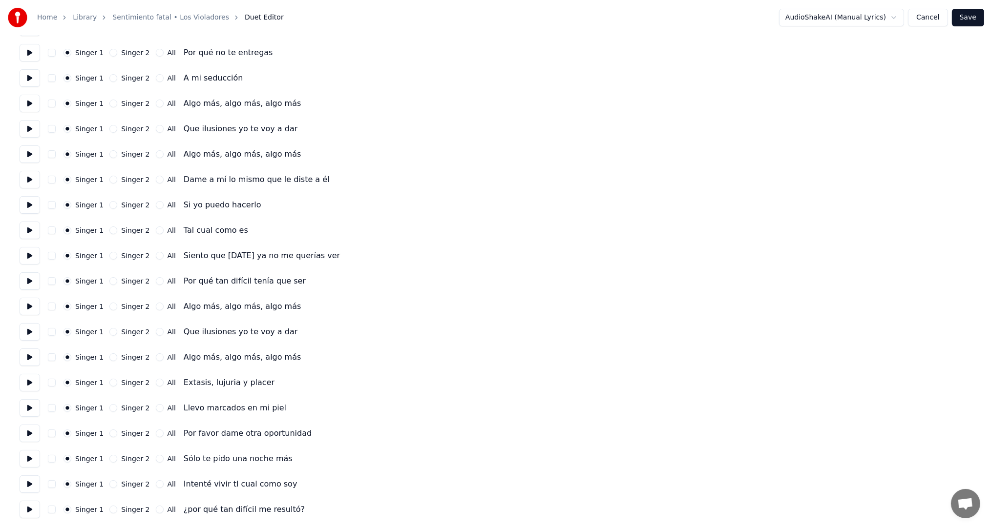
click at [918, 15] on button "Cancel" at bounding box center [928, 18] width 40 height 18
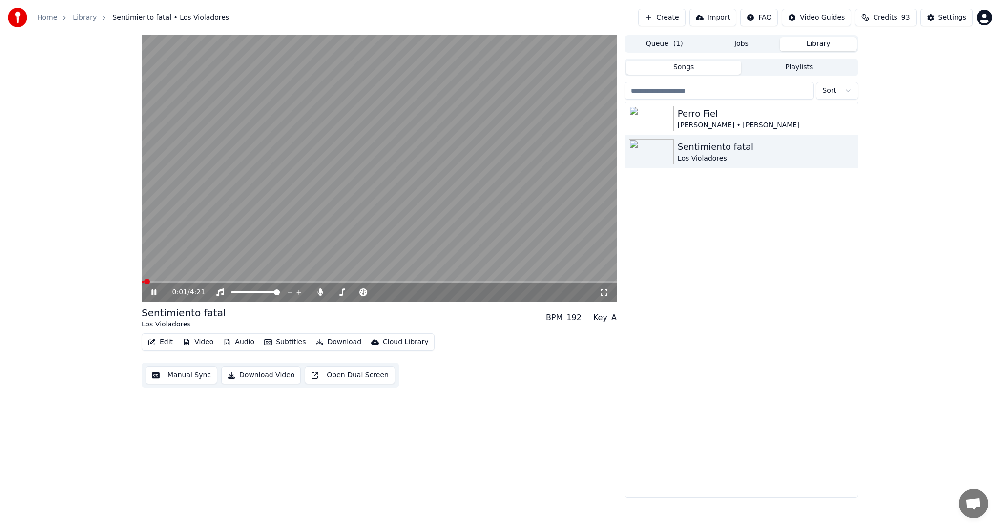
click at [150, 295] on icon at bounding box center [160, 293] width 23 height 8
click at [275, 343] on button "Subtitles" at bounding box center [284, 342] width 49 height 14
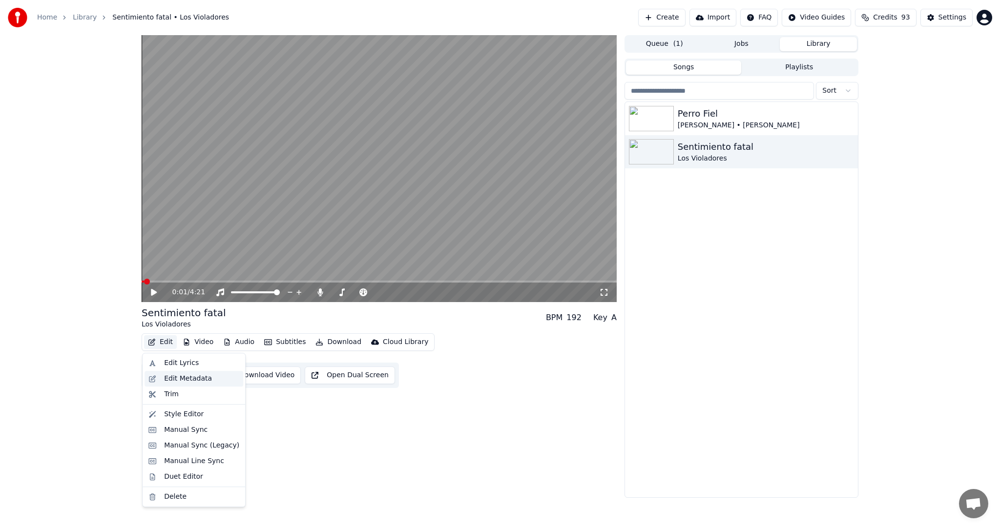
click at [178, 375] on div "Edit Metadata" at bounding box center [188, 379] width 48 height 10
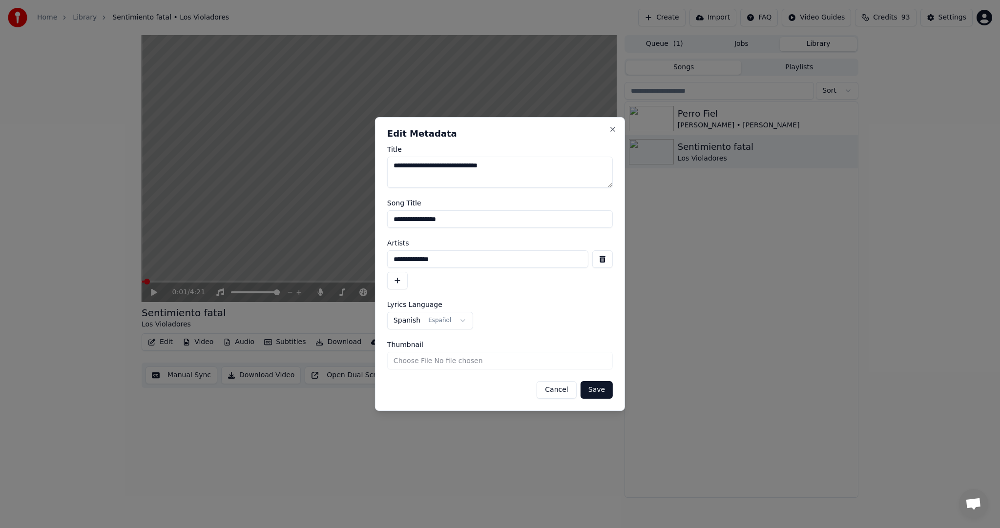
click at [439, 361] on input "Thumbnail" at bounding box center [500, 361] width 226 height 18
click at [415, 318] on body "**********" at bounding box center [500, 264] width 1000 height 528
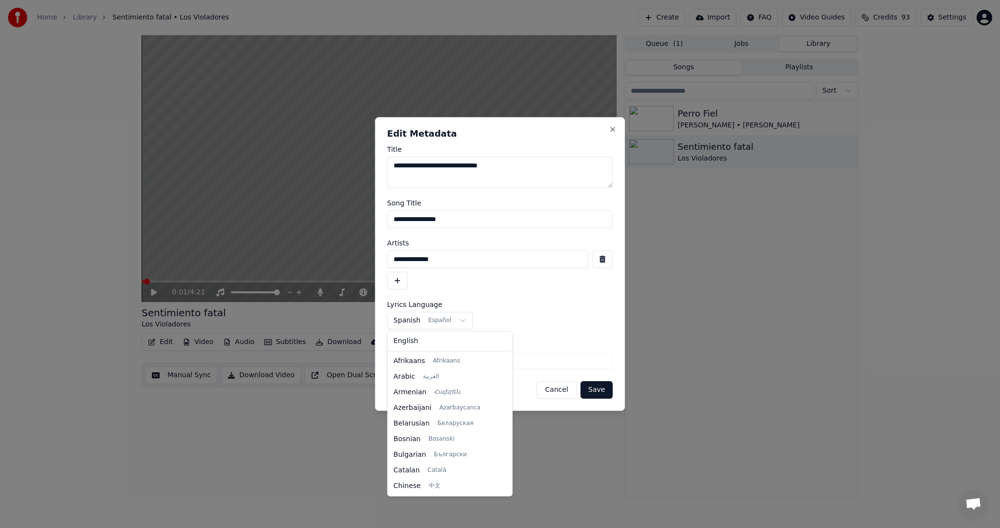
scroll to position [609, 0]
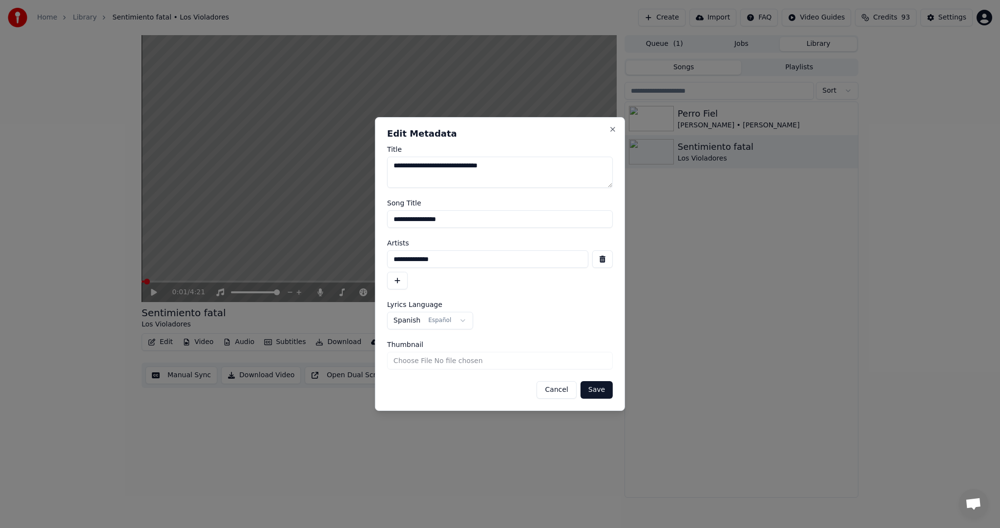
click at [415, 318] on body "**********" at bounding box center [500, 264] width 1000 height 528
click at [396, 285] on button "button" at bounding box center [397, 281] width 21 height 18
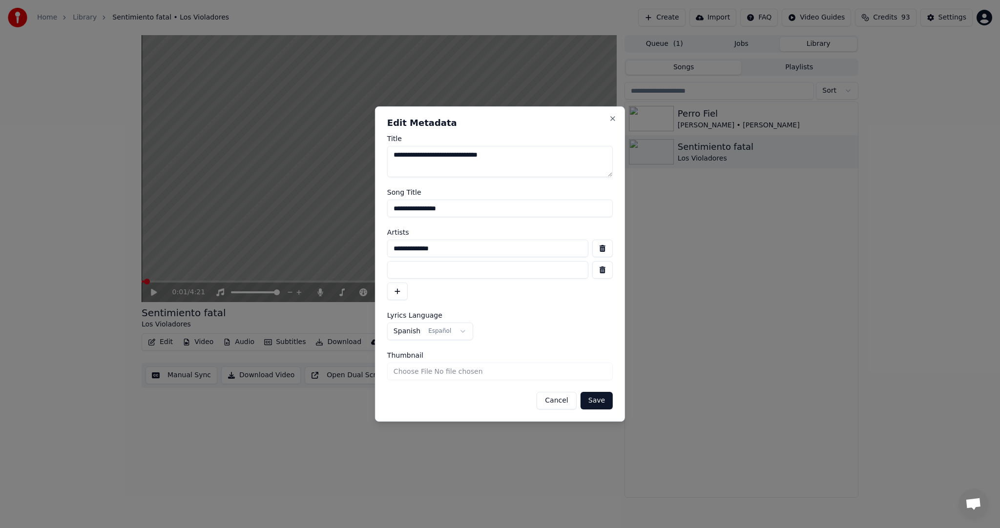
click at [601, 270] on button "button" at bounding box center [602, 270] width 21 height 18
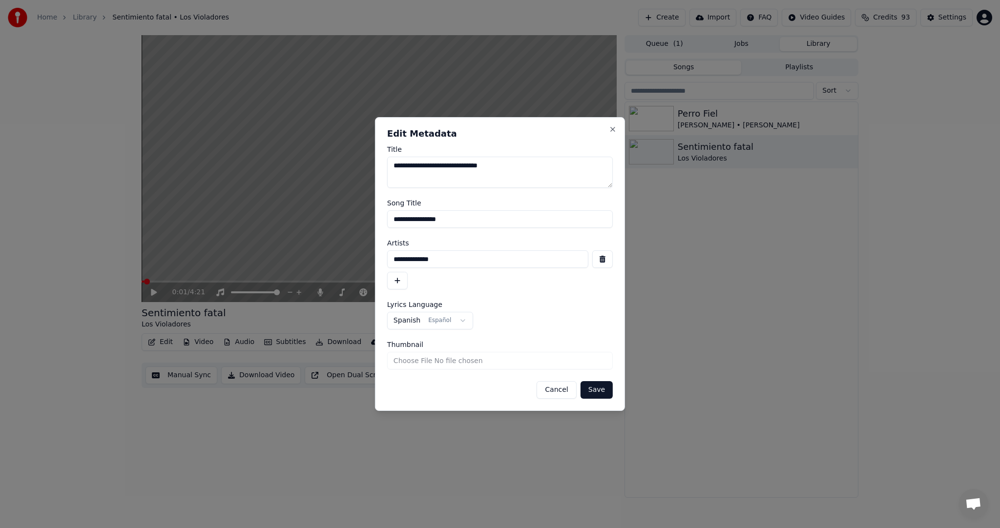
click at [563, 388] on button "Cancel" at bounding box center [557, 390] width 40 height 18
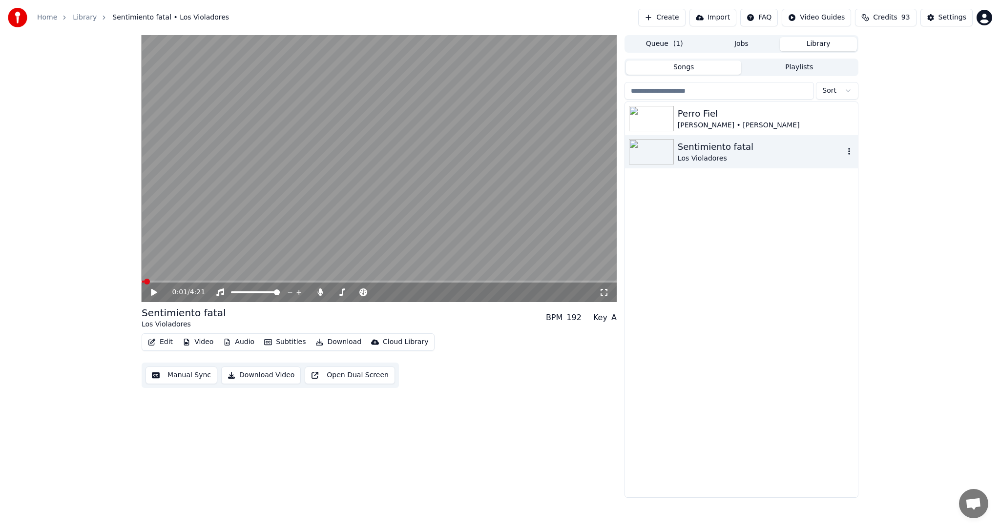
click at [758, 165] on div "Sentimiento fatal Los Violadores" at bounding box center [741, 151] width 233 height 33
click at [852, 149] on icon "button" at bounding box center [849, 151] width 10 height 8
click at [834, 232] on div "Delete" at bounding box center [851, 232] width 75 height 16
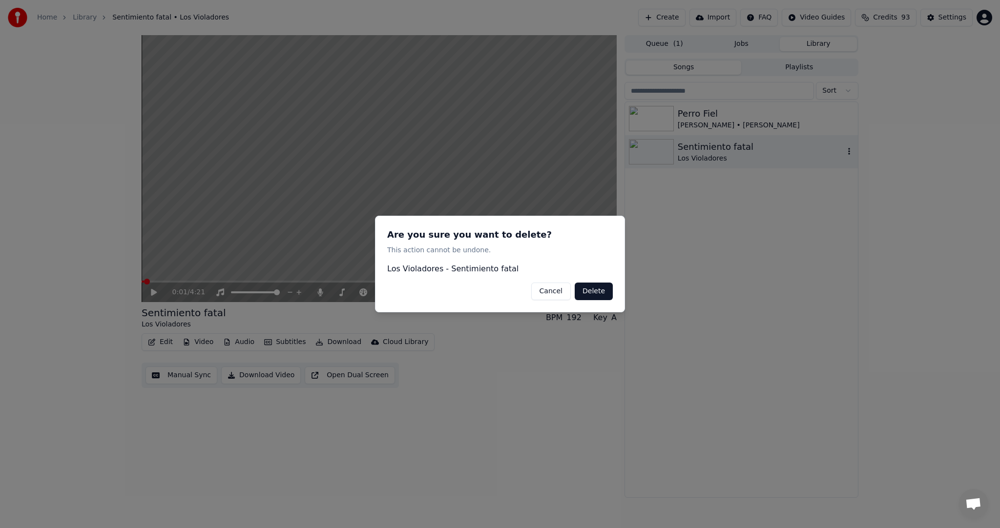
click at [590, 291] on button "Delete" at bounding box center [594, 292] width 38 height 18
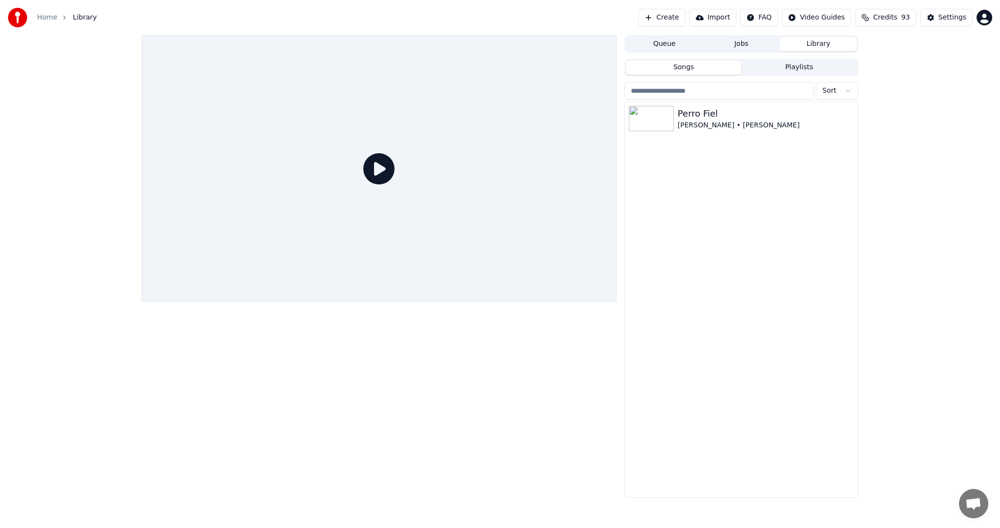
click at [34, 15] on div "Home Library" at bounding box center [52, 18] width 89 height 20
click at [43, 16] on link "Home" at bounding box center [47, 18] width 20 height 10
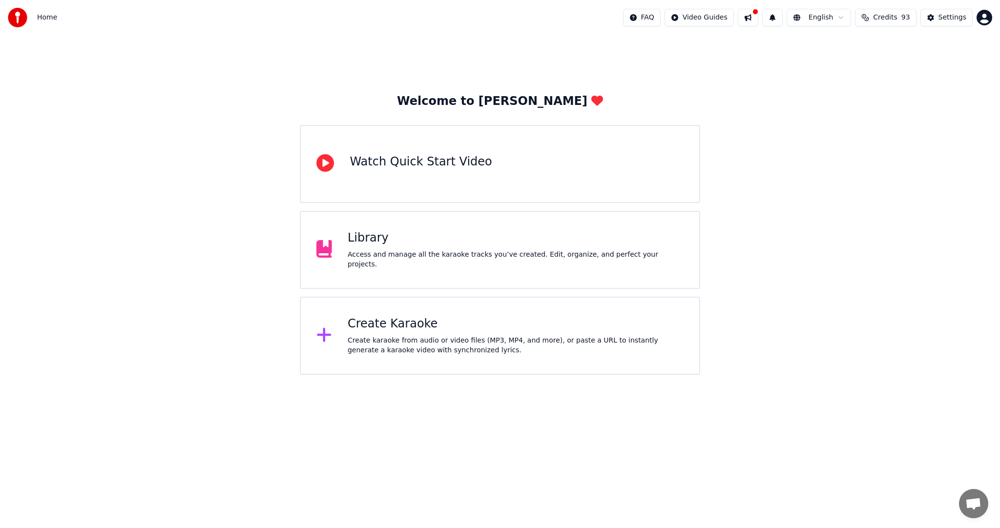
click at [365, 316] on div "Create Karaoke" at bounding box center [516, 324] width 336 height 16
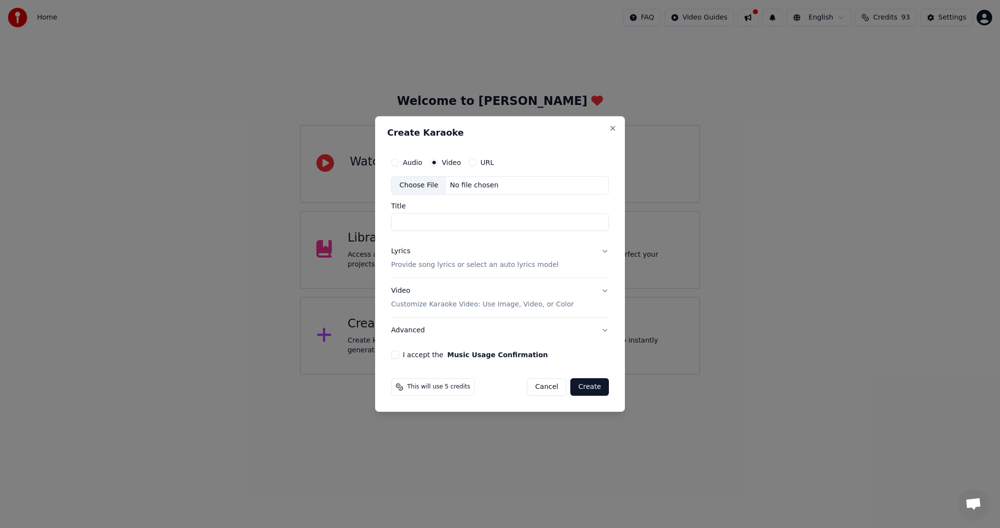
click at [395, 162] on button "Audio" at bounding box center [395, 163] width 8 height 8
click at [427, 186] on div "Choose File" at bounding box center [419, 186] width 55 height 18
type input "**********"
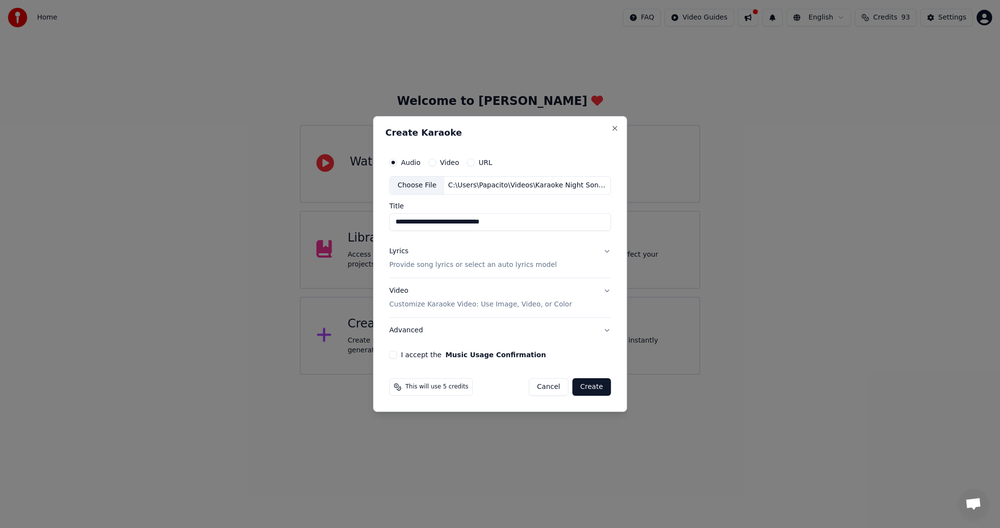
click at [413, 264] on p "Provide song lyrics or select an auto lyrics model" at bounding box center [472, 265] width 167 height 10
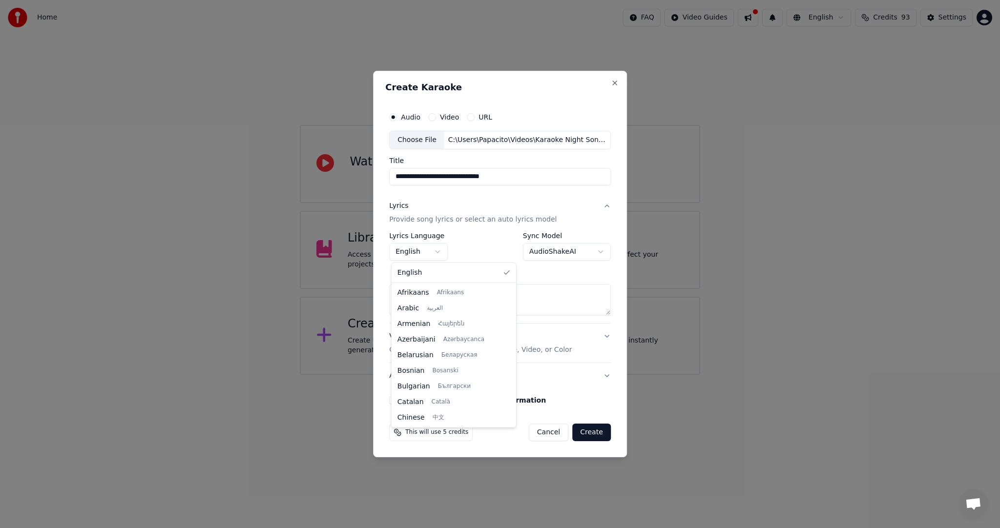
click at [437, 254] on body "**********" at bounding box center [500, 187] width 1000 height 375
select select "**"
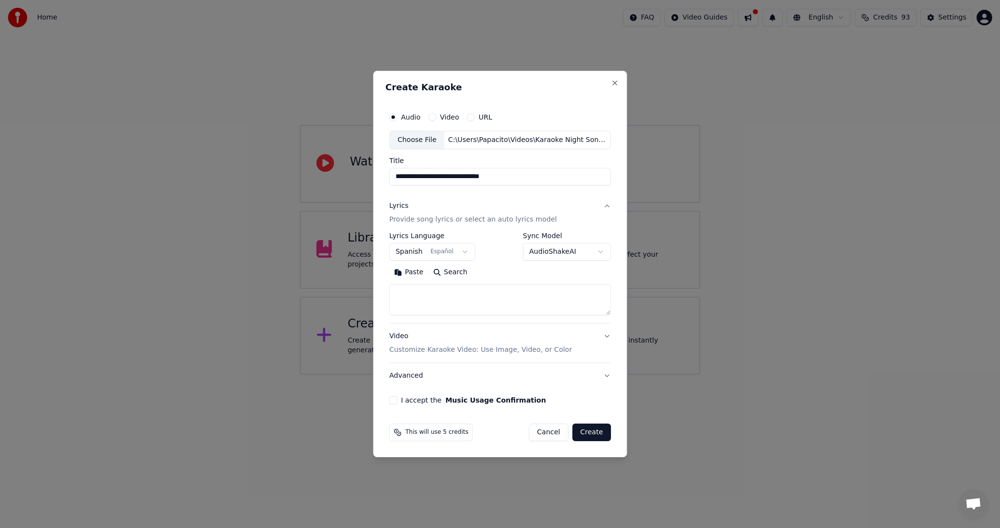
click at [426, 298] on textarea at bounding box center [500, 299] width 222 height 31
paste textarea "**********"
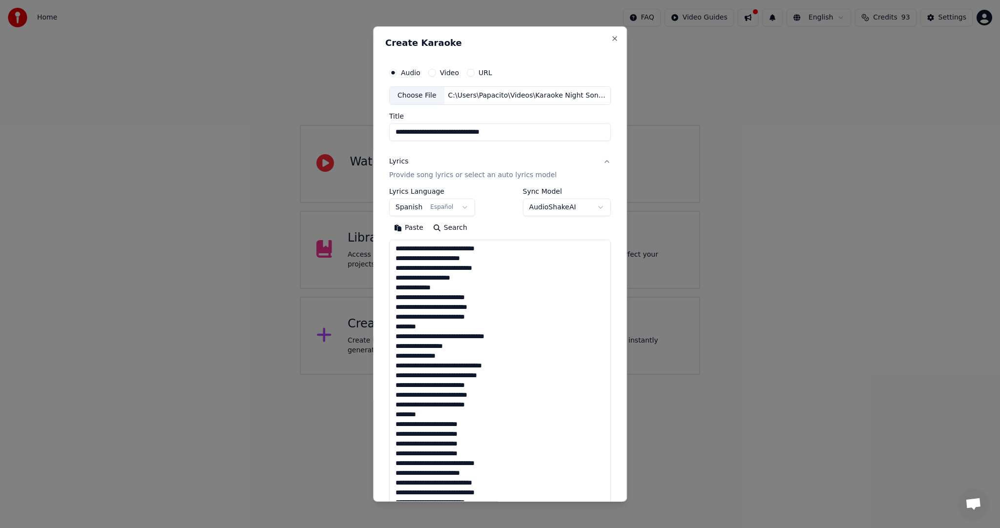
scroll to position [305, 0]
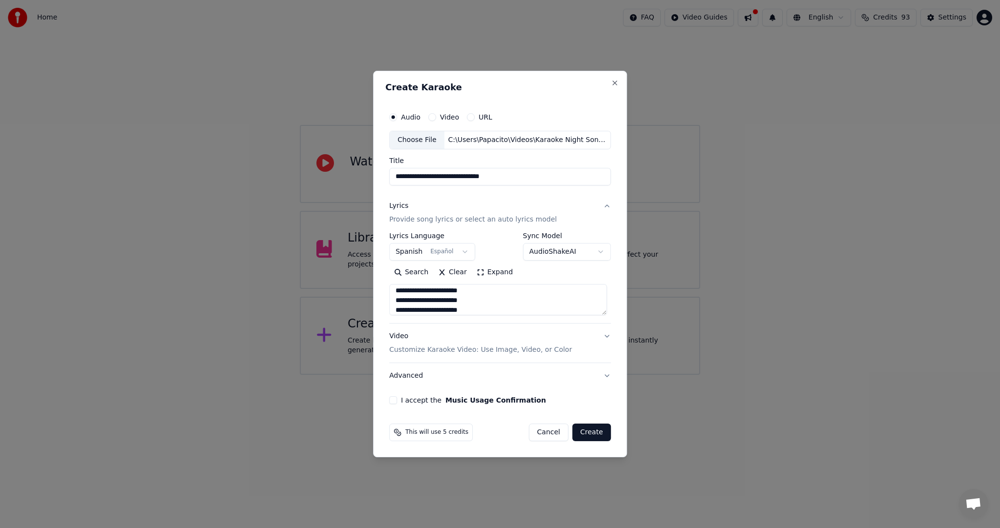
type textarea "**********"
click at [463, 352] on p "Customize Karaoke Video: Use Image, Video, or Color" at bounding box center [480, 350] width 183 height 10
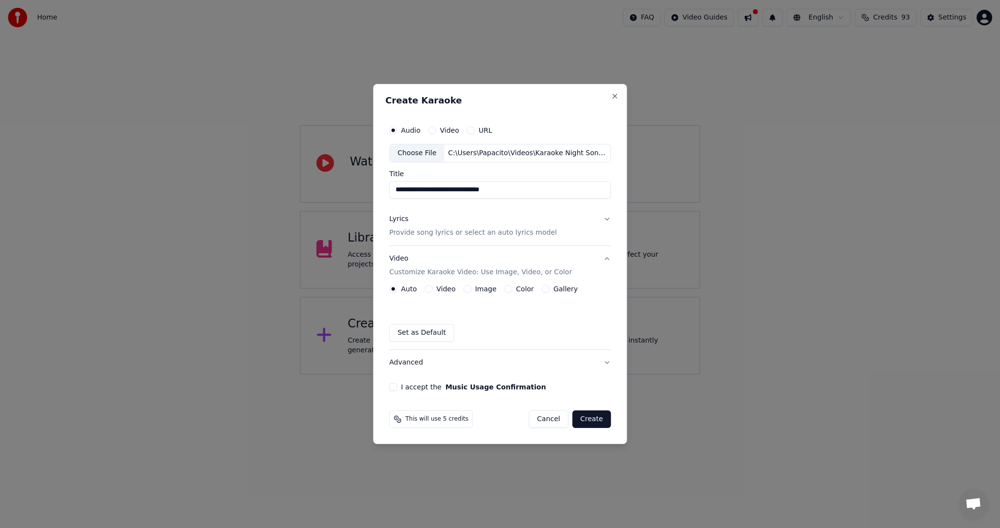
click at [467, 288] on button "Image" at bounding box center [467, 289] width 8 height 8
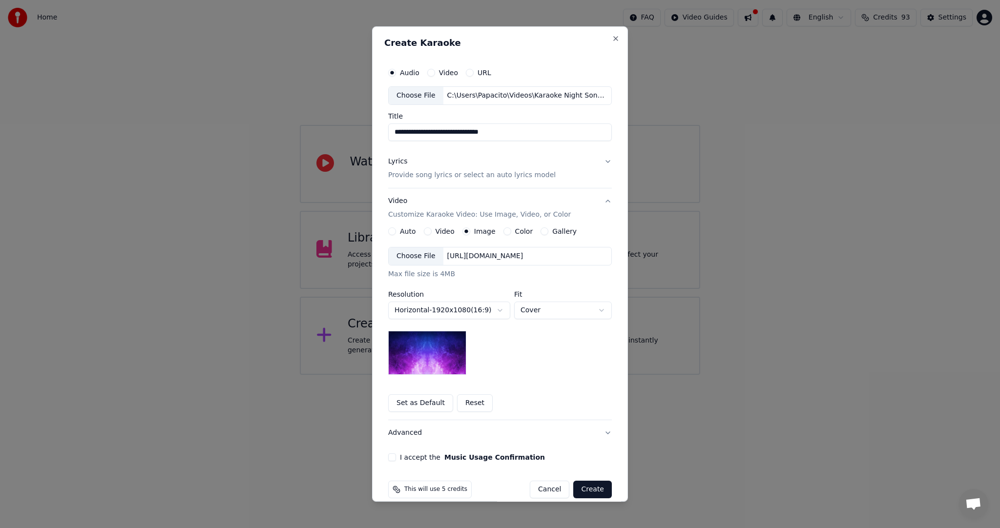
click at [412, 255] on div "Choose File" at bounding box center [416, 257] width 55 height 18
click at [389, 232] on button "Auto" at bounding box center [392, 232] width 8 height 8
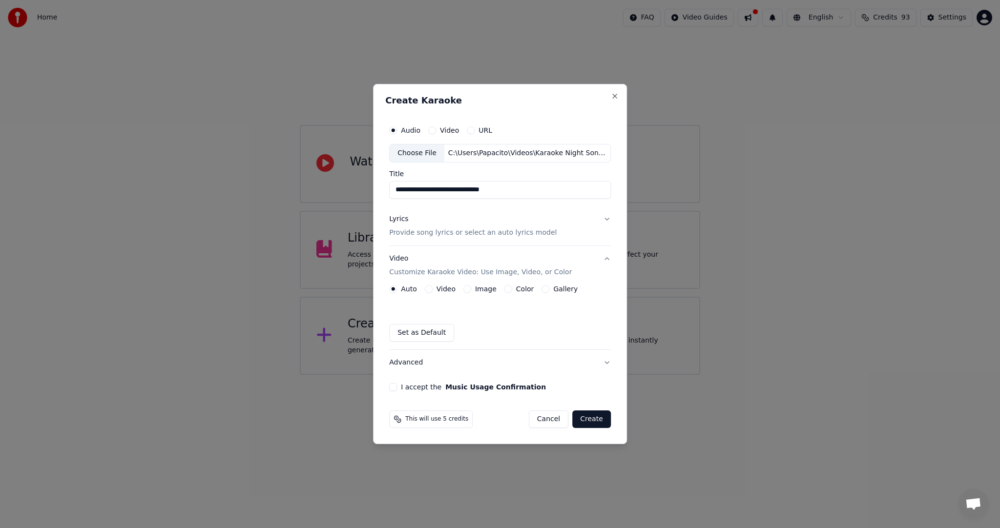
click at [465, 290] on button "Image" at bounding box center [467, 289] width 8 height 8
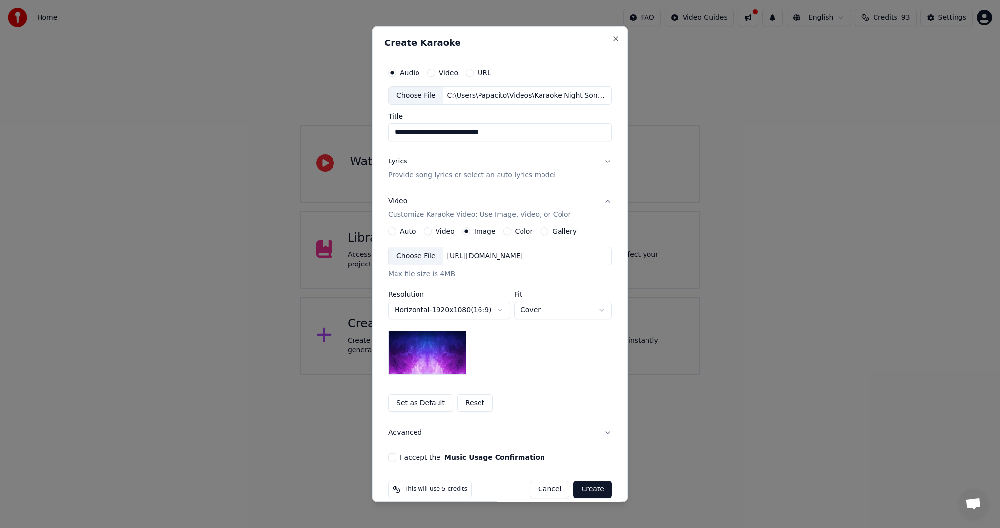
click at [426, 260] on div "Choose File" at bounding box center [416, 257] width 55 height 18
click at [391, 459] on button "I accept the Music Usage Confirmation" at bounding box center [392, 458] width 8 height 8
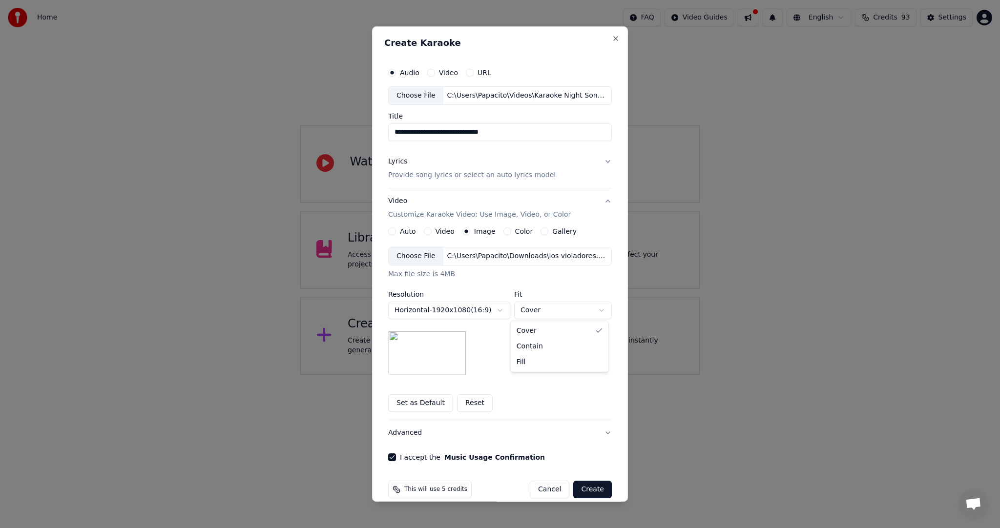
click at [544, 311] on body "**********" at bounding box center [500, 187] width 1000 height 375
click at [542, 313] on body "**********" at bounding box center [500, 187] width 1000 height 375
click at [545, 312] on body "**********" at bounding box center [500, 187] width 1000 height 375
click at [542, 314] on body "**********" at bounding box center [500, 187] width 1000 height 375
click at [540, 307] on body "**********" at bounding box center [500, 187] width 1000 height 375
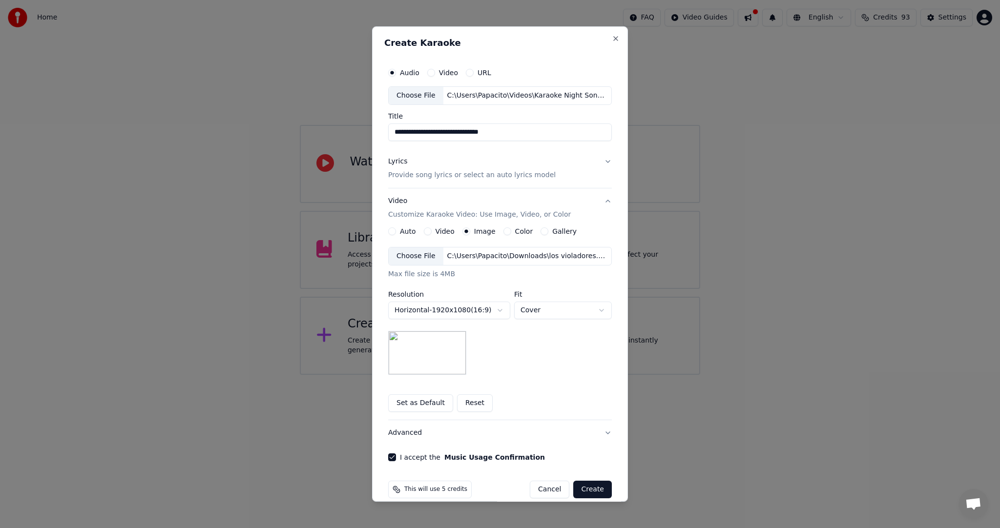
click at [542, 312] on body "**********" at bounding box center [500, 187] width 1000 height 375
select select "*******"
click at [473, 307] on body "**********" at bounding box center [500, 187] width 1000 height 375
click at [559, 355] on body "**********" at bounding box center [500, 187] width 1000 height 375
click at [424, 230] on button "Video" at bounding box center [428, 232] width 8 height 8
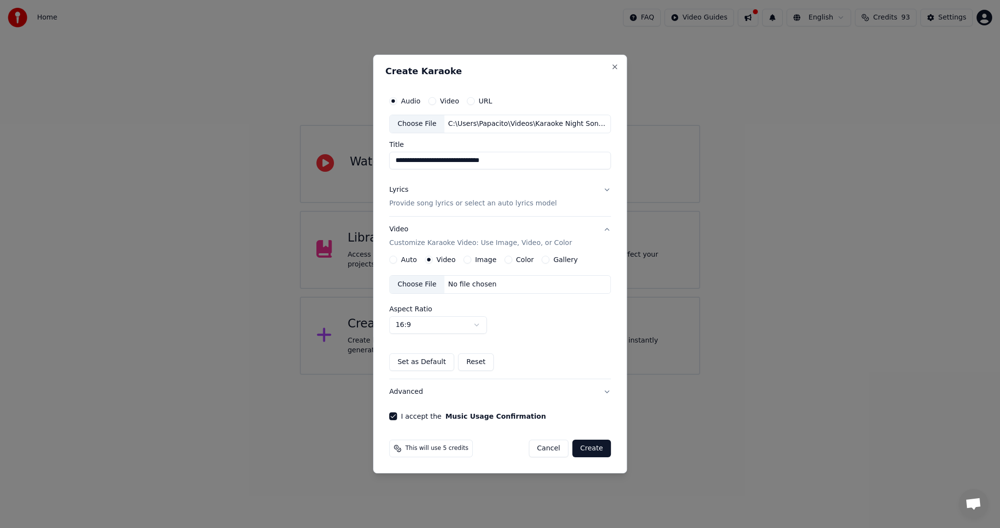
click at [543, 259] on button "Gallery" at bounding box center [546, 260] width 8 height 8
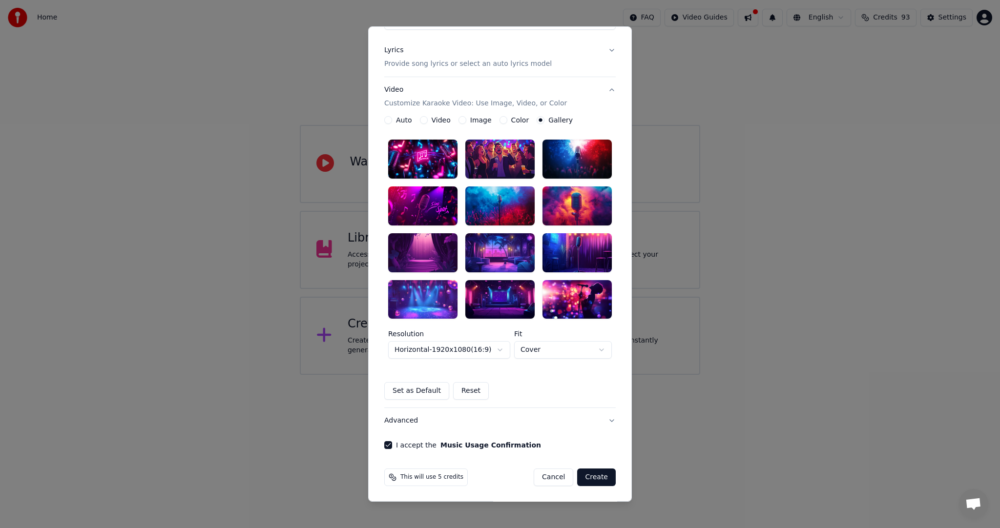
scroll to position [14, 0]
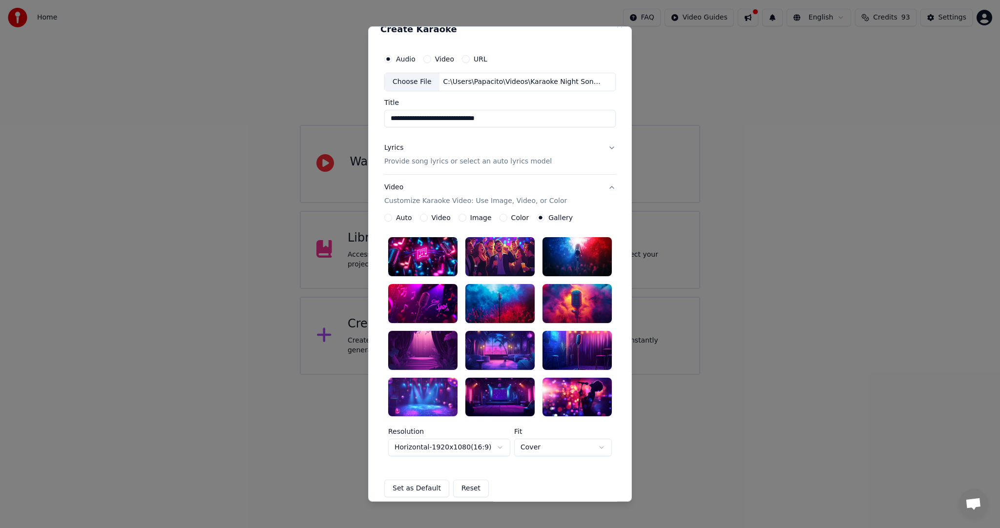
click at [458, 217] on button "Image" at bounding box center [462, 218] width 8 height 8
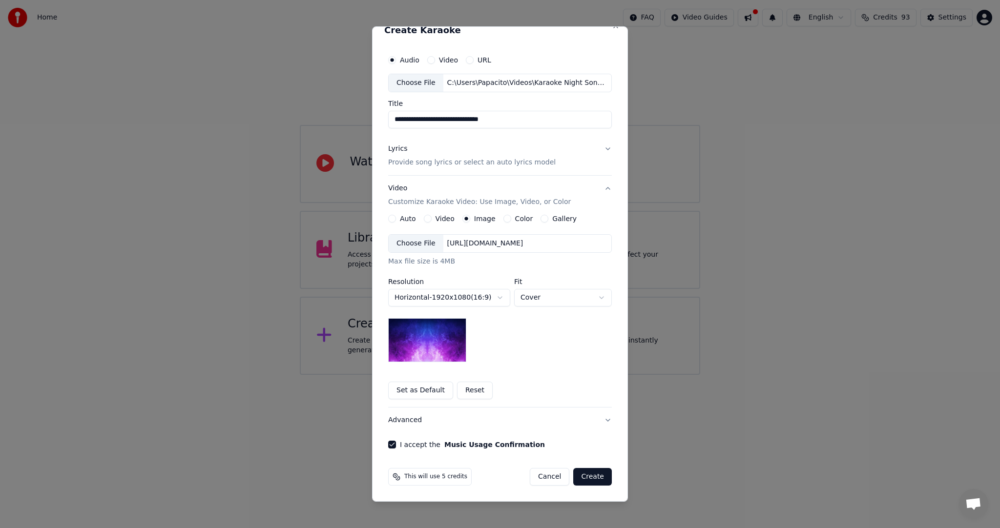
scroll to position [12, 0]
click at [466, 391] on button "Reset" at bounding box center [475, 392] width 36 height 18
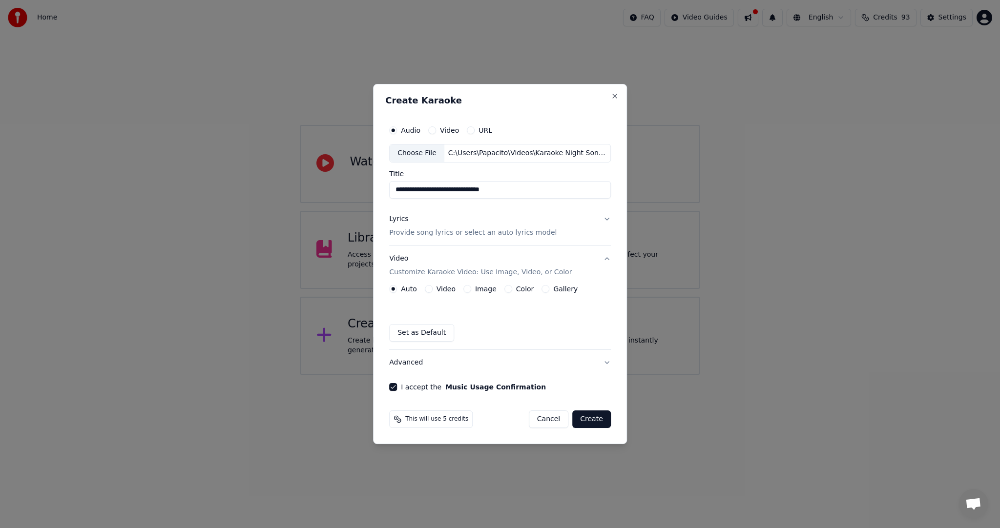
click at [442, 236] on p "Provide song lyrics or select an auto lyrics model" at bounding box center [472, 233] width 167 height 10
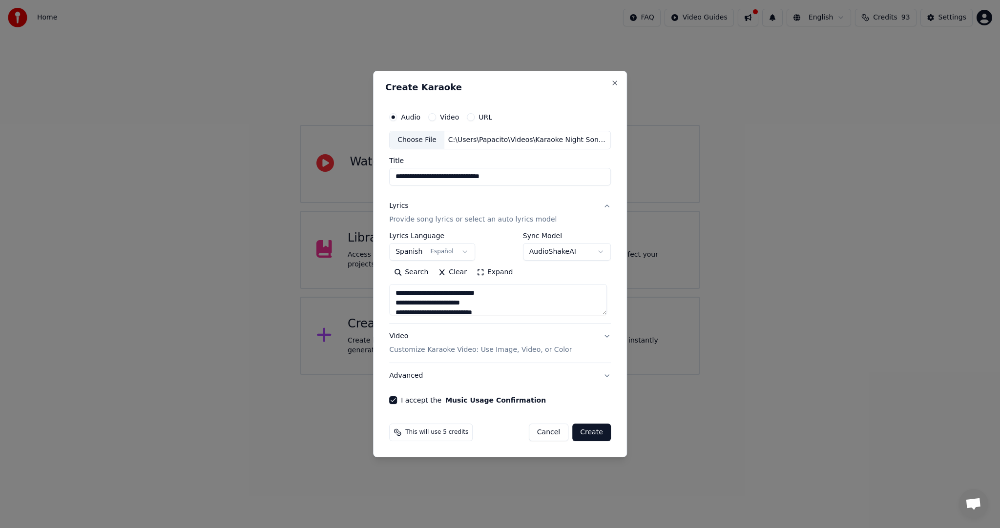
click at [447, 348] on p "Customize Karaoke Video: Use Image, Video, or Color" at bounding box center [480, 350] width 183 height 10
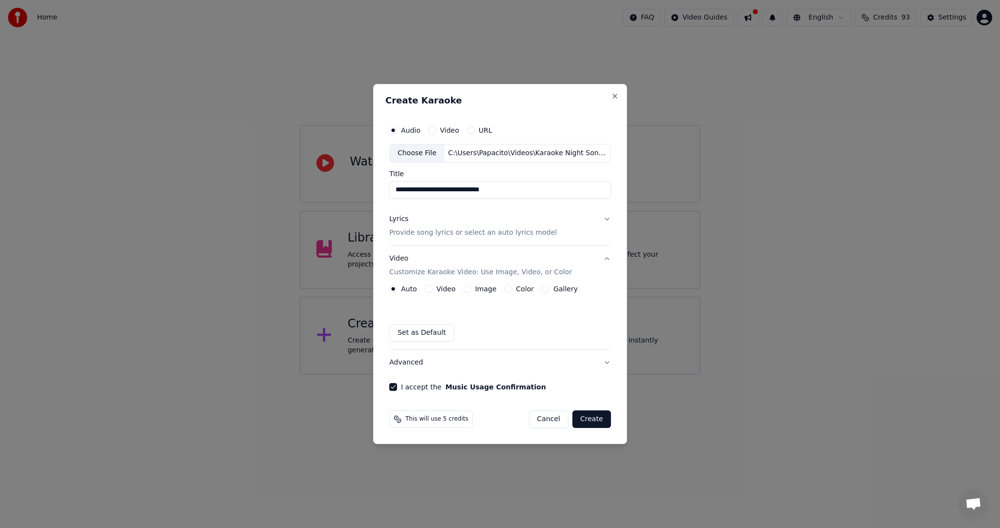
click at [402, 260] on div "Video Customize Karaoke Video: Use Image, Video, or Color" at bounding box center [480, 265] width 183 height 23
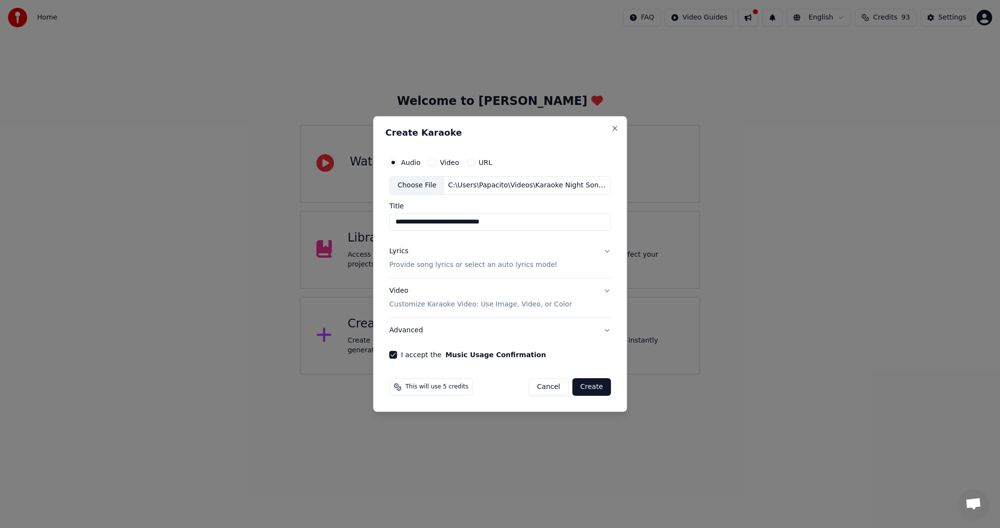
click at [408, 290] on div "Video Customize Karaoke Video: Use Image, Video, or Color" at bounding box center [480, 297] width 183 height 23
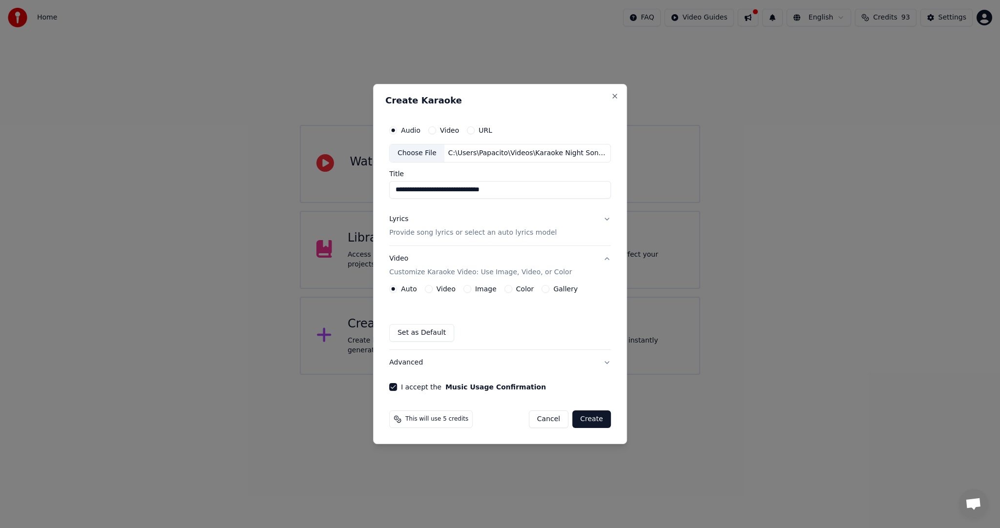
click at [430, 288] on button "Video" at bounding box center [429, 289] width 8 height 8
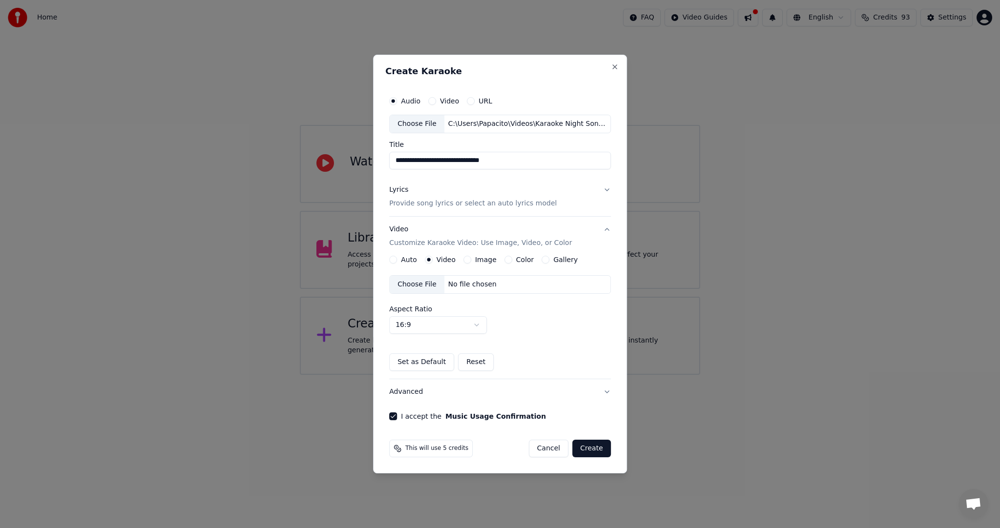
click at [430, 288] on div "Choose File" at bounding box center [417, 285] width 55 height 18
click at [587, 445] on button "Create" at bounding box center [591, 449] width 39 height 18
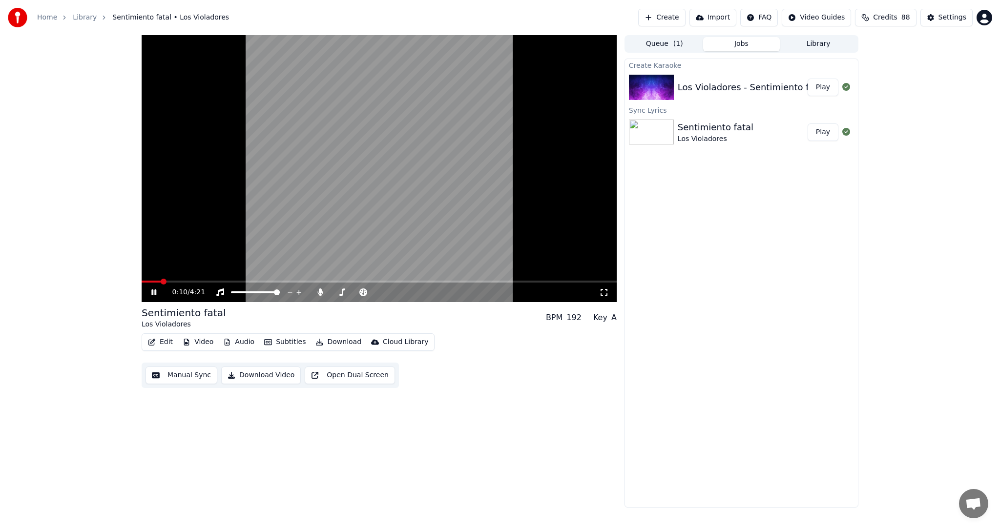
click at [201, 283] on span at bounding box center [379, 282] width 475 height 2
click at [229, 282] on span at bounding box center [379, 282] width 475 height 2
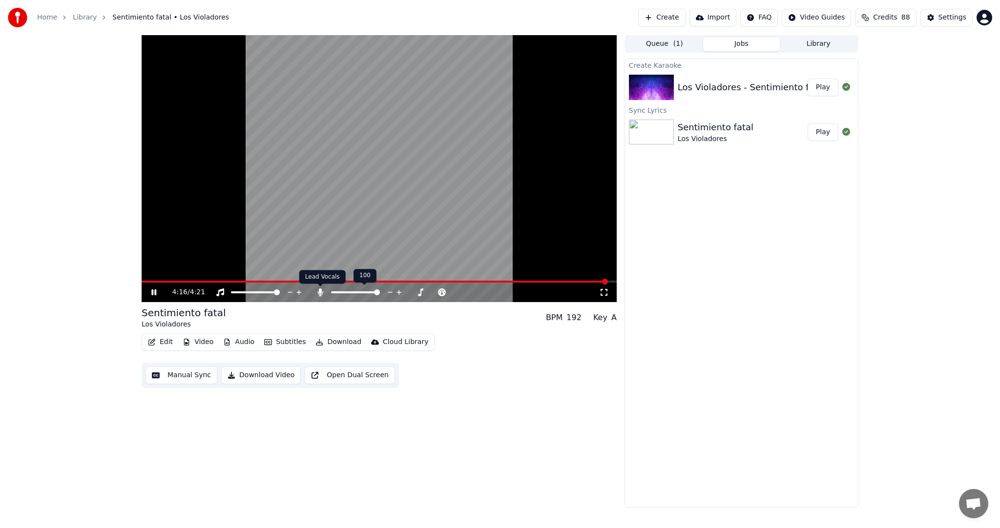
click at [320, 294] on icon at bounding box center [320, 293] width 10 height 8
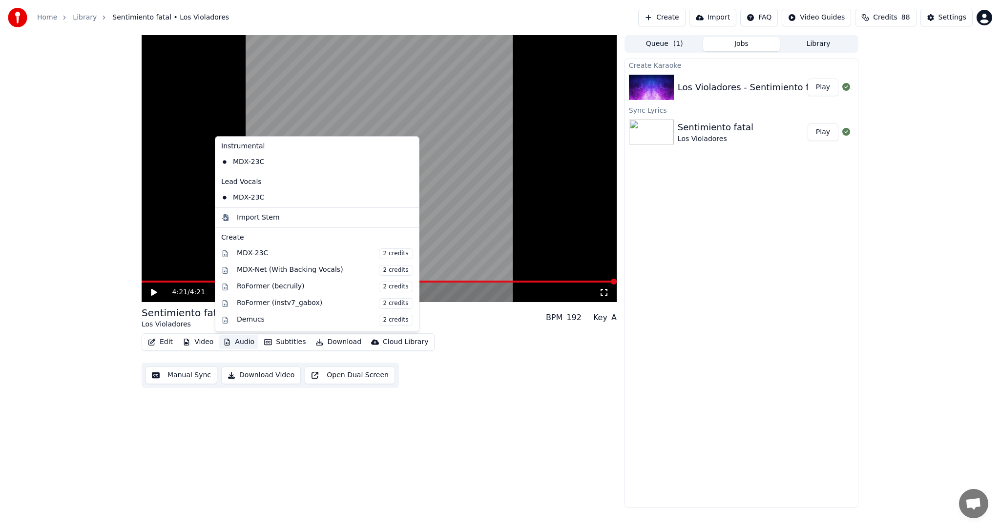
click at [233, 341] on button "Audio" at bounding box center [238, 342] width 39 height 14
click at [156, 293] on icon at bounding box center [160, 293] width 23 height 8
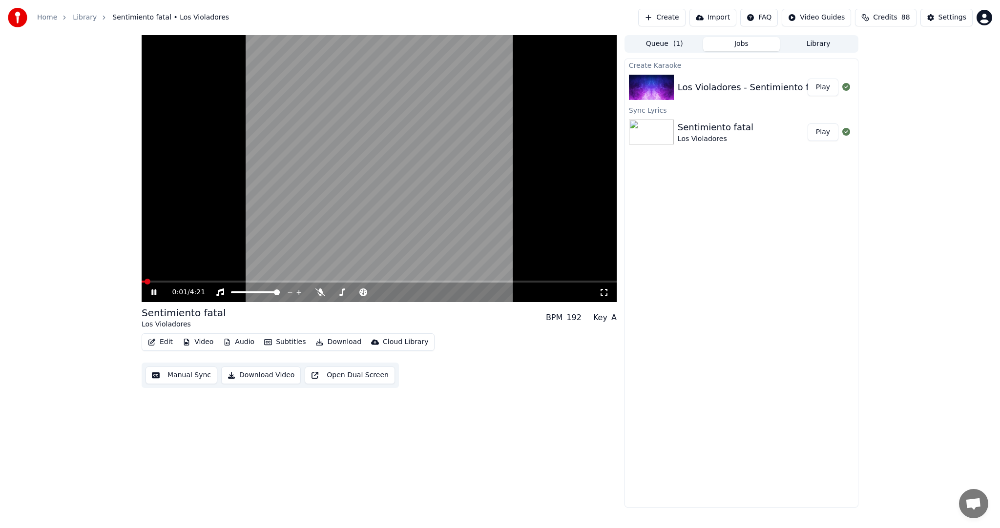
click at [287, 281] on span at bounding box center [379, 282] width 475 height 2
click at [153, 293] on icon at bounding box center [153, 293] width 5 height 6
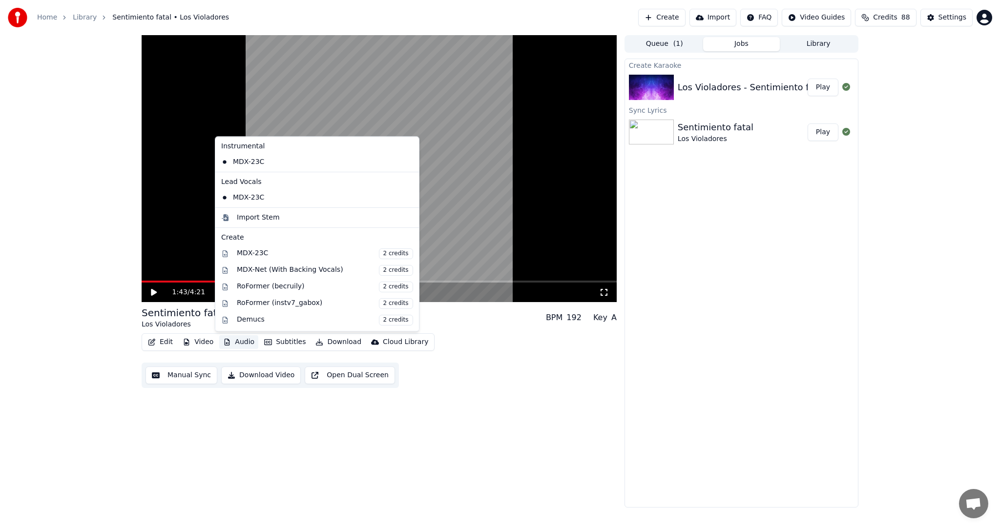
click at [231, 342] on button "Audio" at bounding box center [238, 342] width 39 height 14
click at [480, 354] on div "Edit Video Audio Subtitles Download Cloud Library Manual Sync Download Video Op…" at bounding box center [379, 360] width 475 height 55
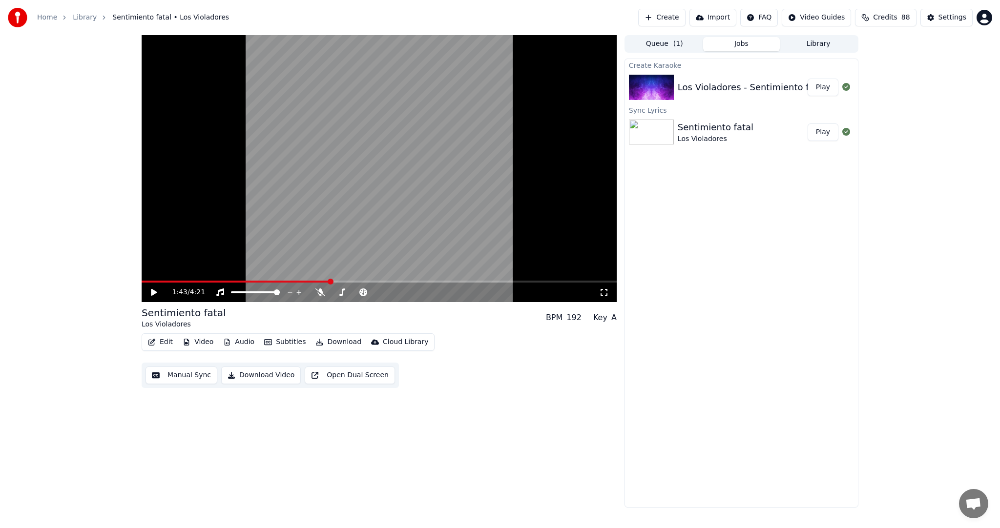
click at [164, 339] on button "Edit" at bounding box center [160, 342] width 33 height 14
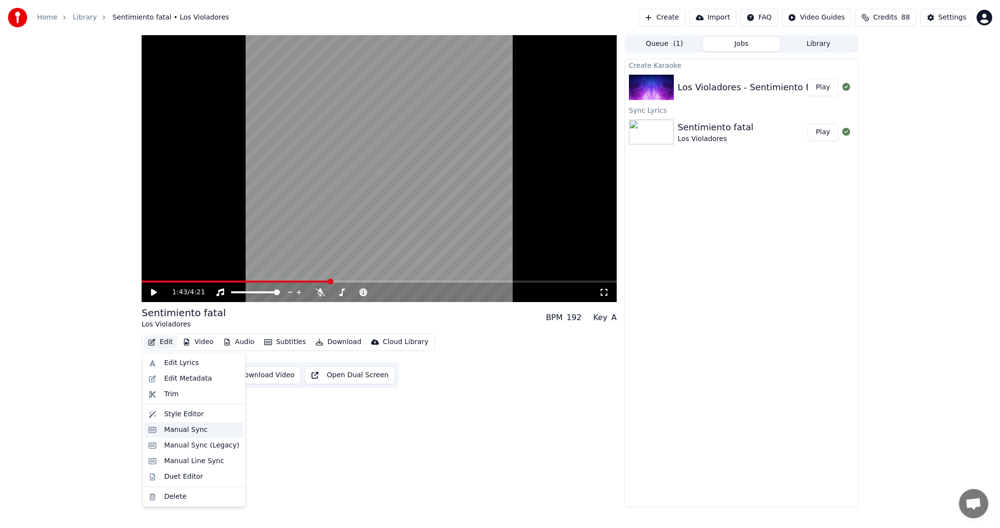
click at [204, 429] on div "Manual Sync" at bounding box center [201, 430] width 75 height 10
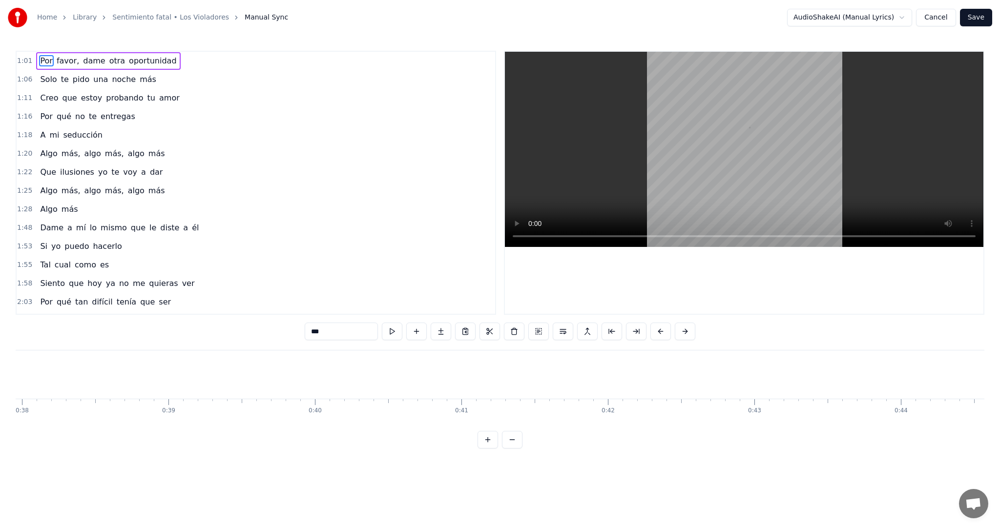
scroll to position [0, 8936]
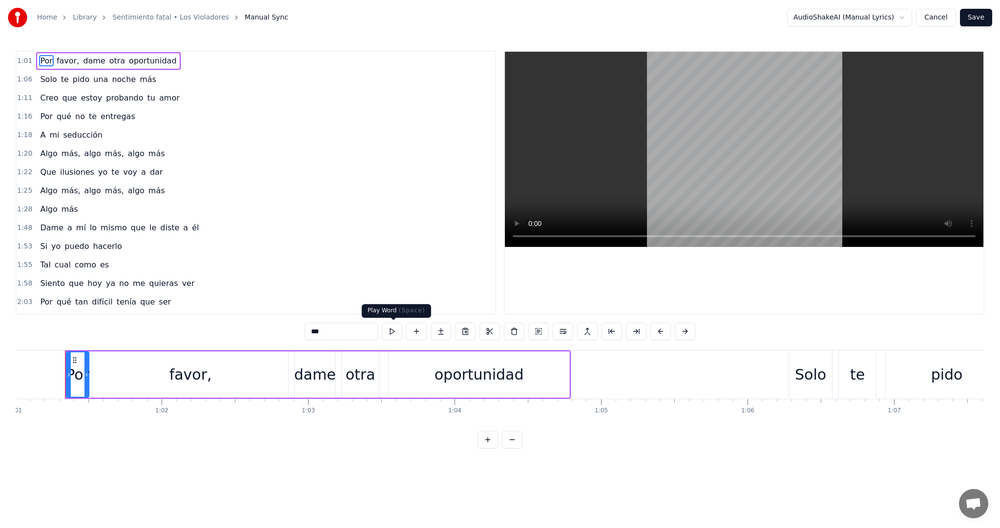
click at [395, 331] on button at bounding box center [392, 332] width 21 height 18
click at [176, 86] on div "1:06 Solo te pido una noche más" at bounding box center [256, 79] width 479 height 19
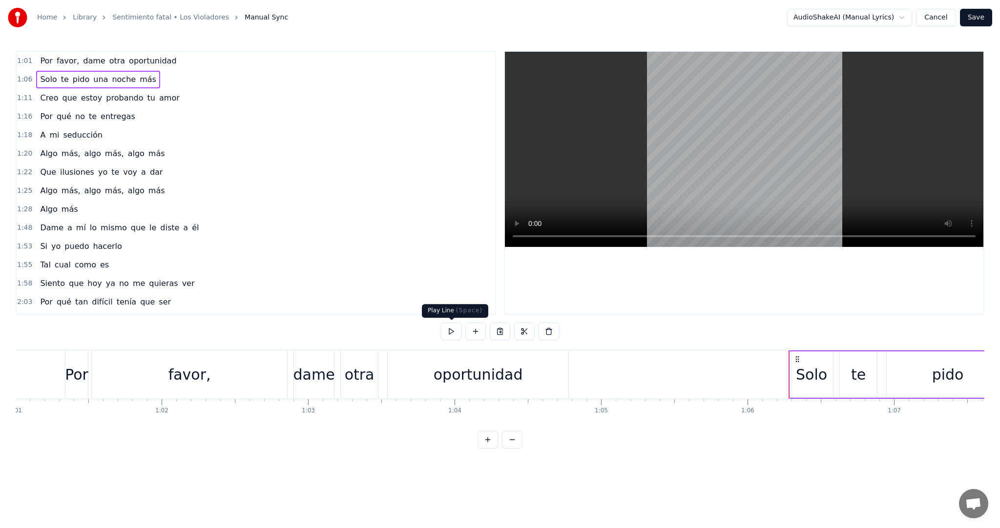
click at [453, 335] on button at bounding box center [451, 332] width 21 height 18
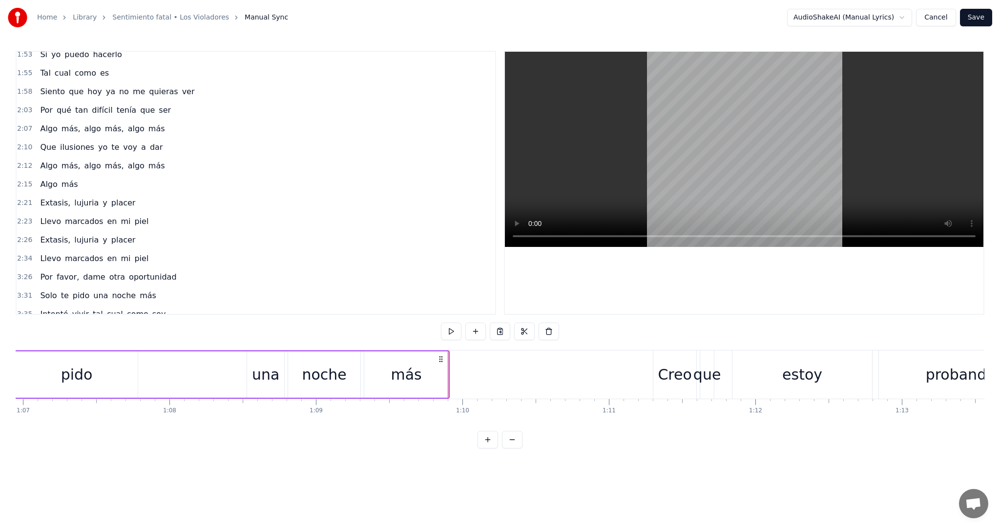
scroll to position [195, 0]
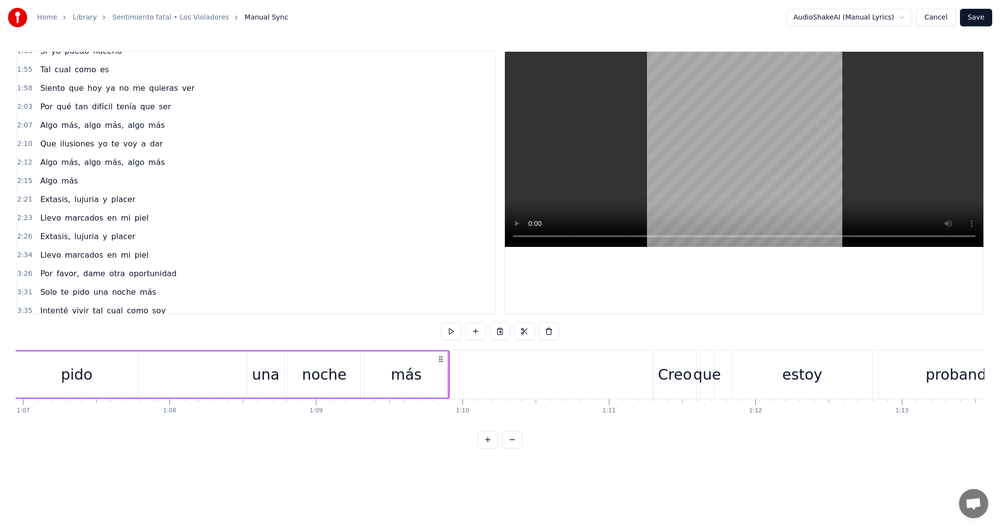
click at [125, 190] on div "2:21 Extasis, lujuria y placer" at bounding box center [256, 199] width 479 height 19
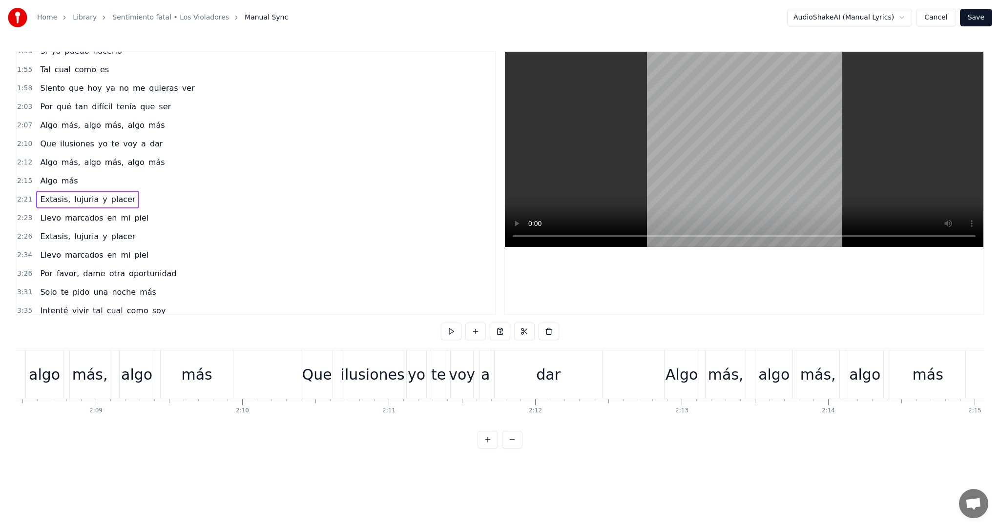
scroll to position [0, 20670]
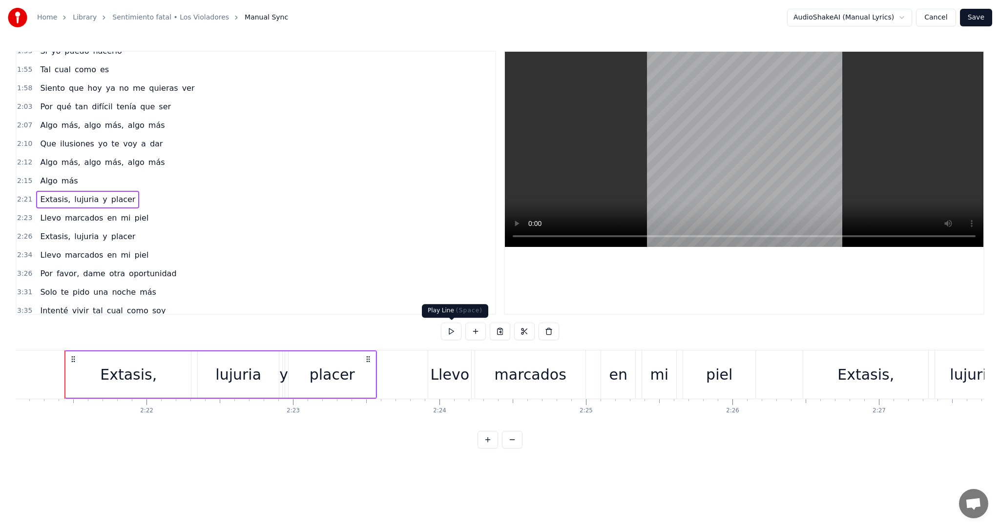
click at [451, 331] on button at bounding box center [451, 332] width 21 height 18
click at [139, 209] on div "2:23 Llevo marcados en mi piel" at bounding box center [256, 218] width 479 height 19
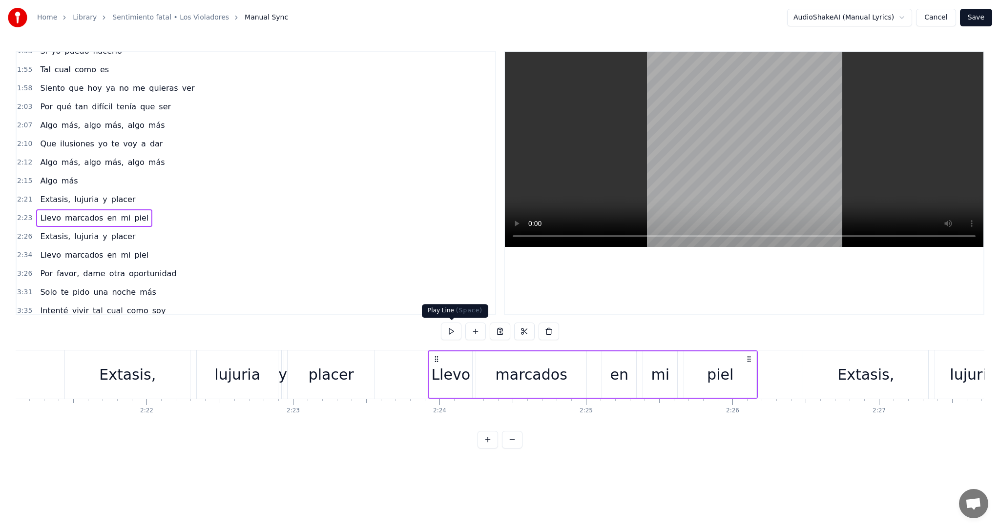
click at [447, 329] on button at bounding box center [451, 332] width 21 height 18
click at [139, 246] on div "2:34 Llevo marcados en mi piel" at bounding box center [256, 255] width 479 height 19
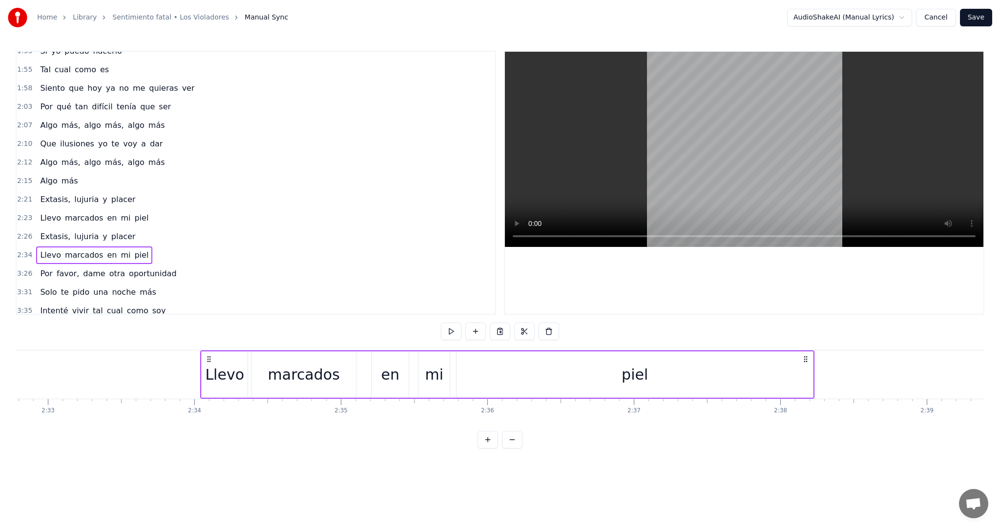
scroll to position [0, 22516]
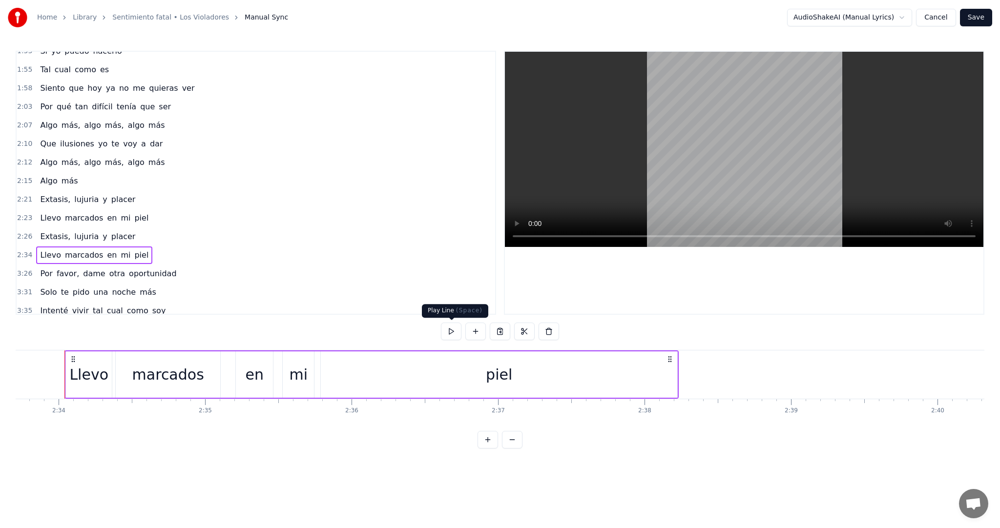
click at [447, 332] on button at bounding box center [451, 332] width 21 height 18
click at [941, 20] on button "Cancel" at bounding box center [936, 18] width 40 height 18
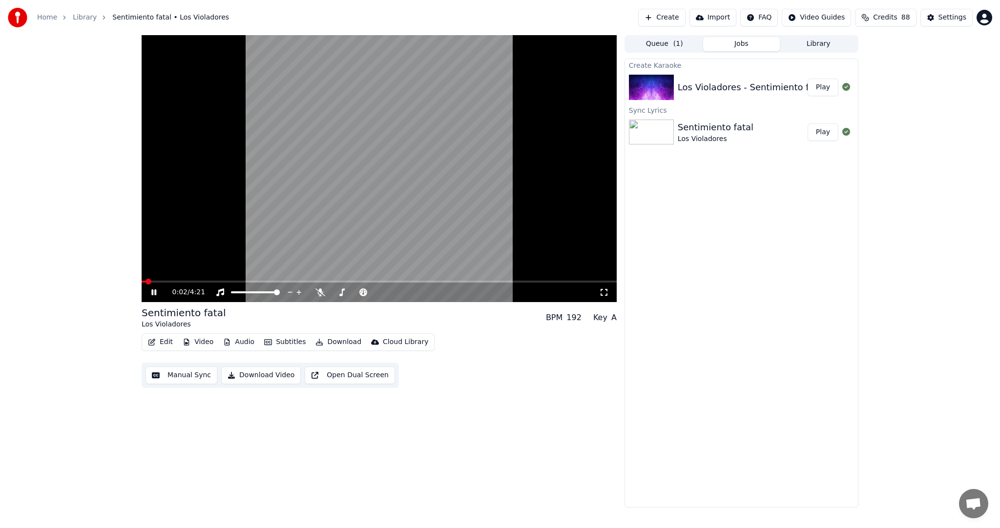
click at [263, 280] on video at bounding box center [379, 168] width 475 height 267
click at [266, 281] on span at bounding box center [379, 282] width 475 height 2
click at [155, 291] on icon at bounding box center [154, 292] width 6 height 7
click at [155, 293] on icon at bounding box center [153, 293] width 5 height 6
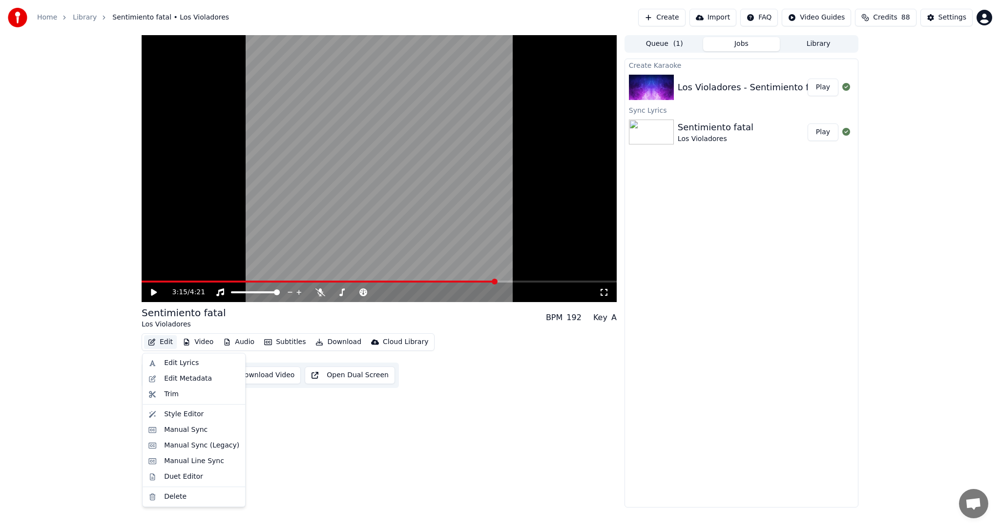
click at [164, 343] on button "Edit" at bounding box center [160, 342] width 33 height 14
click at [207, 416] on div "Style Editor" at bounding box center [201, 415] width 75 height 10
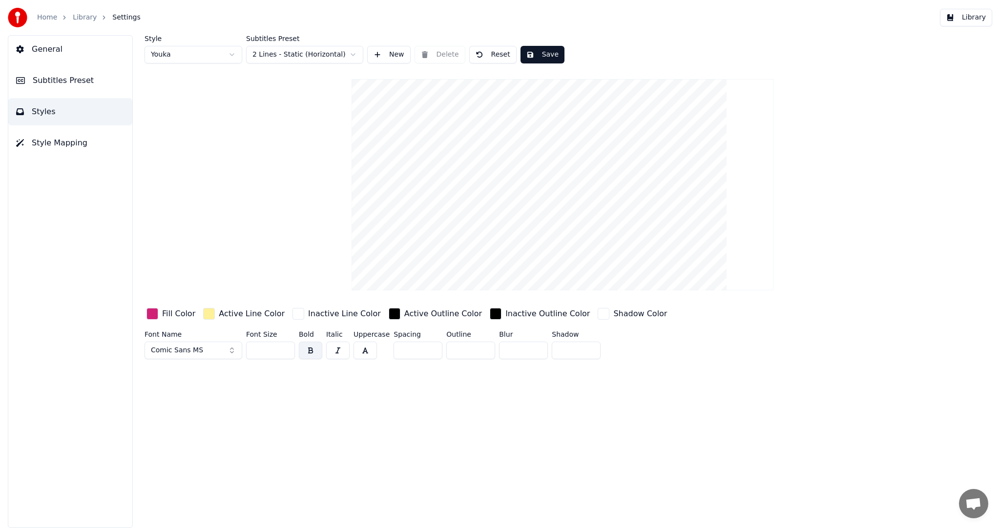
click at [66, 111] on button "Styles" at bounding box center [70, 111] width 124 height 27
click at [152, 315] on div "button" at bounding box center [152, 314] width 12 height 12
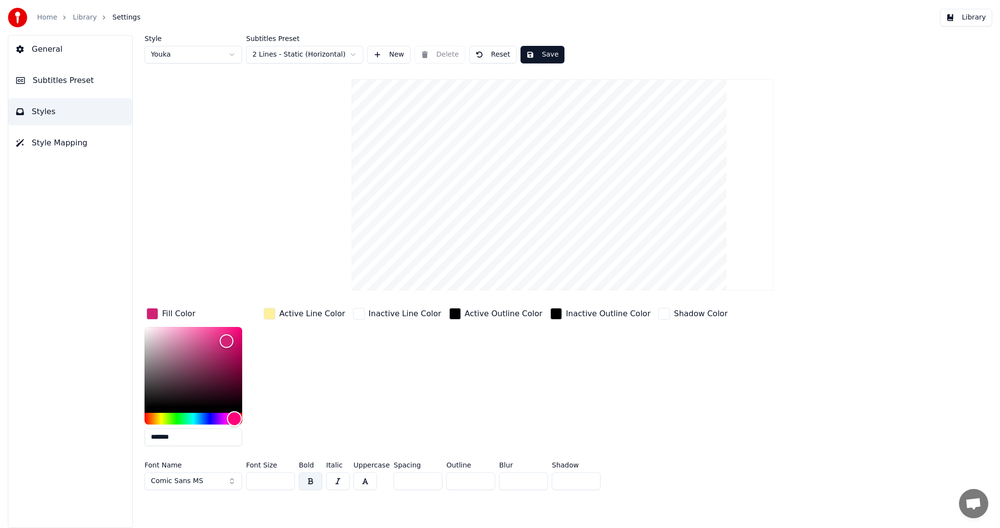
type input "*******"
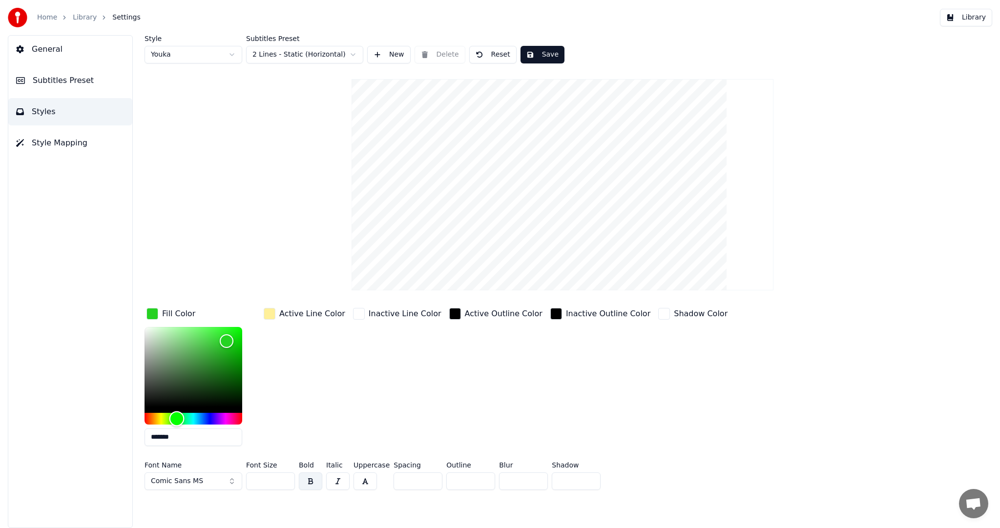
click at [177, 420] on div "Hue" at bounding box center [194, 419] width 98 height 12
click at [271, 314] on div "button" at bounding box center [270, 314] width 12 height 12
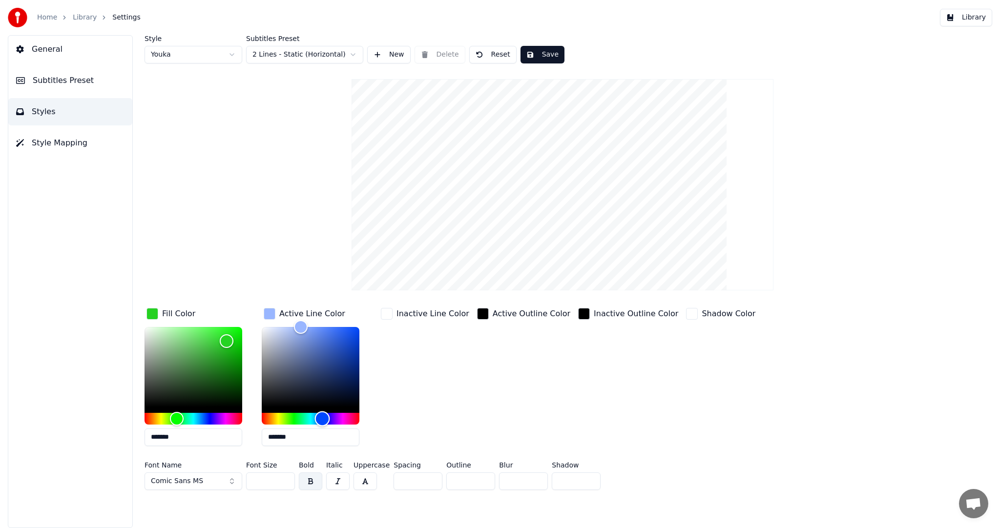
click at [322, 419] on div "Hue" at bounding box center [311, 419] width 98 height 12
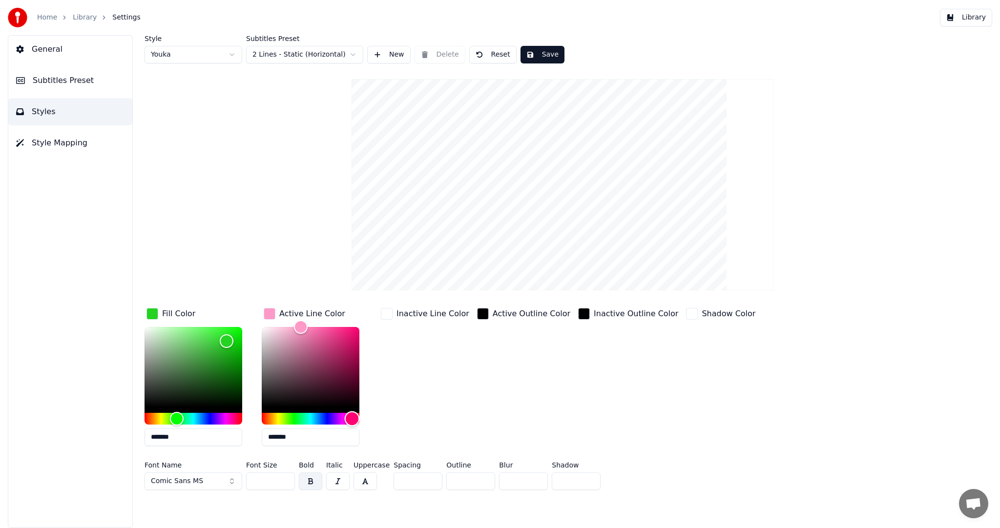
click at [352, 418] on div "Hue" at bounding box center [311, 419] width 98 height 12
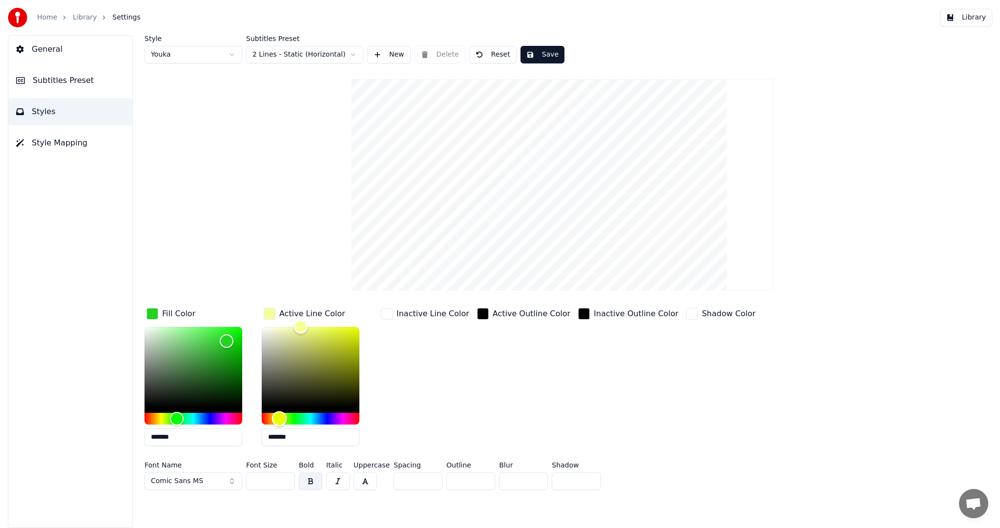
click at [279, 417] on div "Hue" at bounding box center [311, 419] width 98 height 12
click at [318, 329] on div "Color" at bounding box center [311, 367] width 98 height 80
type input "*******"
click at [346, 331] on div "Color" at bounding box center [311, 367] width 98 height 80
click at [543, 57] on button "Save" at bounding box center [543, 55] width 44 height 18
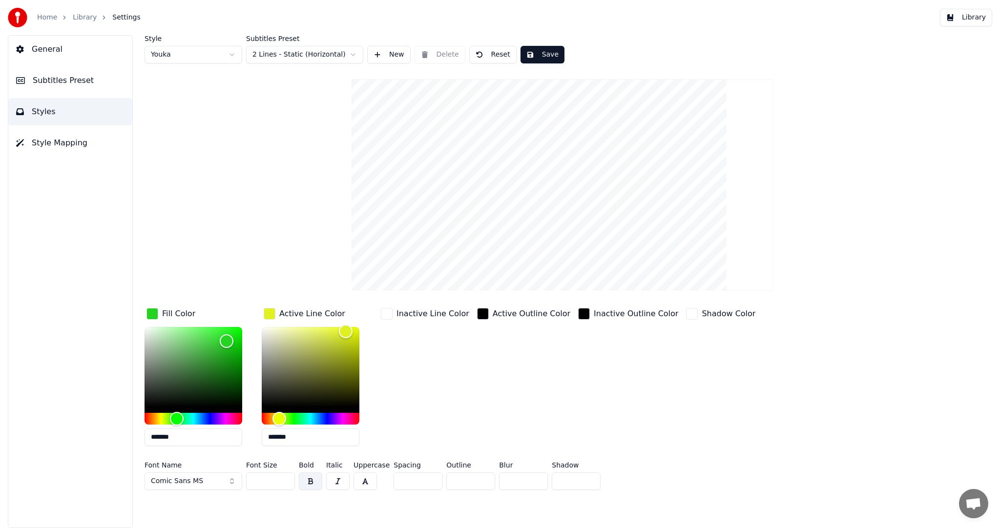
click at [57, 44] on span "General" at bounding box center [47, 49] width 31 height 12
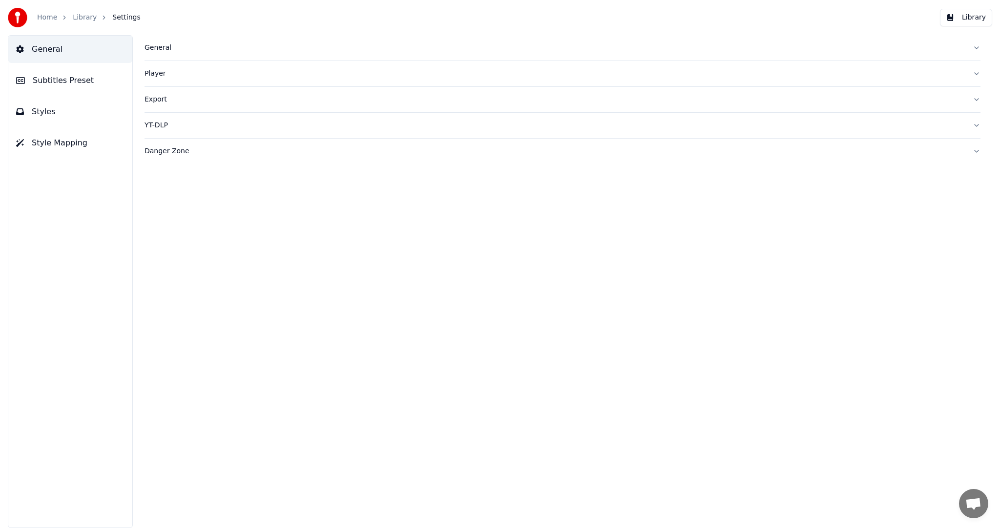
click at [88, 21] on link "Library" at bounding box center [85, 18] width 24 height 10
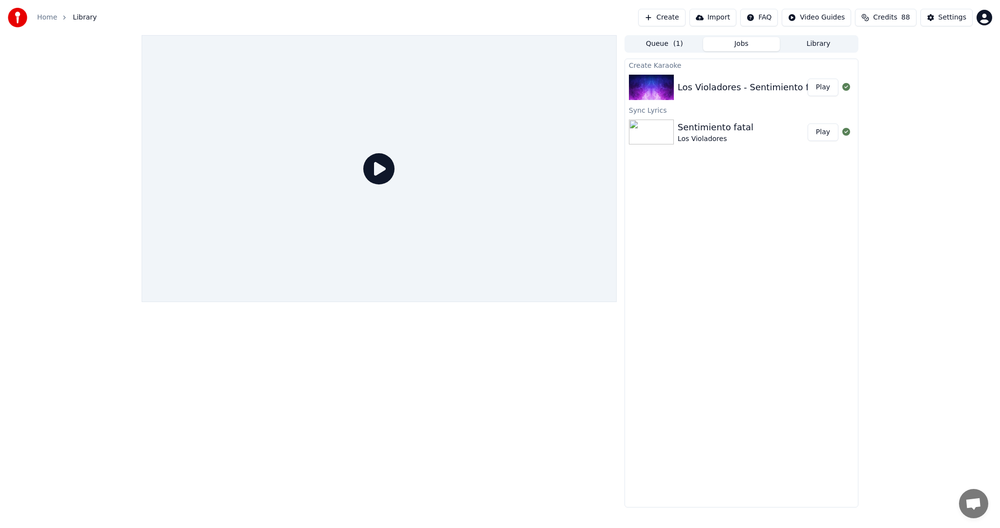
click at [729, 95] on div "Los Violadores - Sentimiento fatal Play" at bounding box center [741, 87] width 233 height 33
click at [667, 44] on button "Queue ( 1 )" at bounding box center [664, 44] width 77 height 14
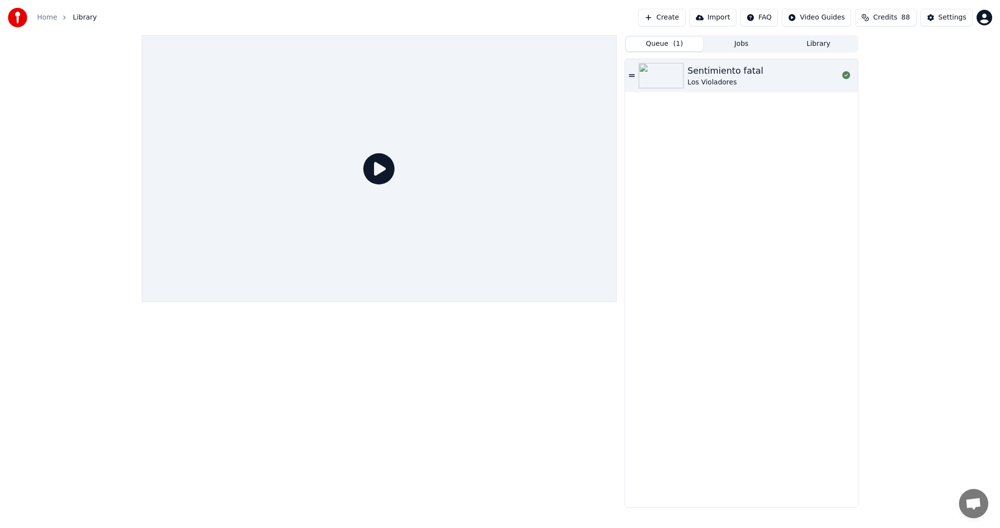
click at [699, 71] on div "Sentimiento fatal" at bounding box center [725, 71] width 76 height 14
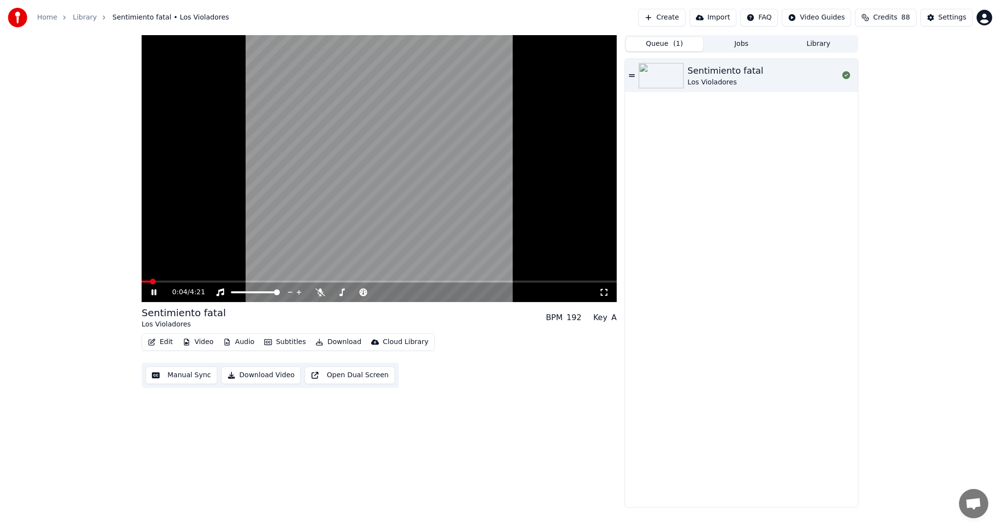
click at [205, 280] on video at bounding box center [379, 168] width 475 height 267
click at [217, 281] on span at bounding box center [379, 282] width 475 height 2
click at [245, 281] on span at bounding box center [379, 282] width 475 height 2
click at [152, 292] on icon at bounding box center [154, 292] width 6 height 7
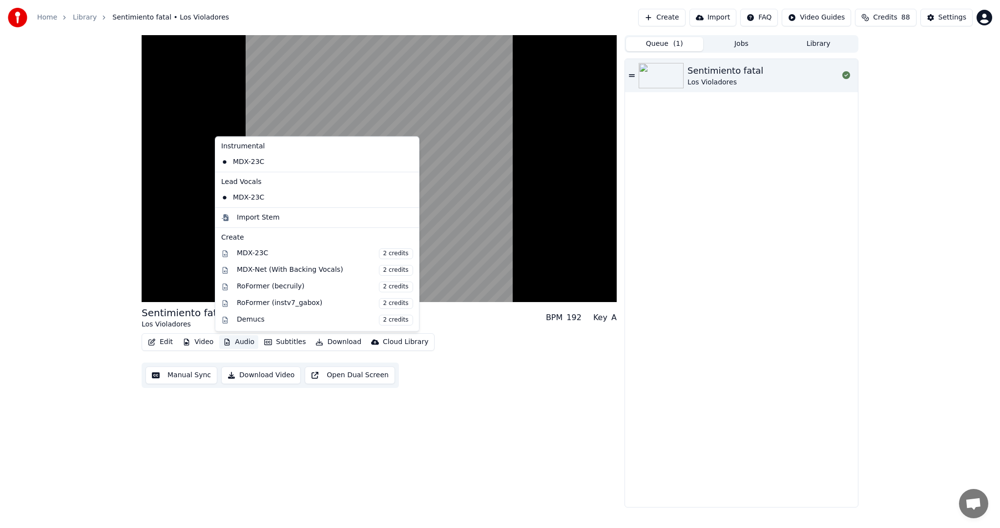
click at [232, 342] on button "Audio" at bounding box center [238, 342] width 39 height 14
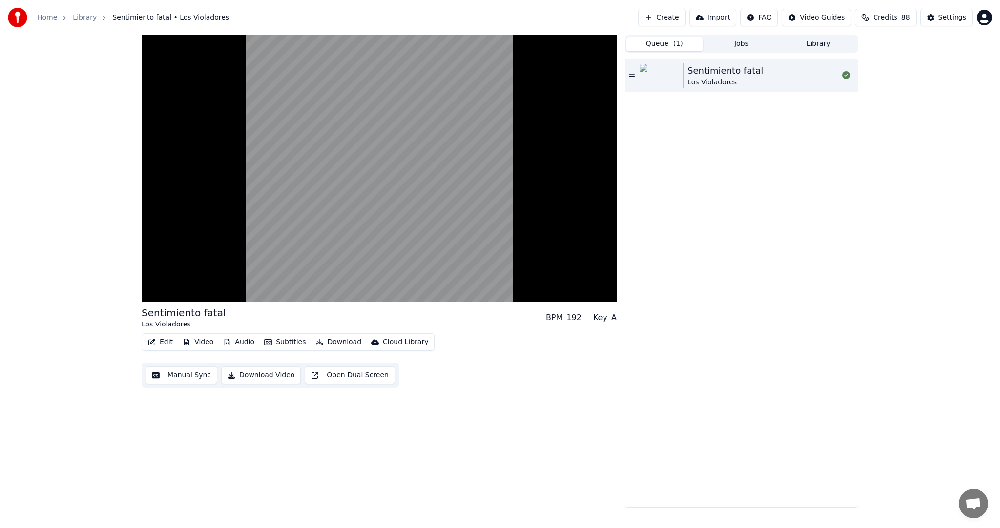
click at [502, 405] on div "Sentimiento fatal Los Violadores BPM 192 Key A Edit Video Audio Subtitles Downl…" at bounding box center [379, 271] width 475 height 473
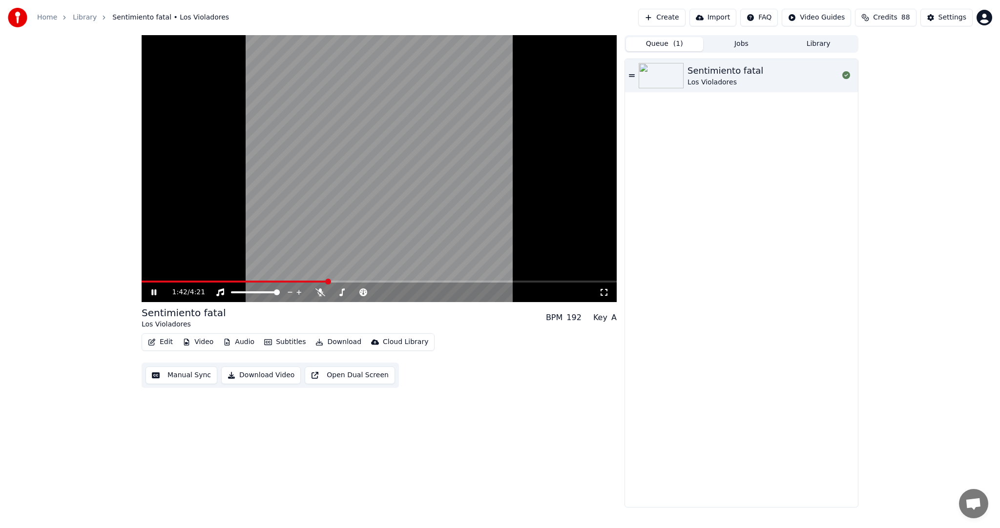
click at [155, 294] on icon at bounding box center [153, 293] width 5 height 6
click at [145, 283] on span at bounding box center [148, 282] width 6 height 6
click at [272, 376] on button "Download Video" at bounding box center [261, 376] width 80 height 18
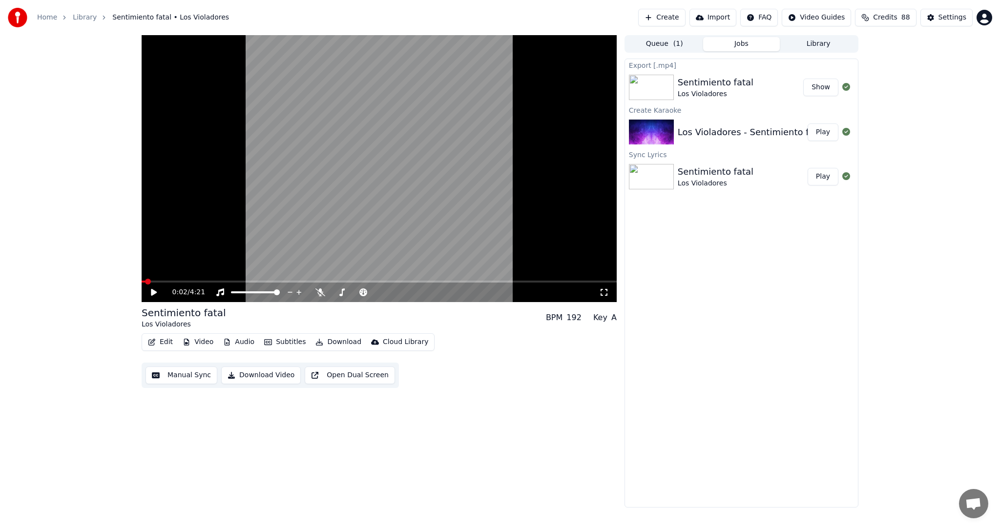
click at [826, 86] on button "Show" at bounding box center [820, 88] width 35 height 18
click at [988, 2] on div "Home Library Sentimiento fatal • Los Violadores Create Import FAQ Video Guides …" at bounding box center [500, 17] width 1000 height 35
